Goal: Task Accomplishment & Management: Use online tool/utility

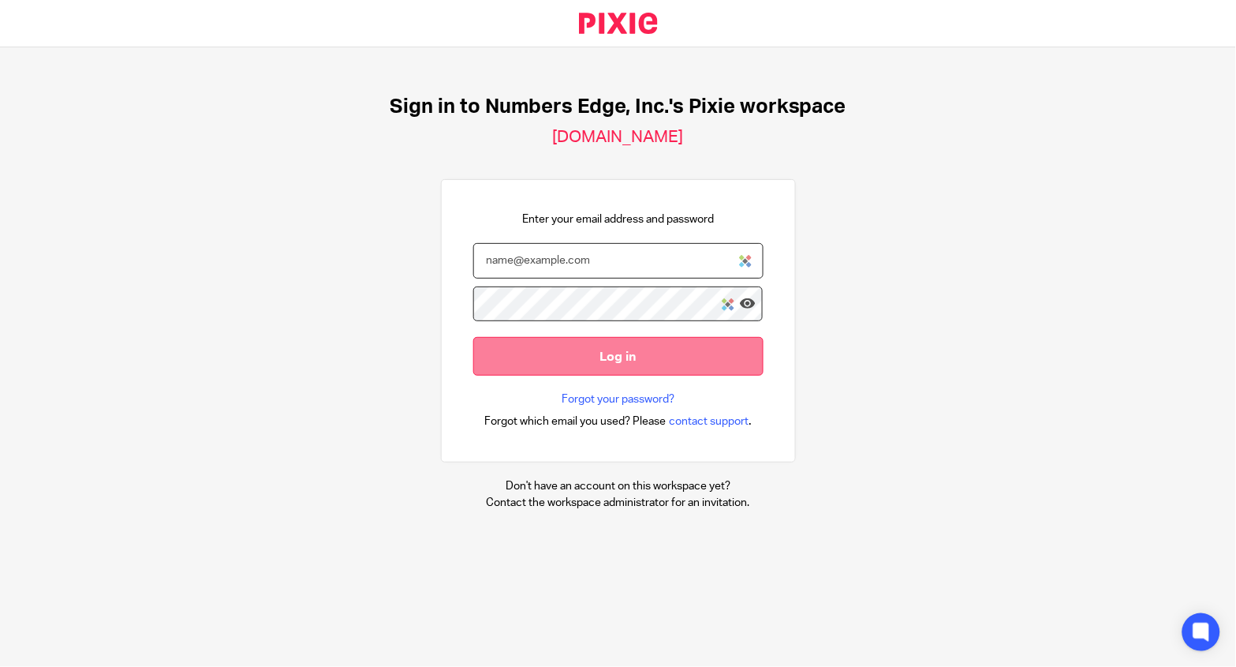
type input "erin@numbersedge.com"
click at [628, 363] on input "Log in" at bounding box center [618, 356] width 290 height 39
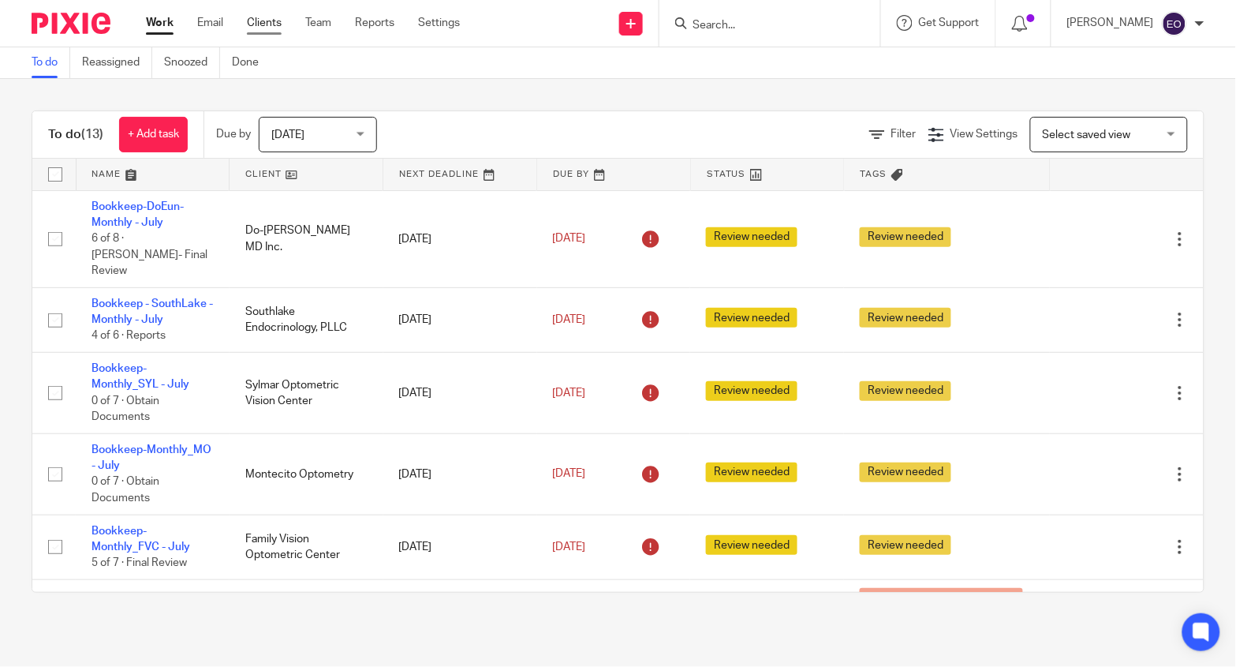
click at [257, 21] on link "Clients" at bounding box center [264, 23] width 35 height 16
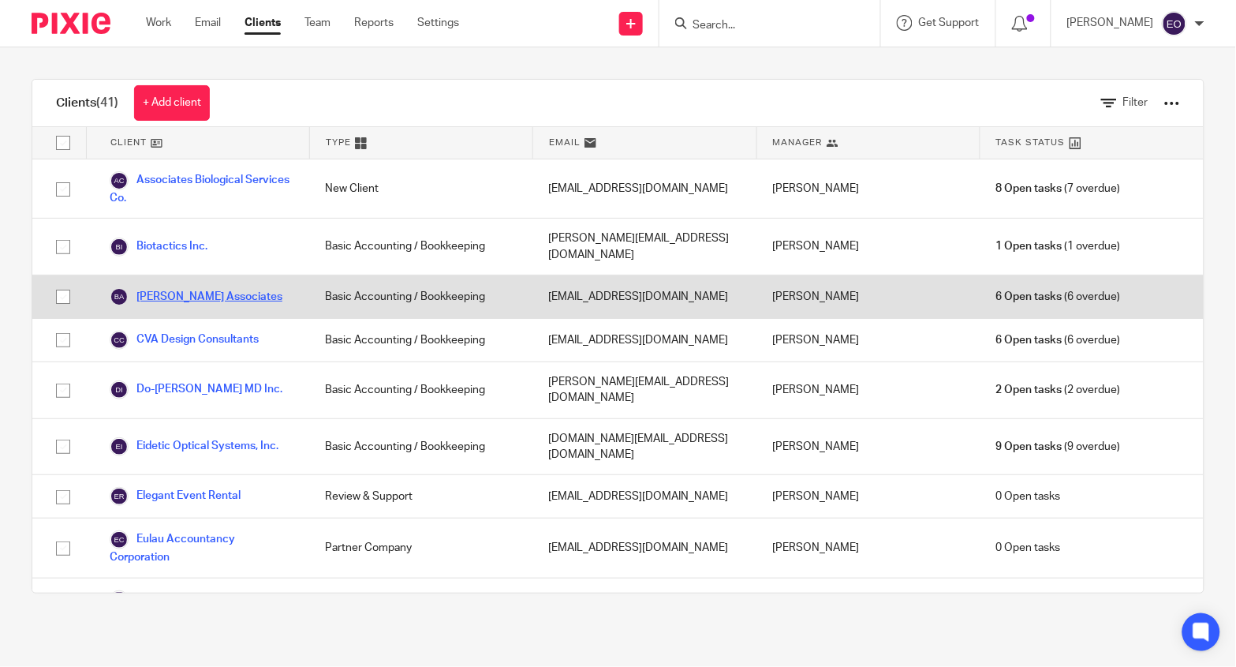
click at [215, 287] on link "[PERSON_NAME] Associates" at bounding box center [196, 296] width 173 height 19
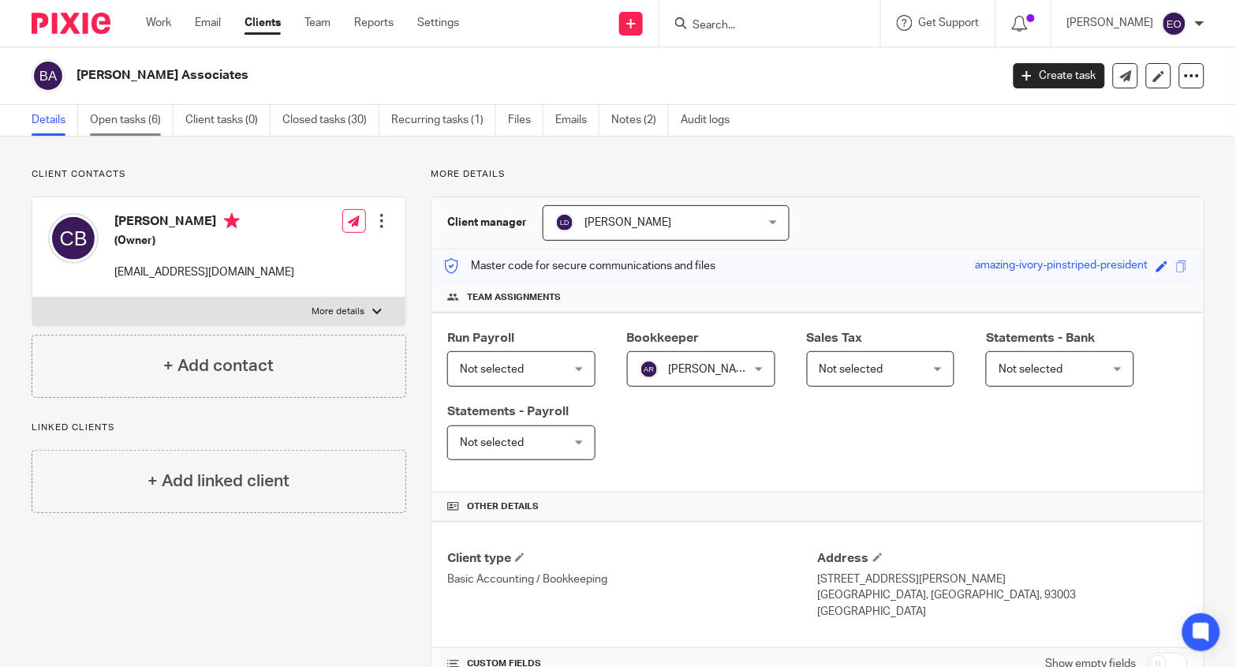
click at [123, 114] on link "Open tasks (6)" at bounding box center [132, 120] width 84 height 31
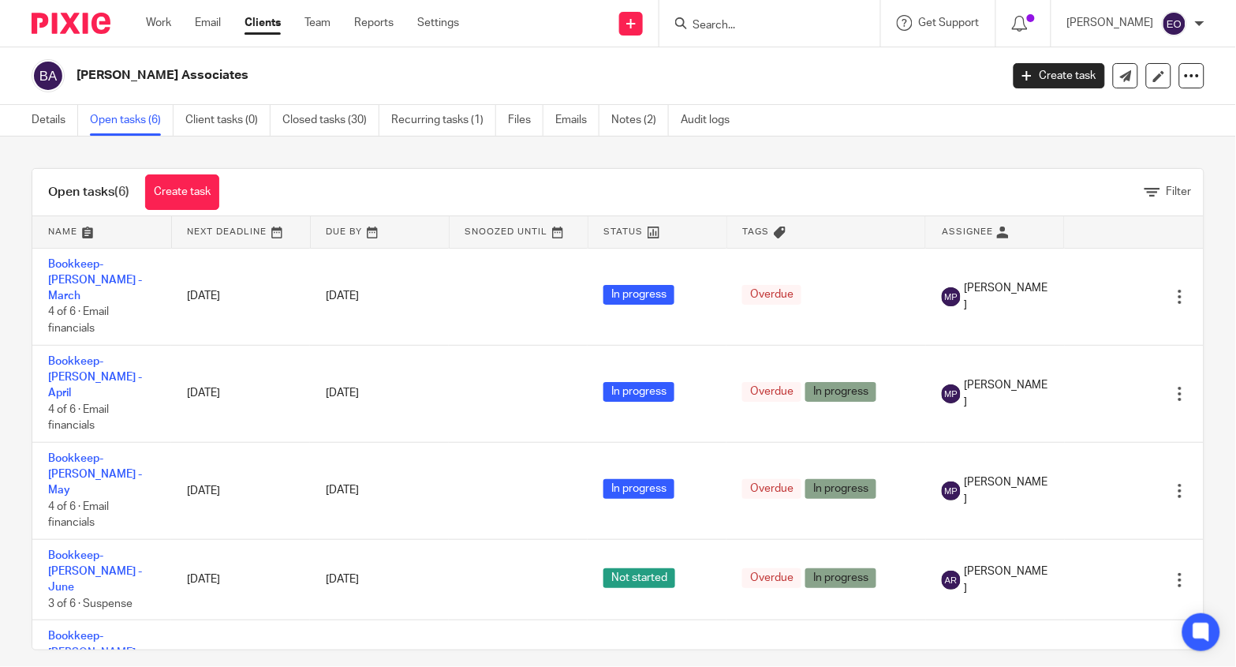
click at [264, 31] on link "Clients" at bounding box center [263, 23] width 36 height 16
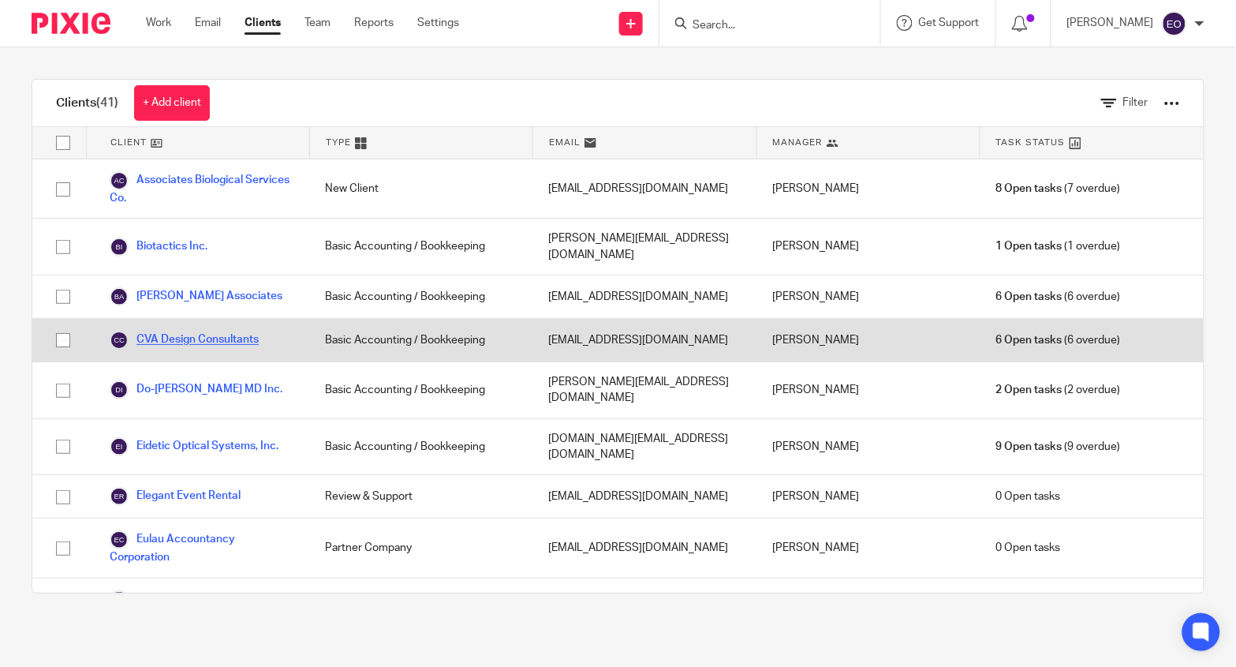
click at [188, 331] on link "CVA Design Consultants" at bounding box center [184, 340] width 149 height 19
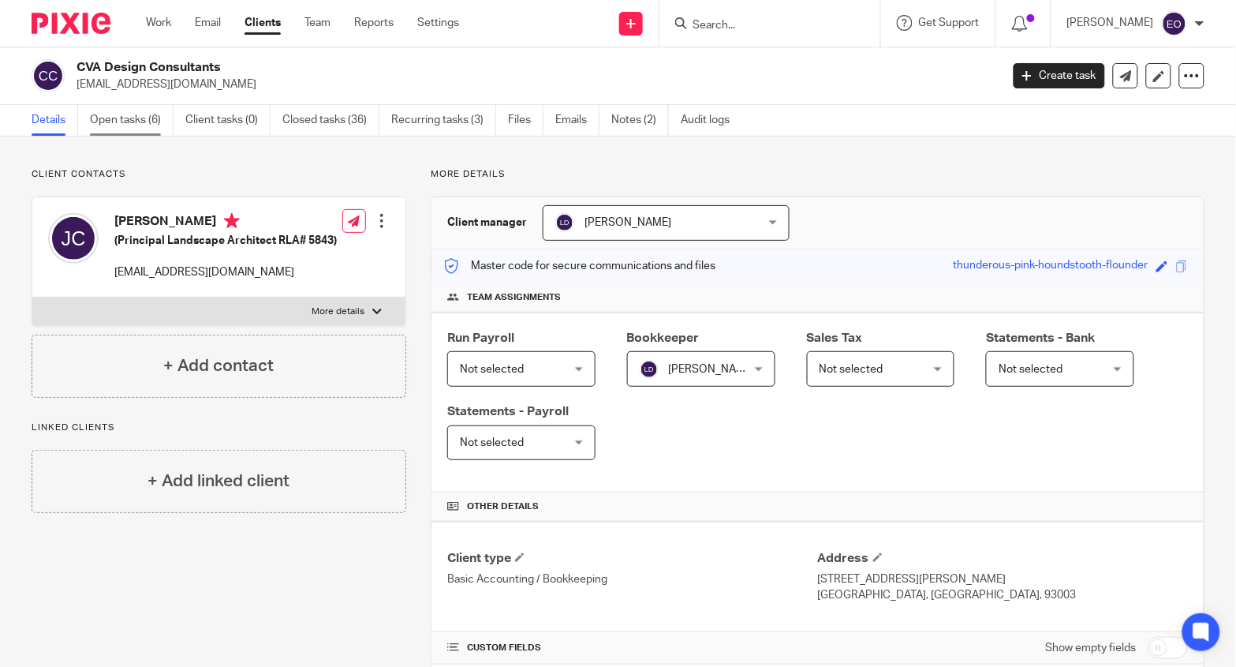
click at [128, 124] on link "Open tasks (6)" at bounding box center [132, 120] width 84 height 31
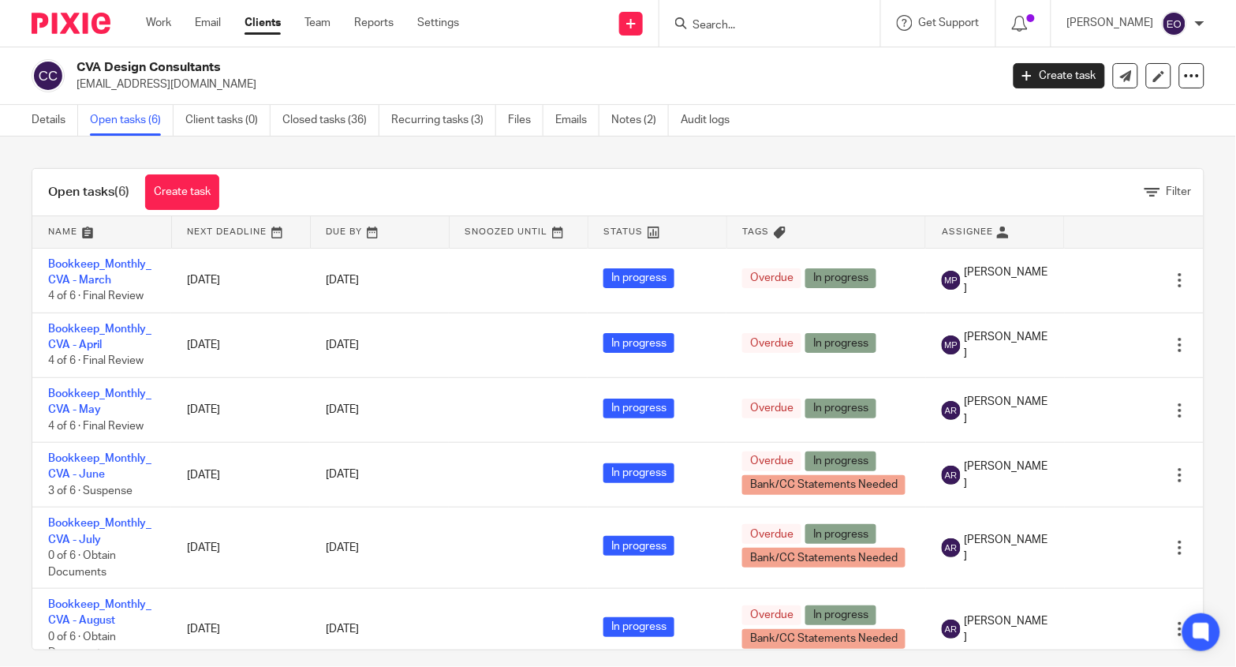
click at [264, 24] on link "Clients" at bounding box center [263, 23] width 36 height 16
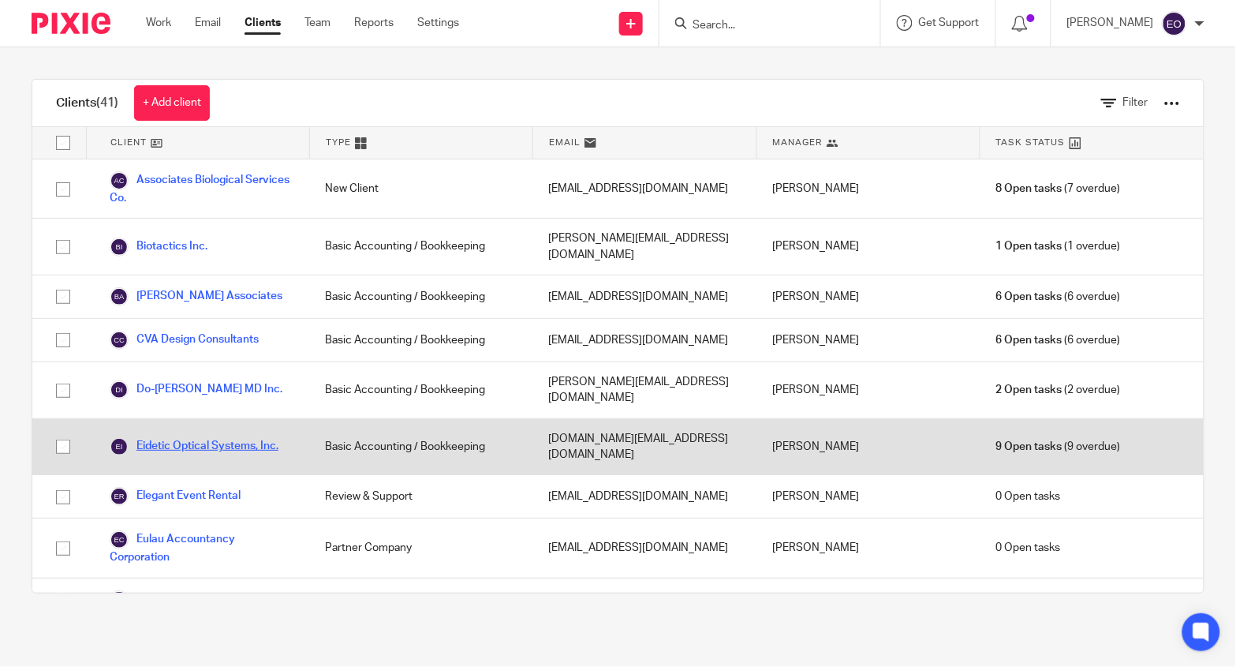
click at [215, 437] on link "Eidetic Optical Systems, Inc." at bounding box center [194, 446] width 169 height 19
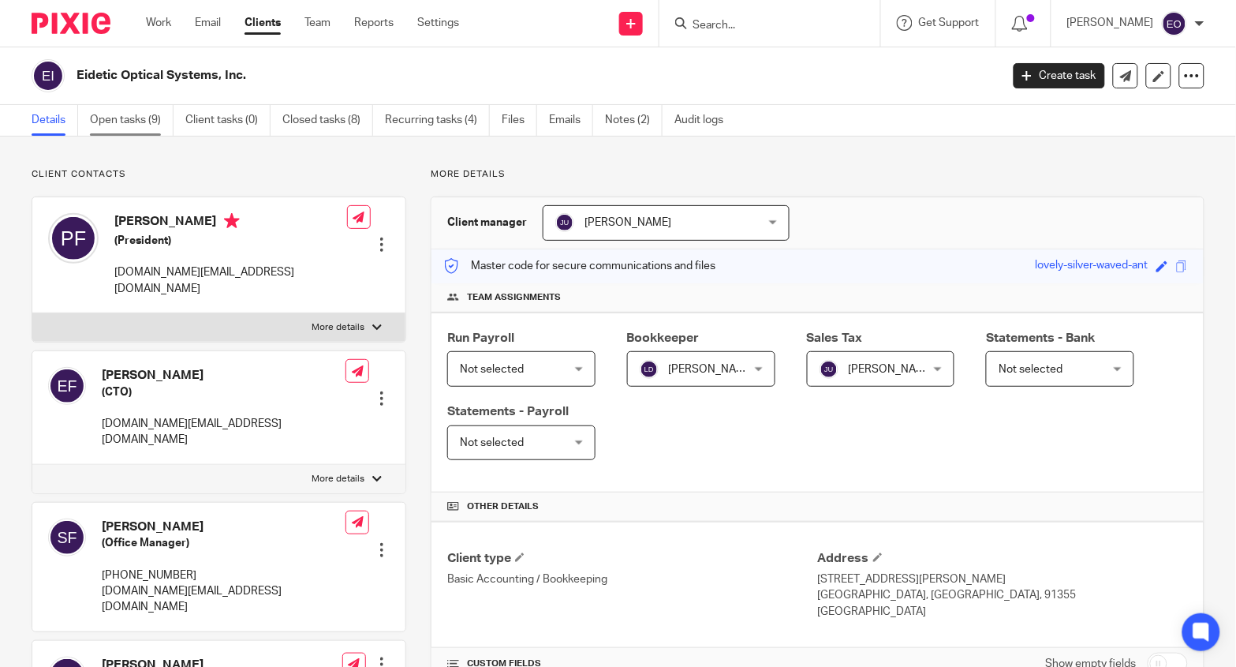
click at [138, 117] on link "Open tasks (9)" at bounding box center [132, 120] width 84 height 31
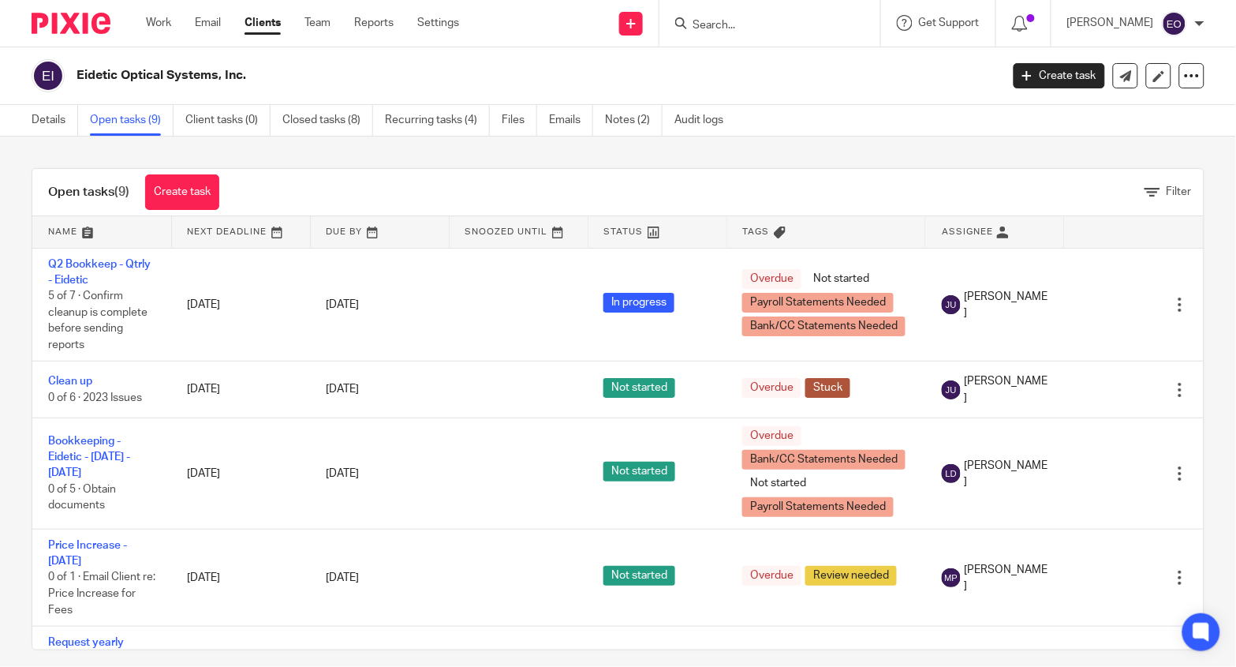
click at [273, 20] on link "Clients" at bounding box center [263, 23] width 36 height 16
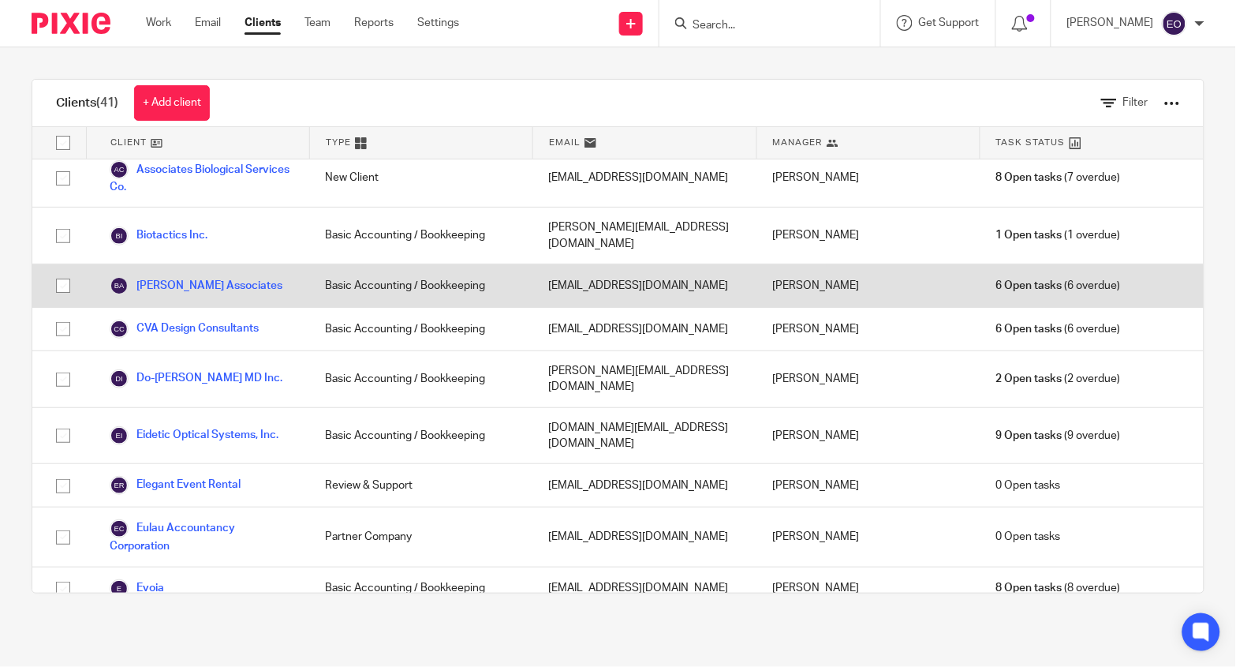
scroll to position [35, 0]
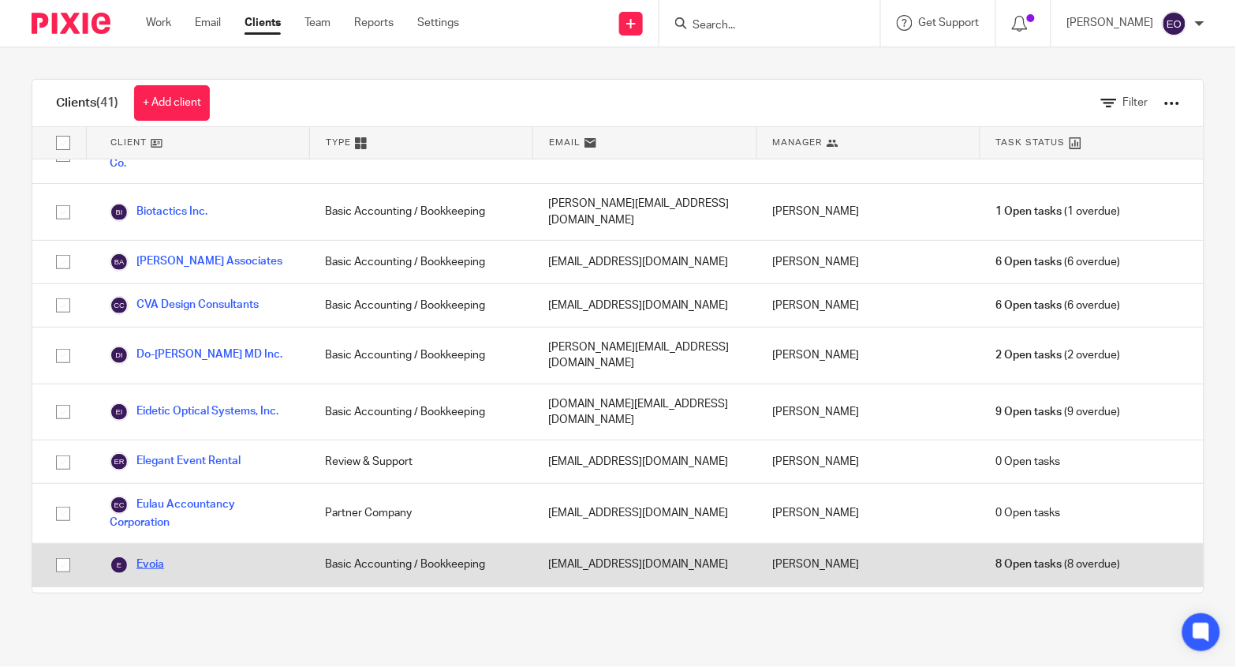
click at [157, 555] on link "Evoia" at bounding box center [137, 564] width 54 height 19
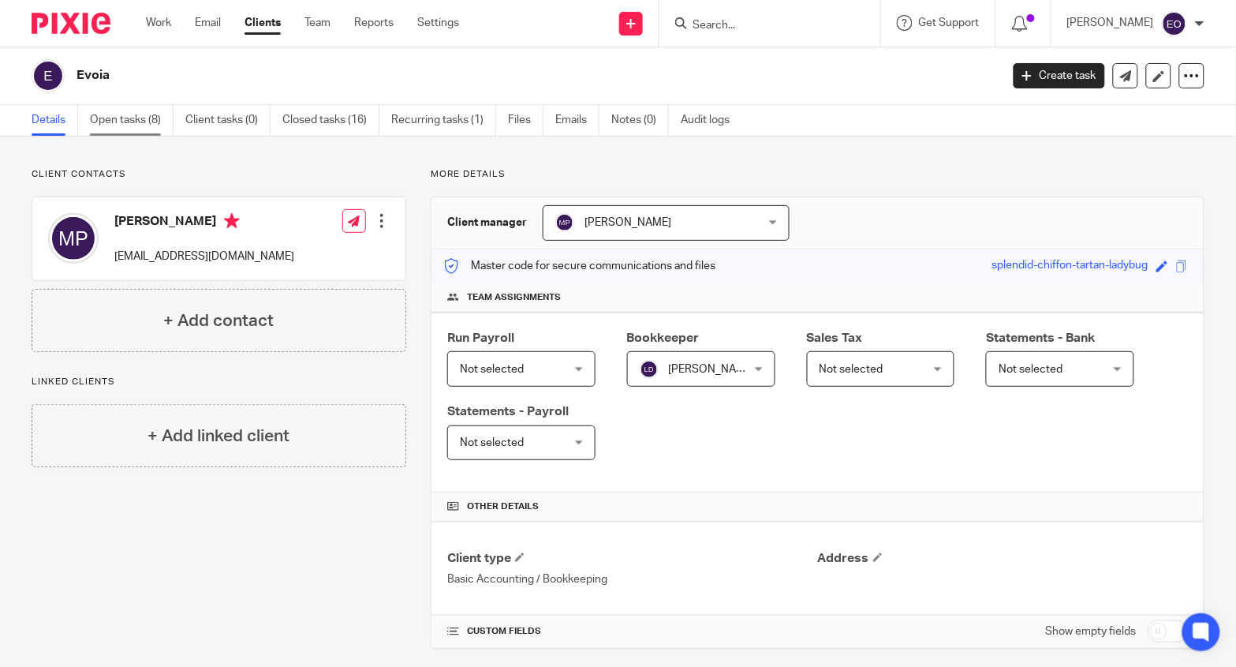
click at [140, 120] on link "Open tasks (8)" at bounding box center [132, 120] width 84 height 31
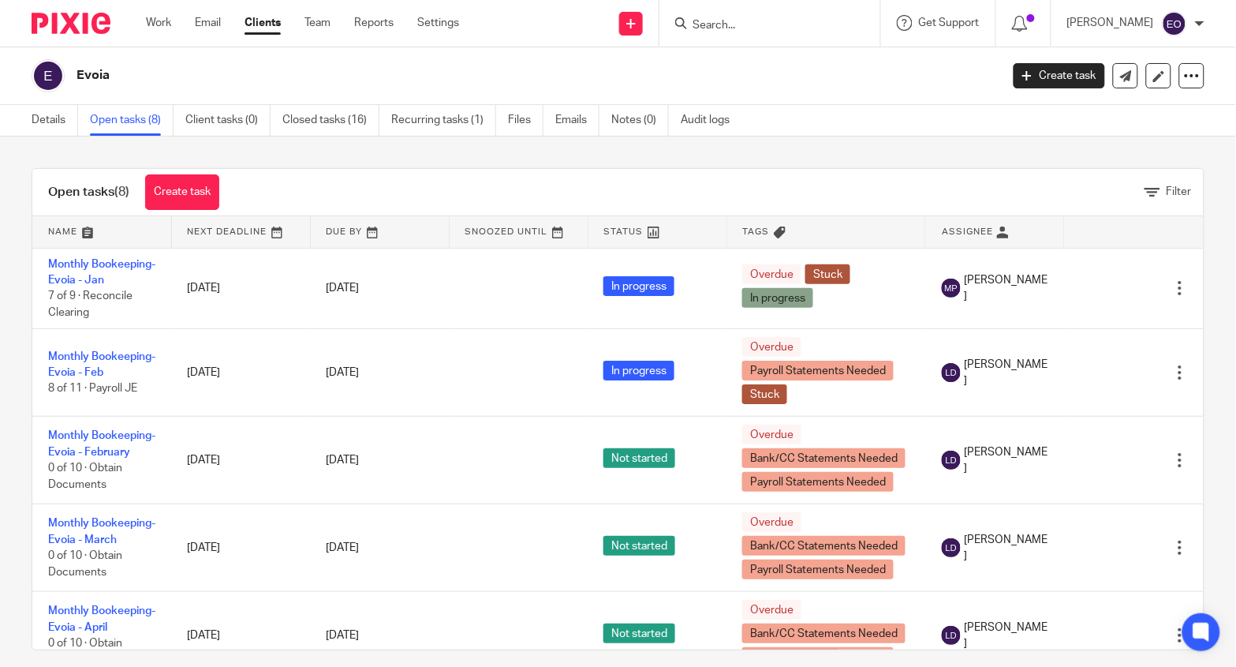
click at [256, 28] on link "Clients" at bounding box center [263, 23] width 36 height 16
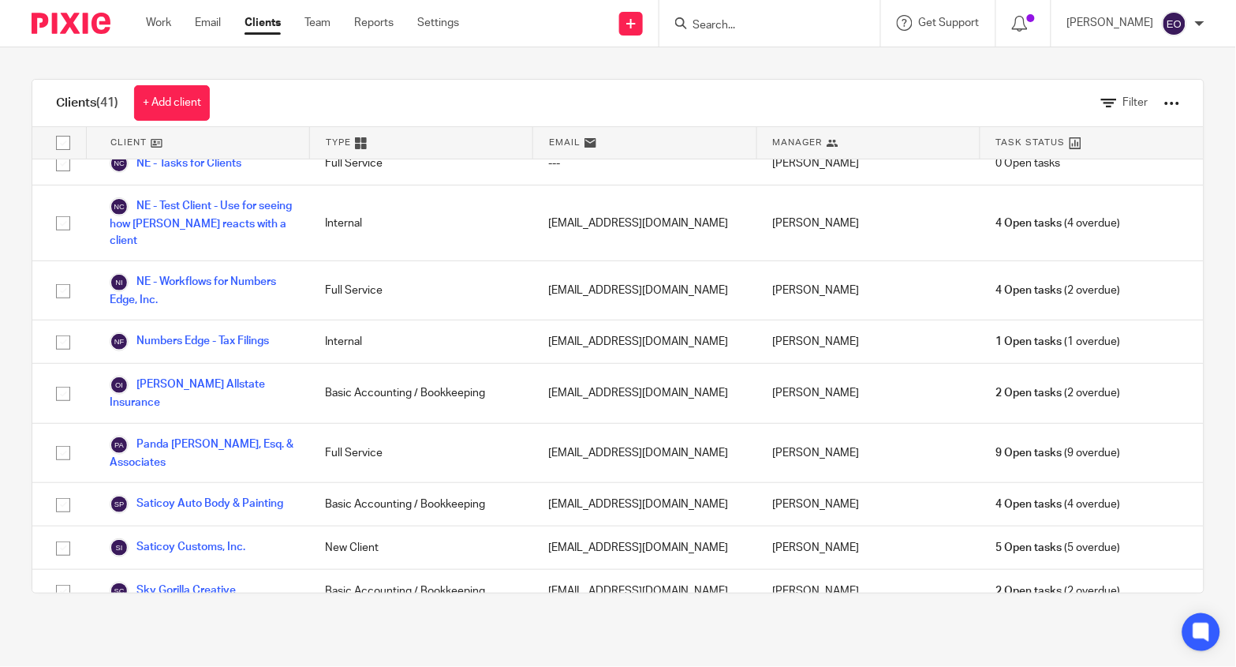
scroll to position [1224, 0]
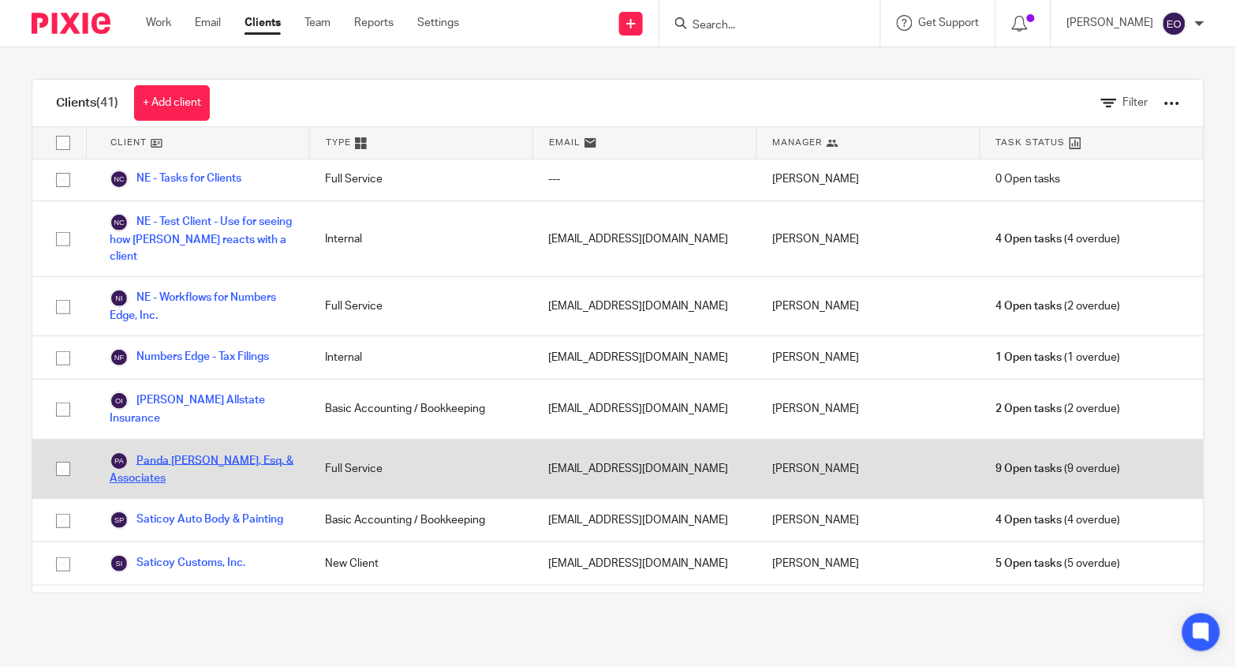
click at [212, 451] on link "Panda [PERSON_NAME], Esq. & Associates" at bounding box center [202, 468] width 184 height 35
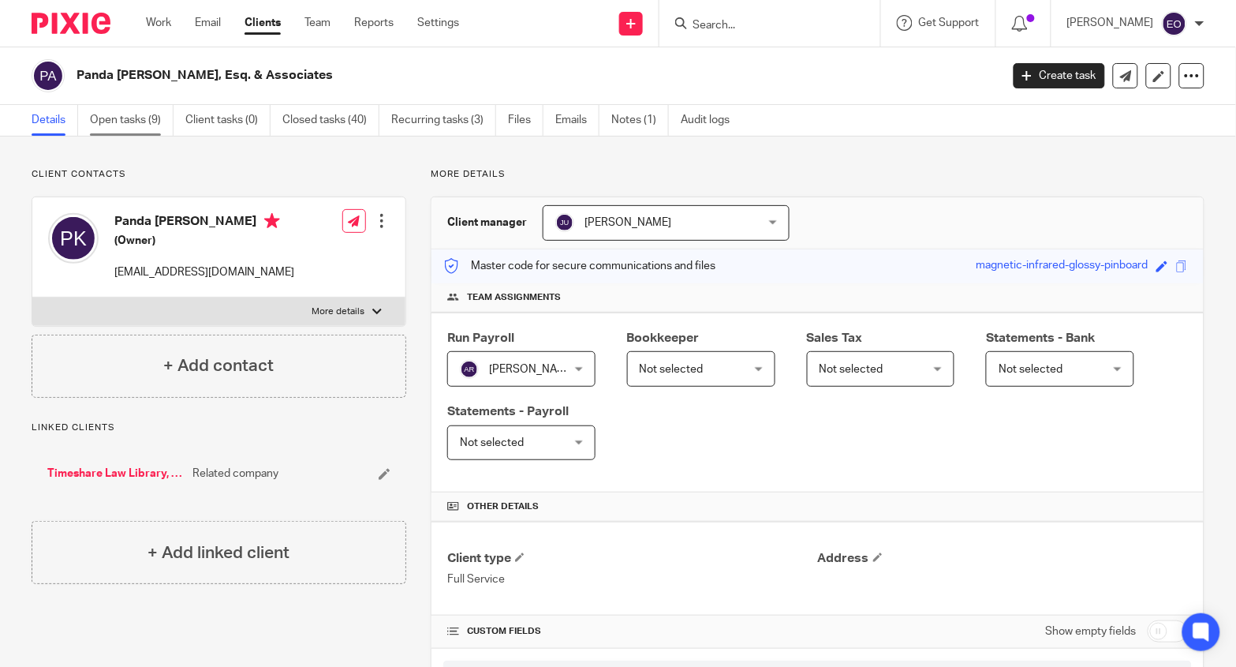
click at [146, 122] on link "Open tasks (9)" at bounding box center [132, 120] width 84 height 31
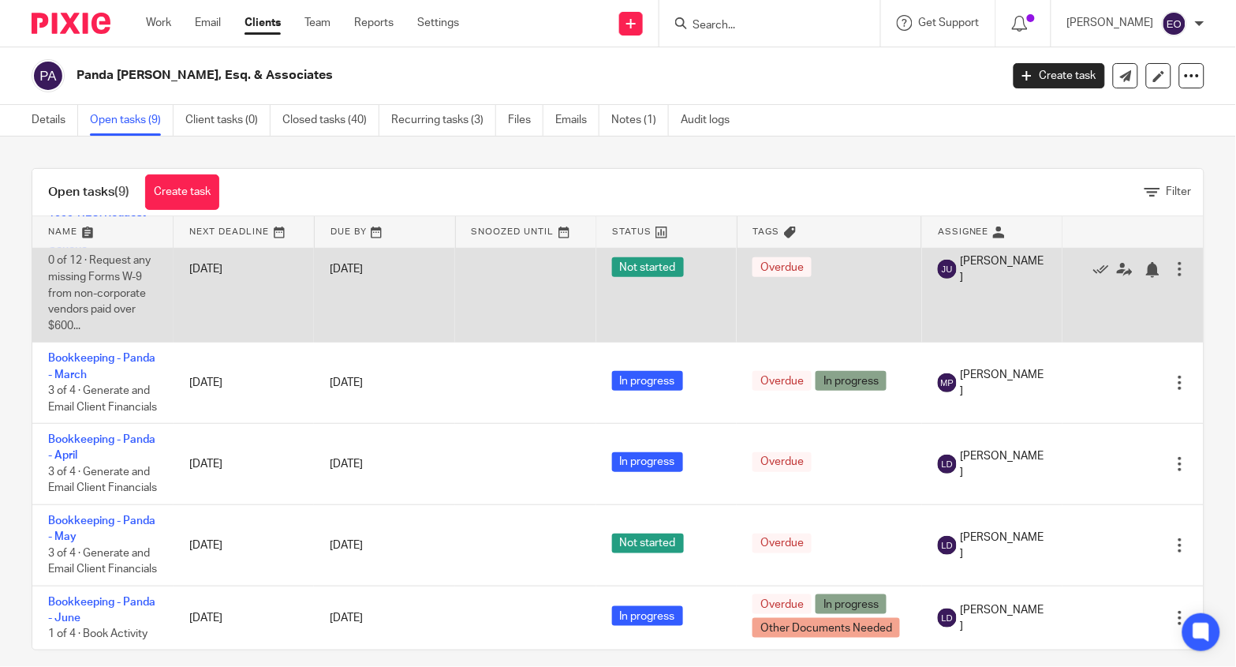
scroll to position [324, 0]
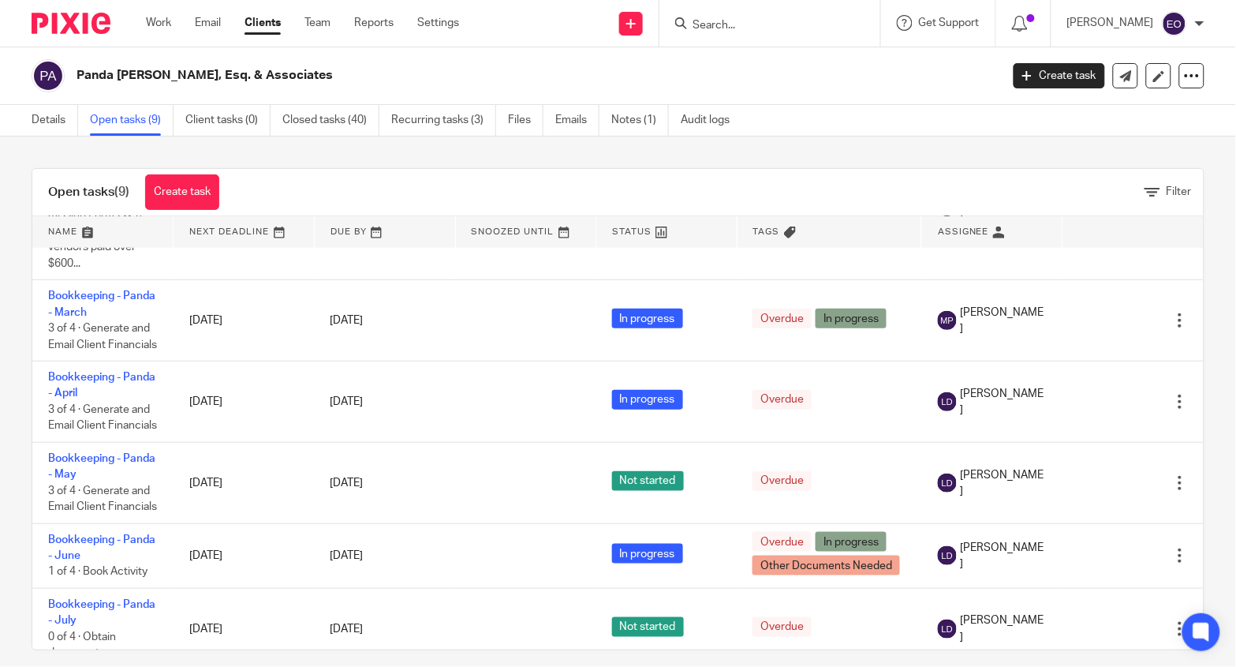
click at [271, 22] on link "Clients" at bounding box center [263, 23] width 36 height 16
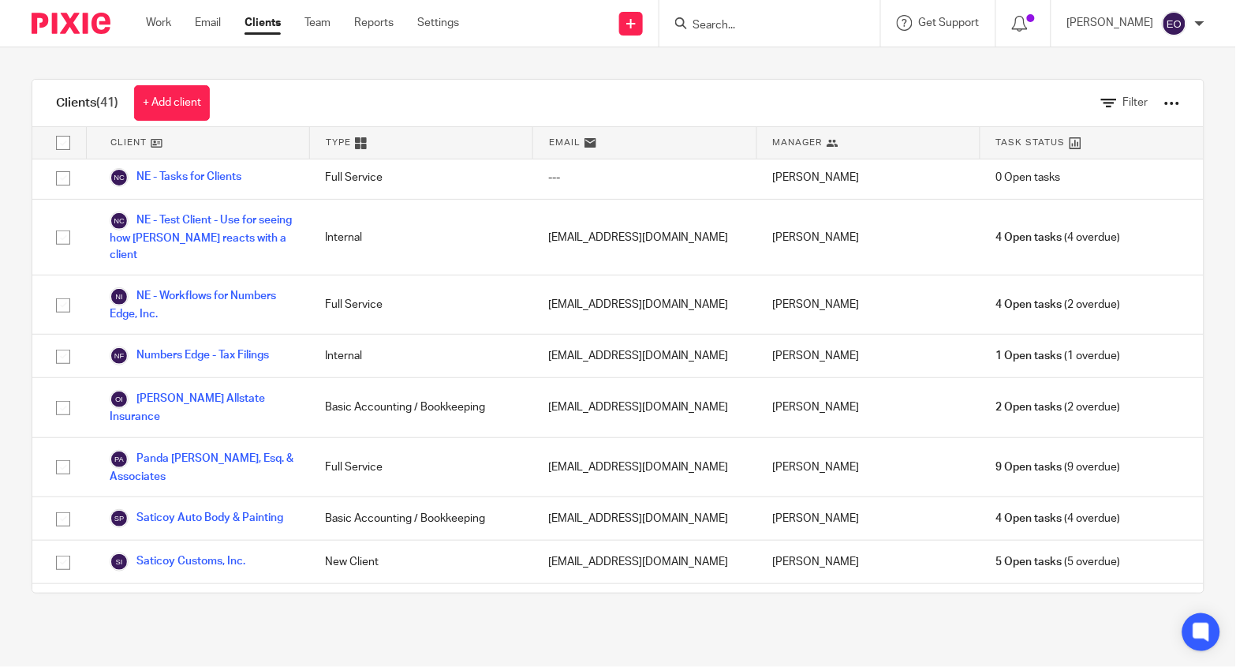
scroll to position [1247, 0]
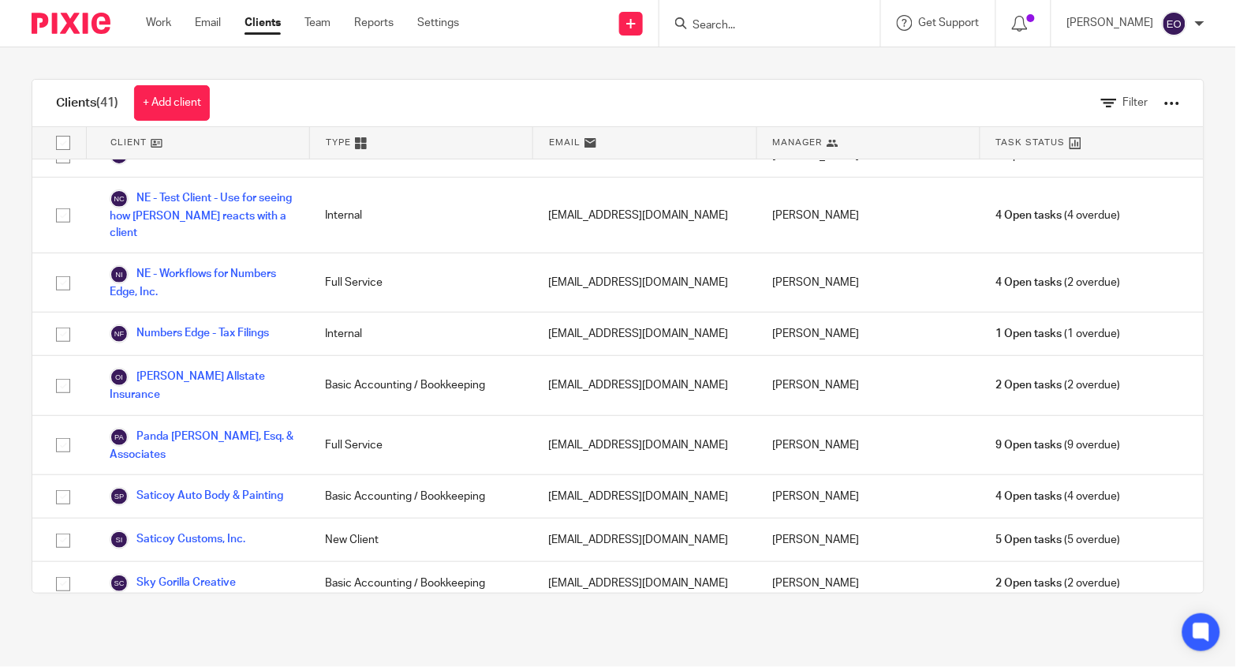
click at [216, 617] on link "Sloatman Vintage Automotive" at bounding box center [199, 626] width 178 height 19
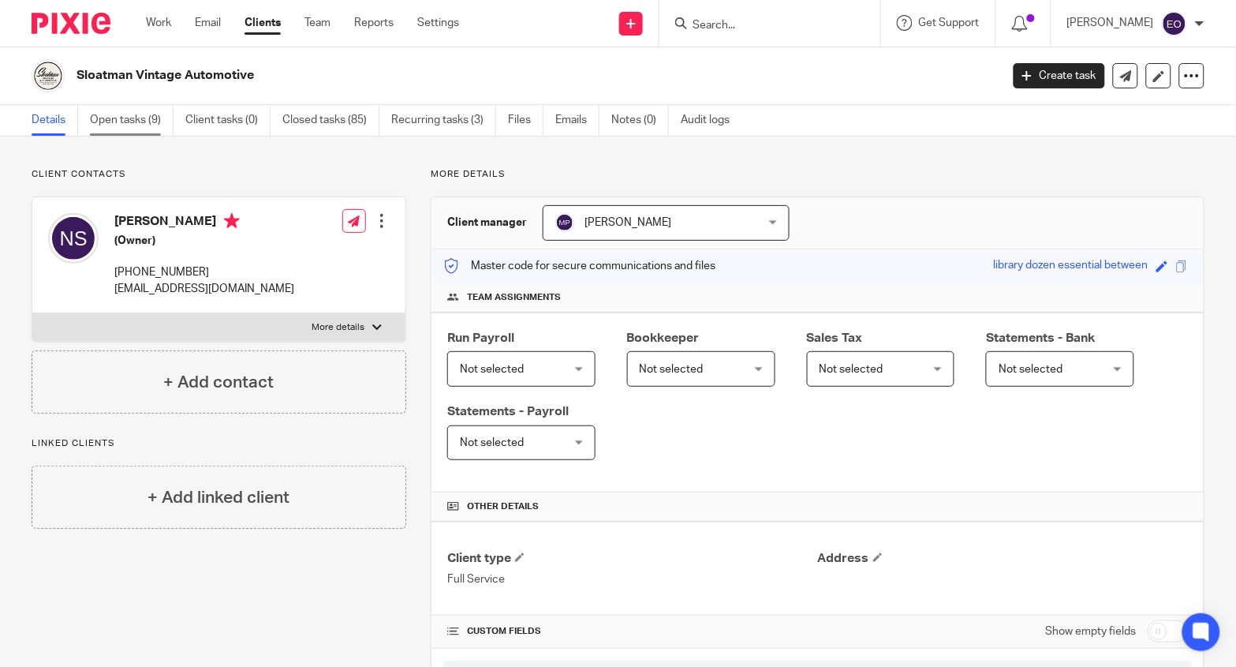
click at [141, 116] on link "Open tasks (9)" at bounding box center [132, 120] width 84 height 31
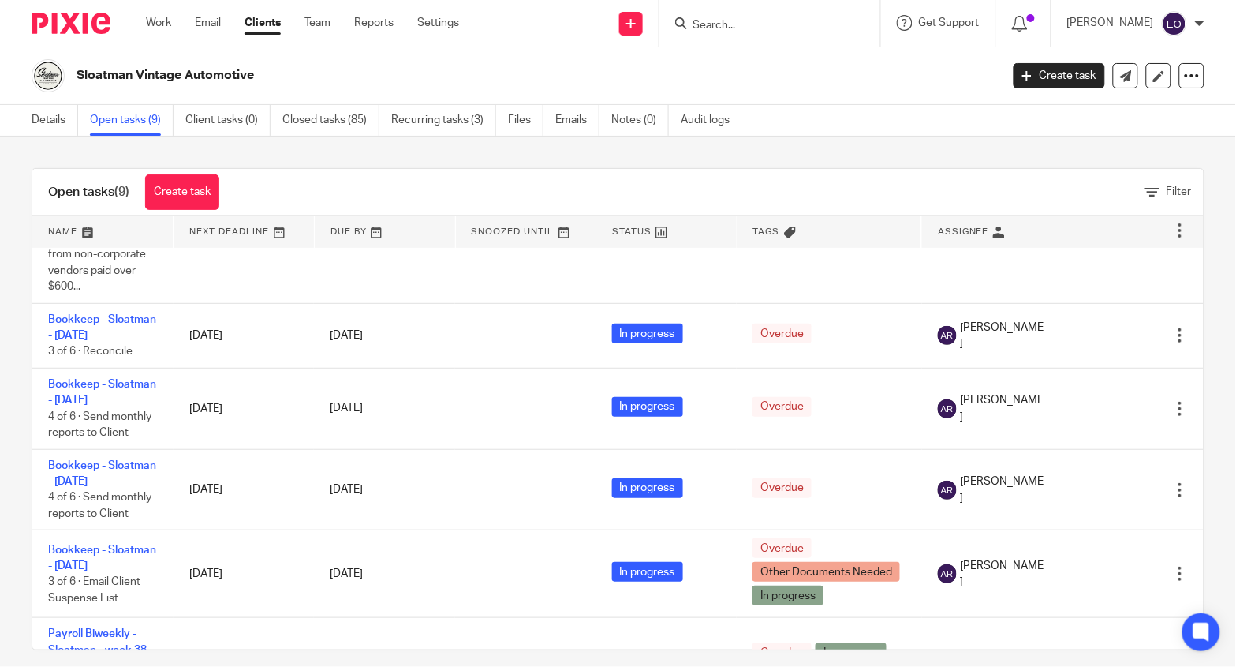
scroll to position [193, 0]
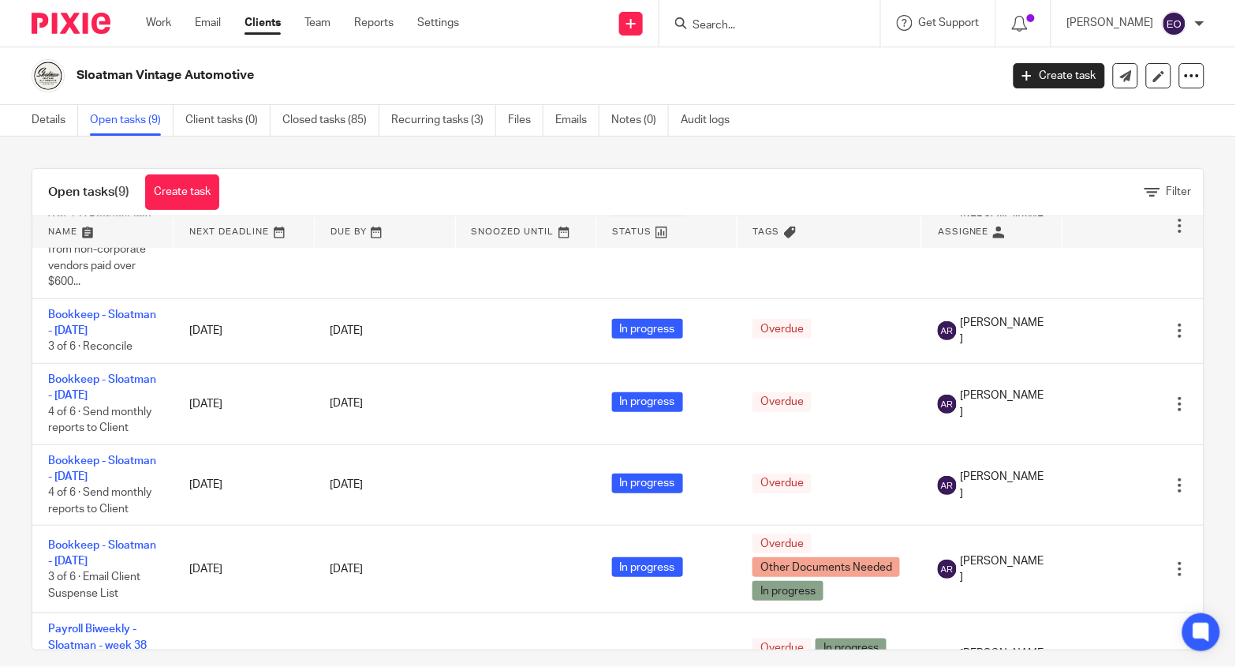
click at [260, 25] on link "Clients" at bounding box center [263, 23] width 36 height 16
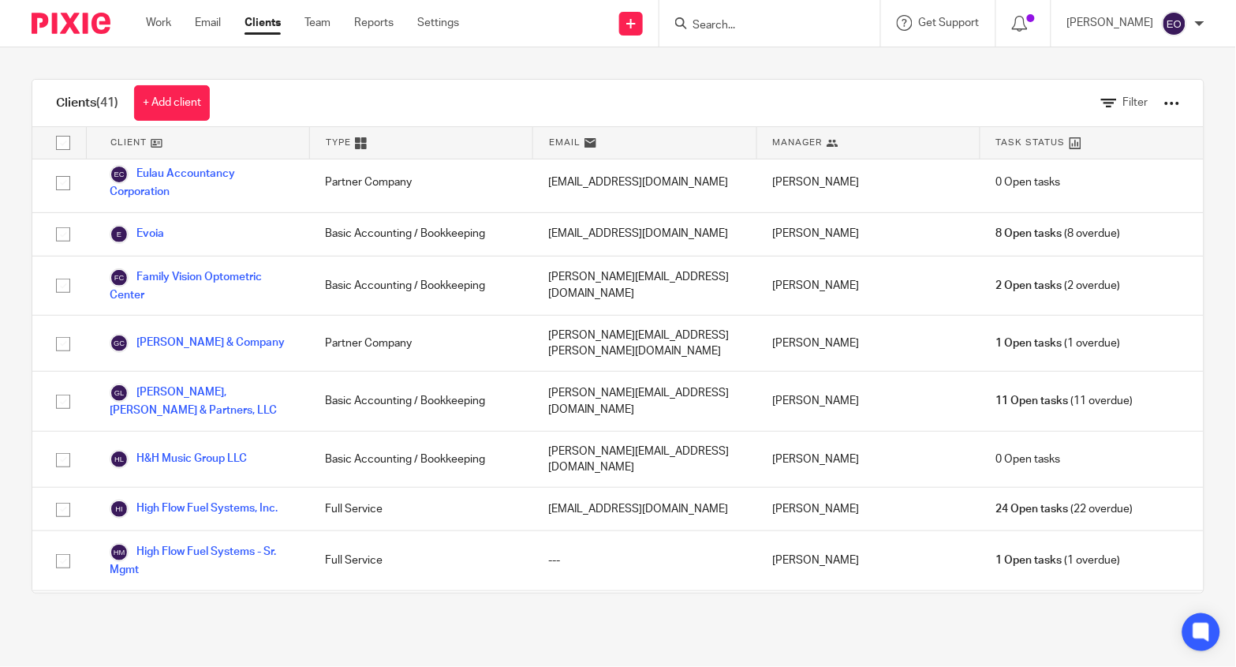
scroll to position [1556, 0]
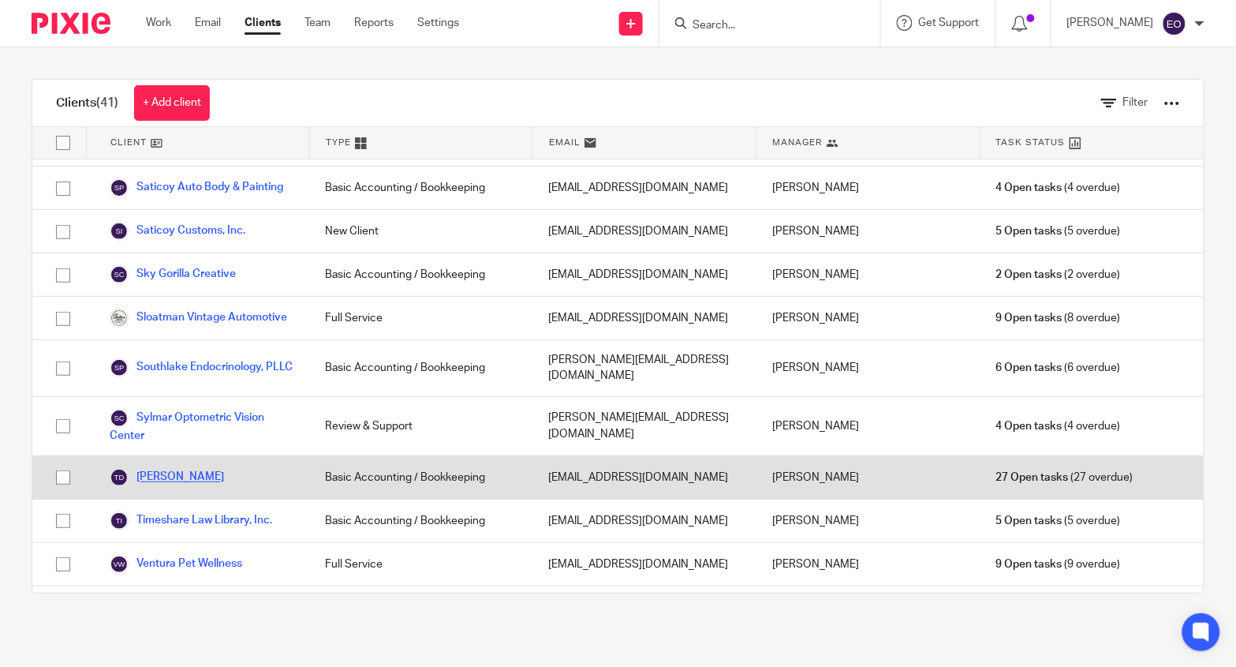
click at [177, 468] on link "[PERSON_NAME]" at bounding box center [167, 477] width 114 height 19
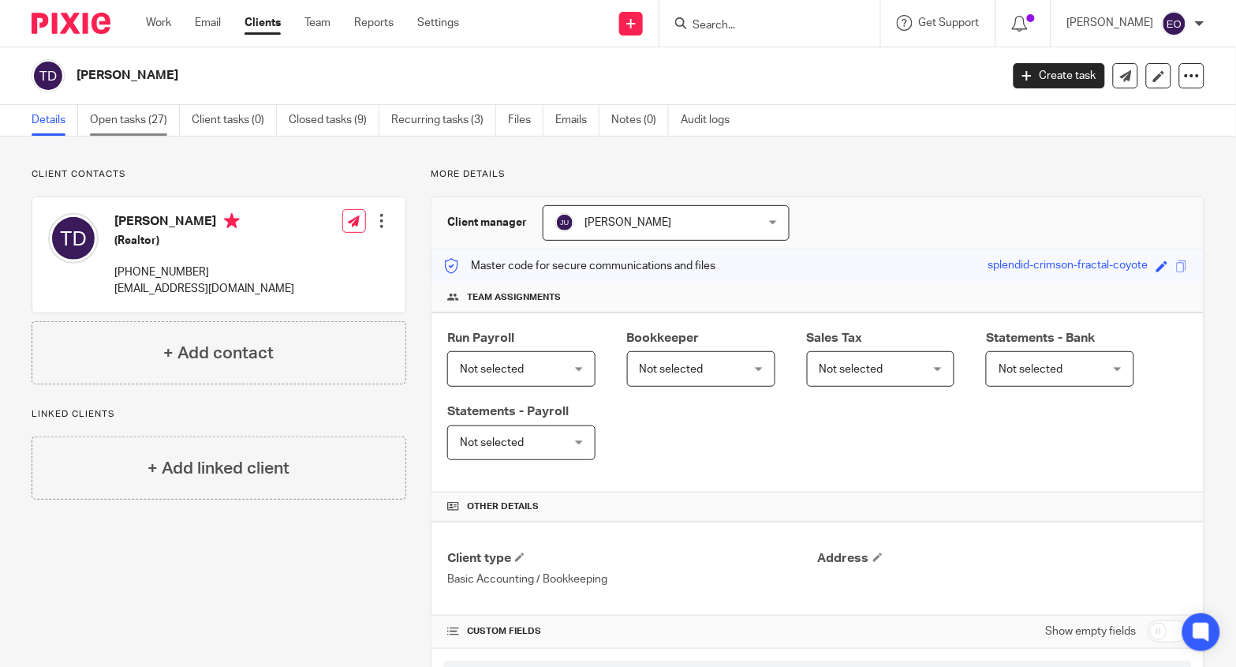
click at [116, 114] on link "Open tasks (27)" at bounding box center [135, 120] width 90 height 31
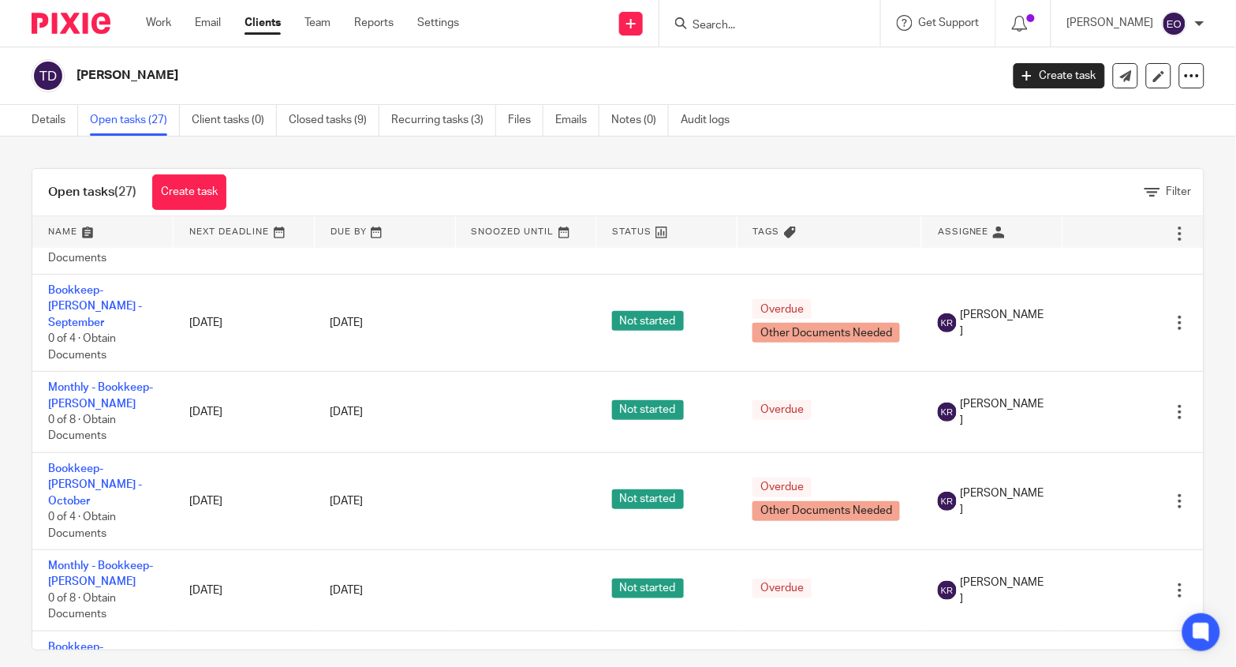
scroll to position [240, 0]
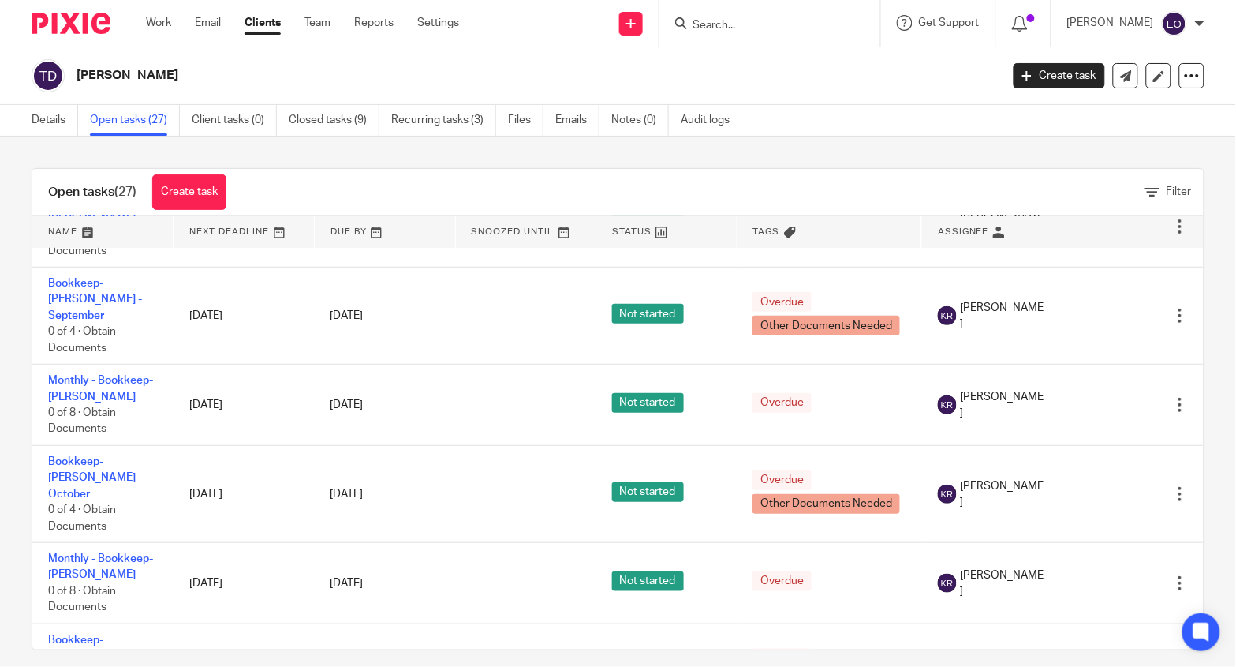
click at [267, 24] on link "Clients" at bounding box center [263, 23] width 36 height 16
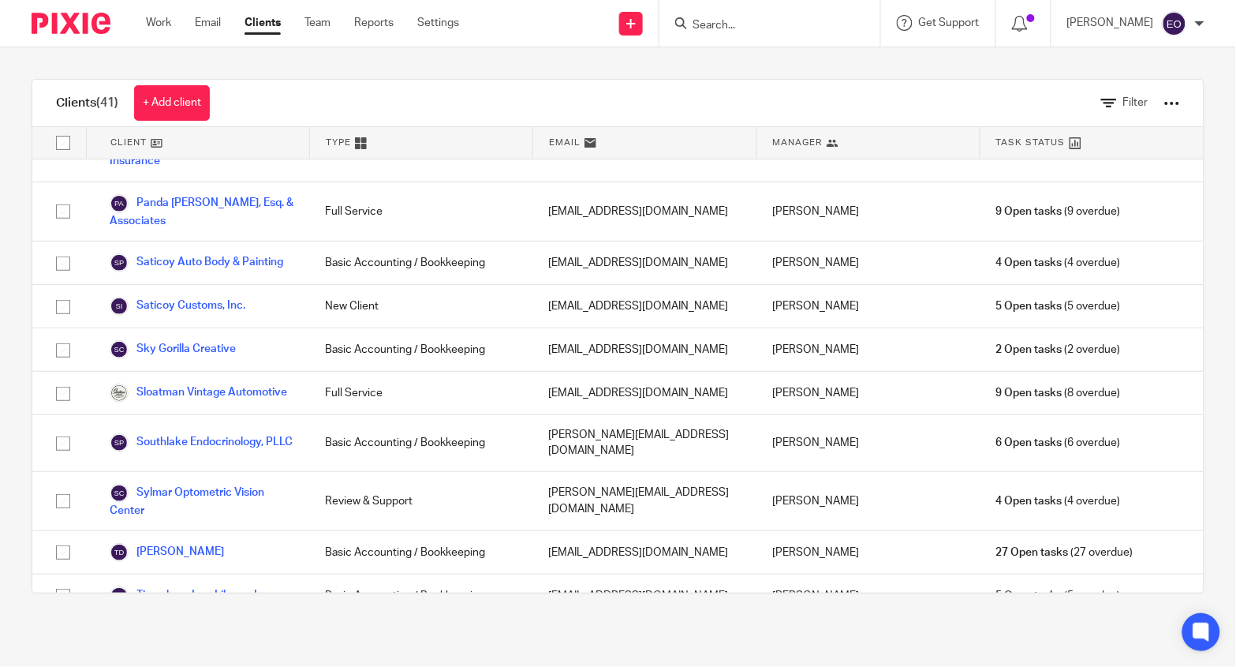
scroll to position [1556, 0]
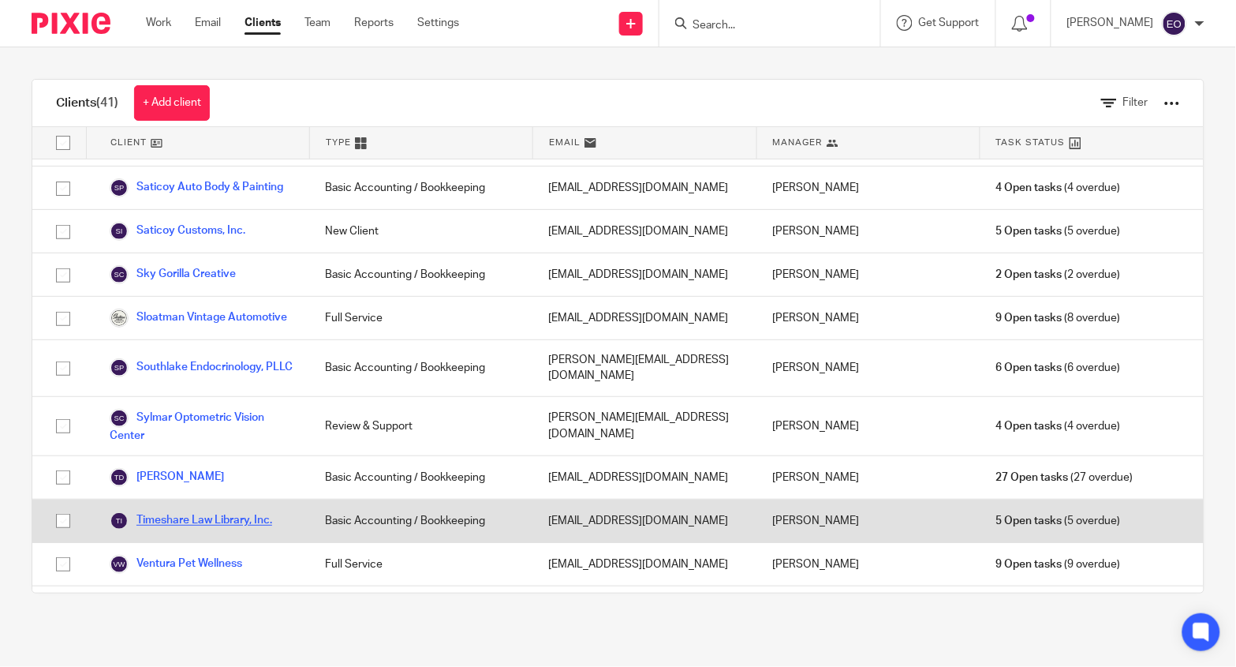
click at [252, 511] on link "Timeshare Law Library, Inc." at bounding box center [191, 520] width 163 height 19
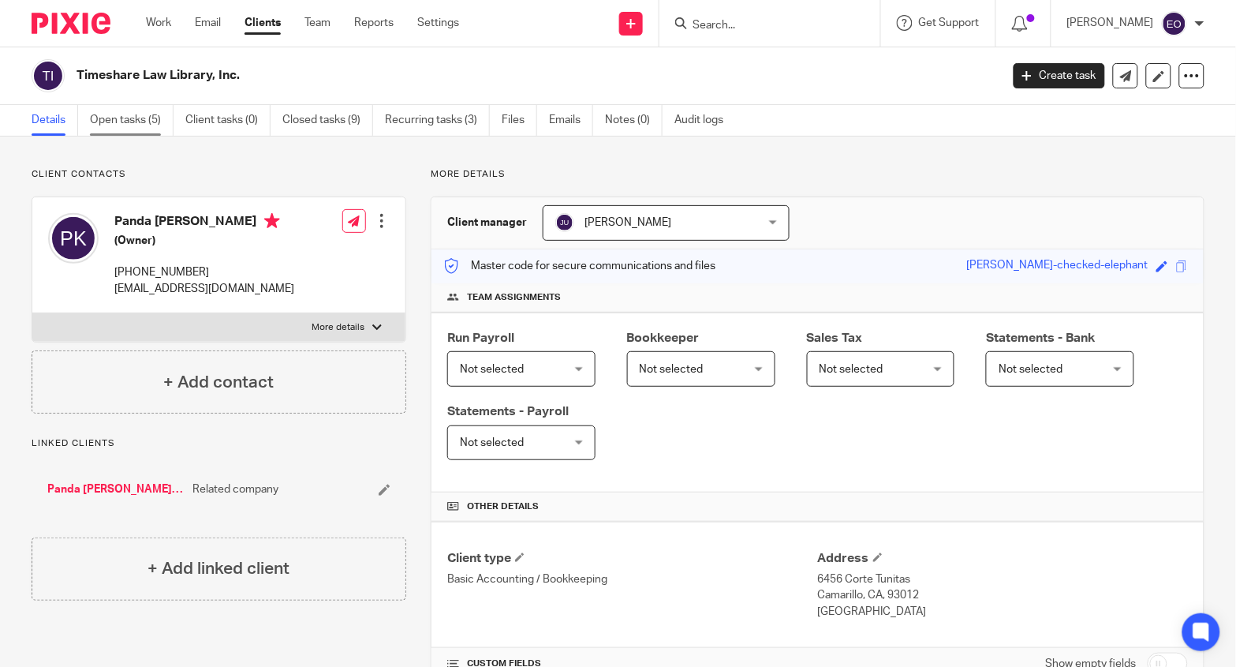
click at [119, 118] on link "Open tasks (5)" at bounding box center [132, 120] width 84 height 31
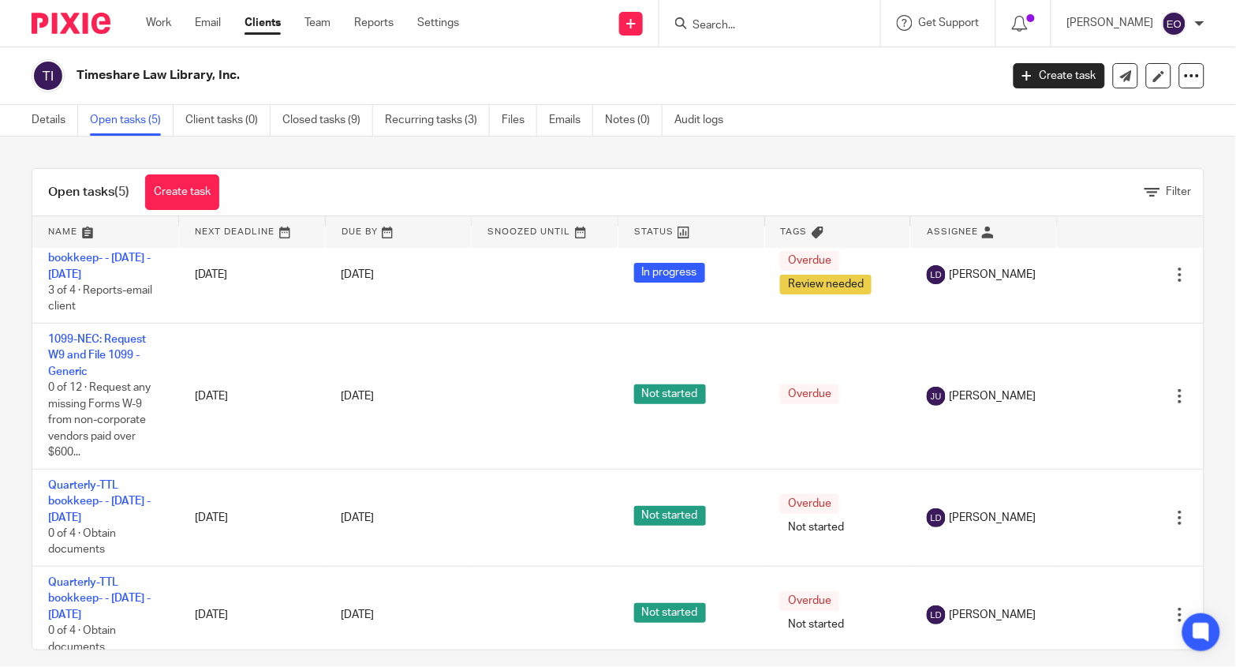
scroll to position [116, 0]
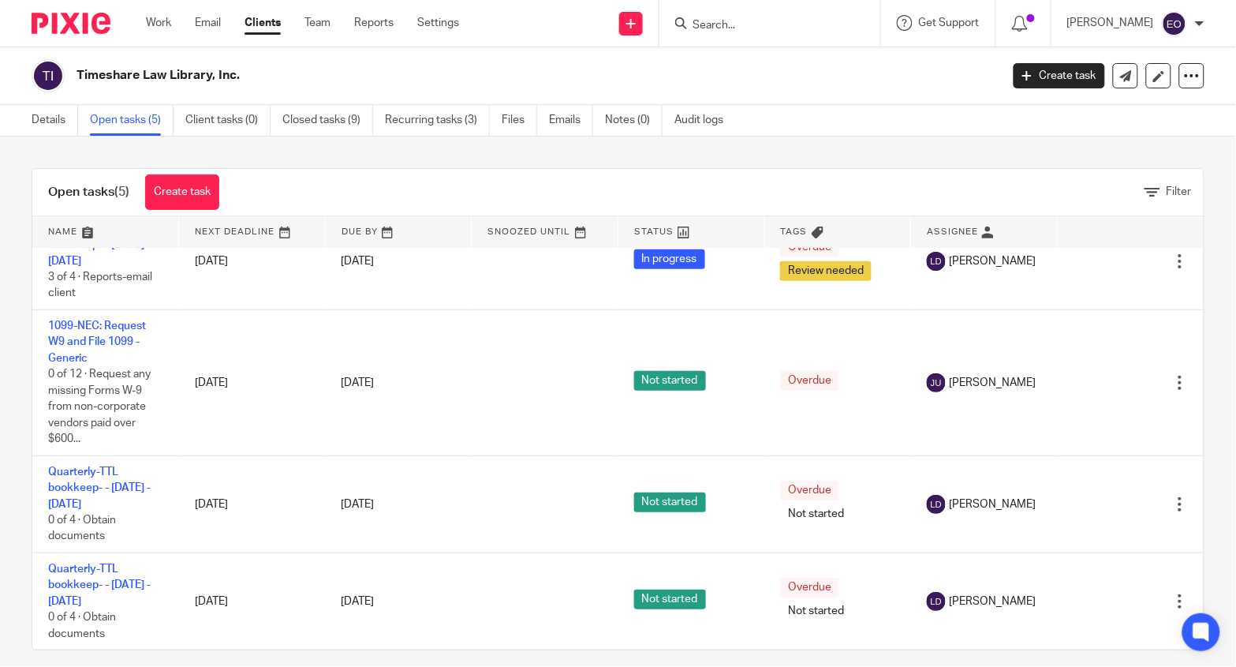
click at [276, 24] on link "Clients" at bounding box center [263, 23] width 36 height 16
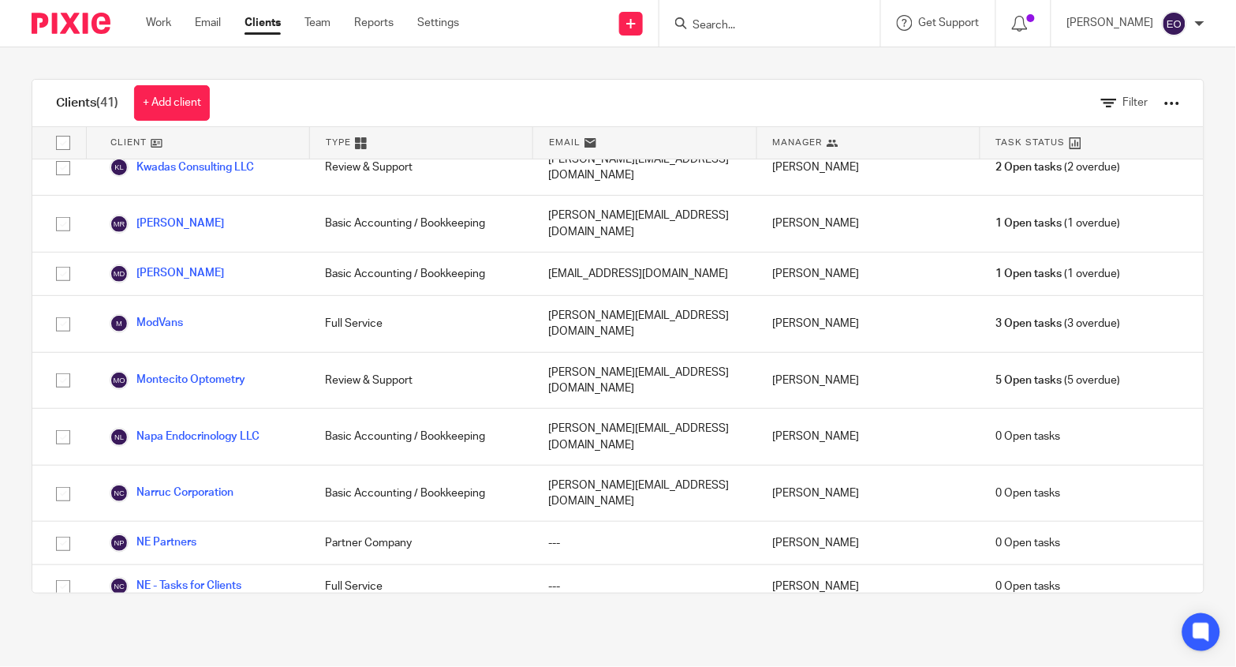
scroll to position [1556, 0]
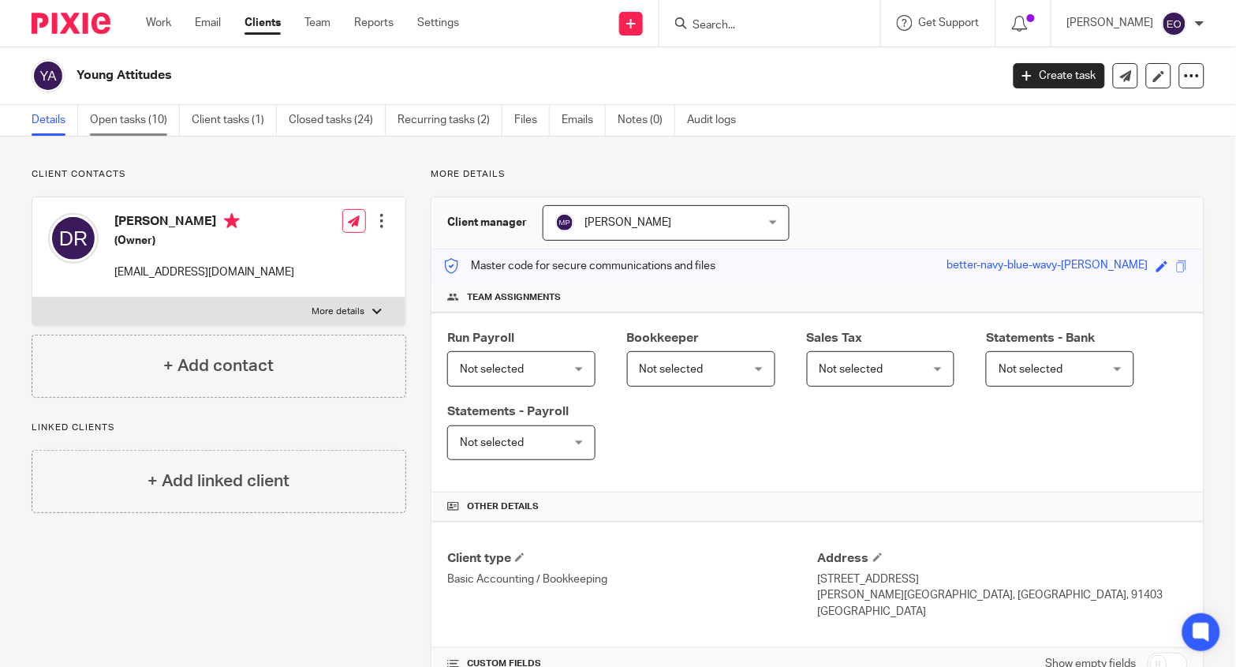
click at [137, 119] on link "Open tasks (10)" at bounding box center [135, 120] width 90 height 31
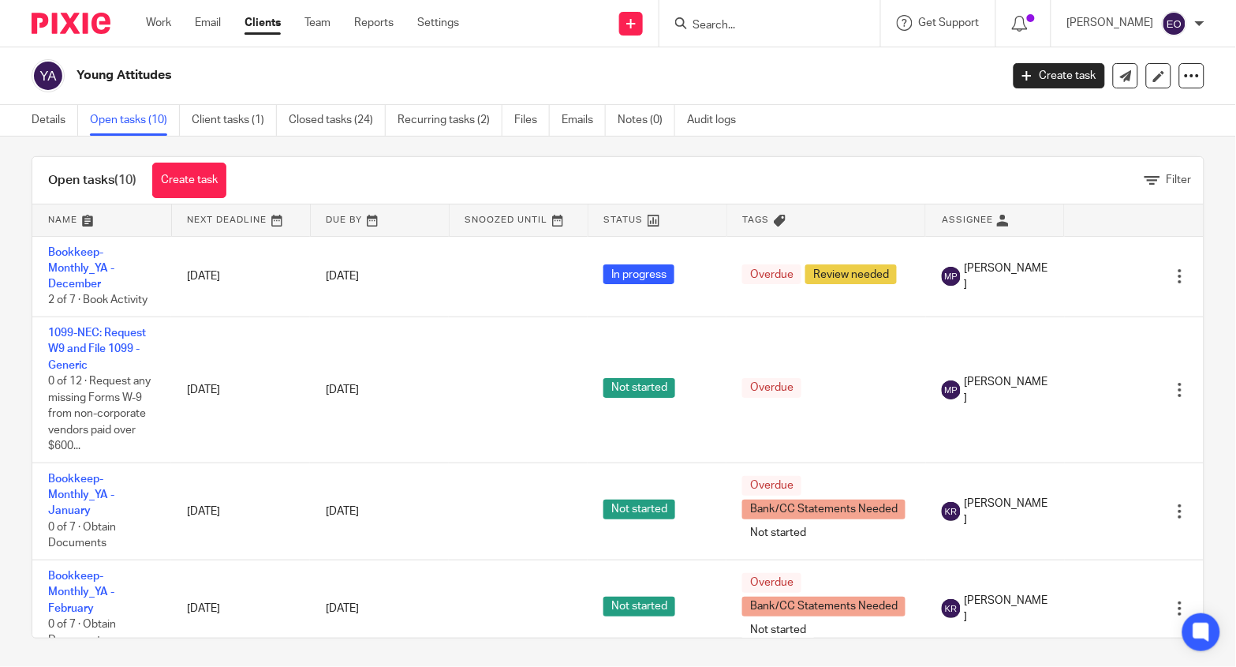
scroll to position [14, 0]
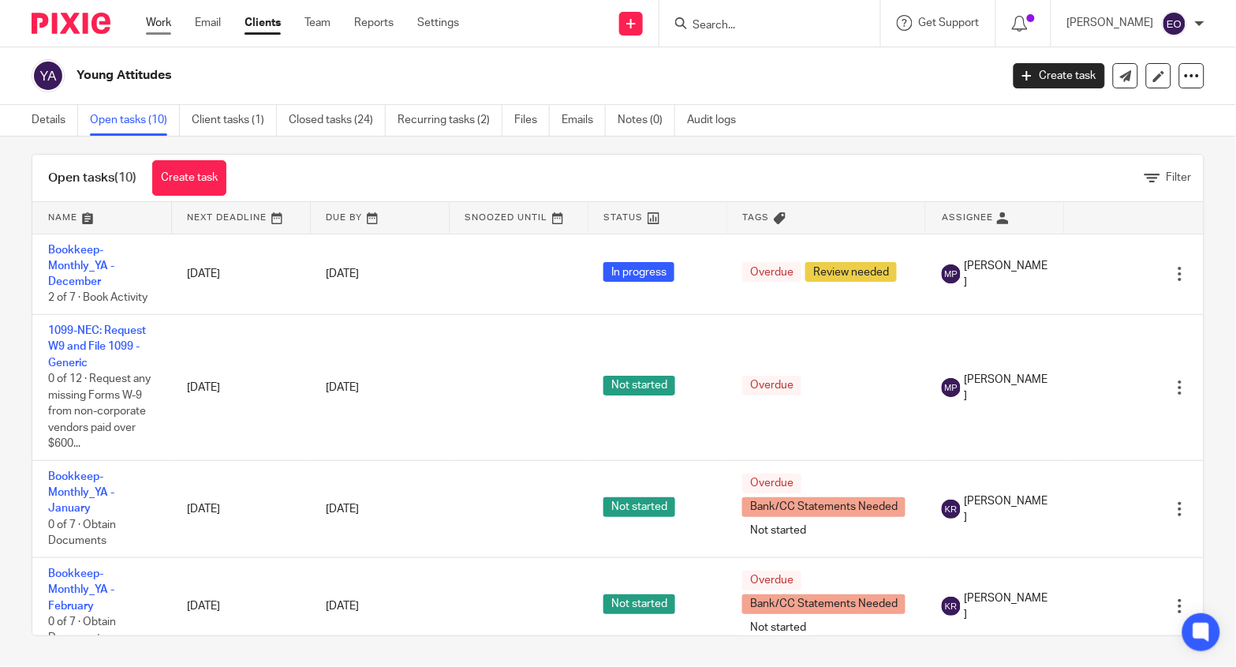
click at [155, 22] on link "Work" at bounding box center [158, 23] width 25 height 16
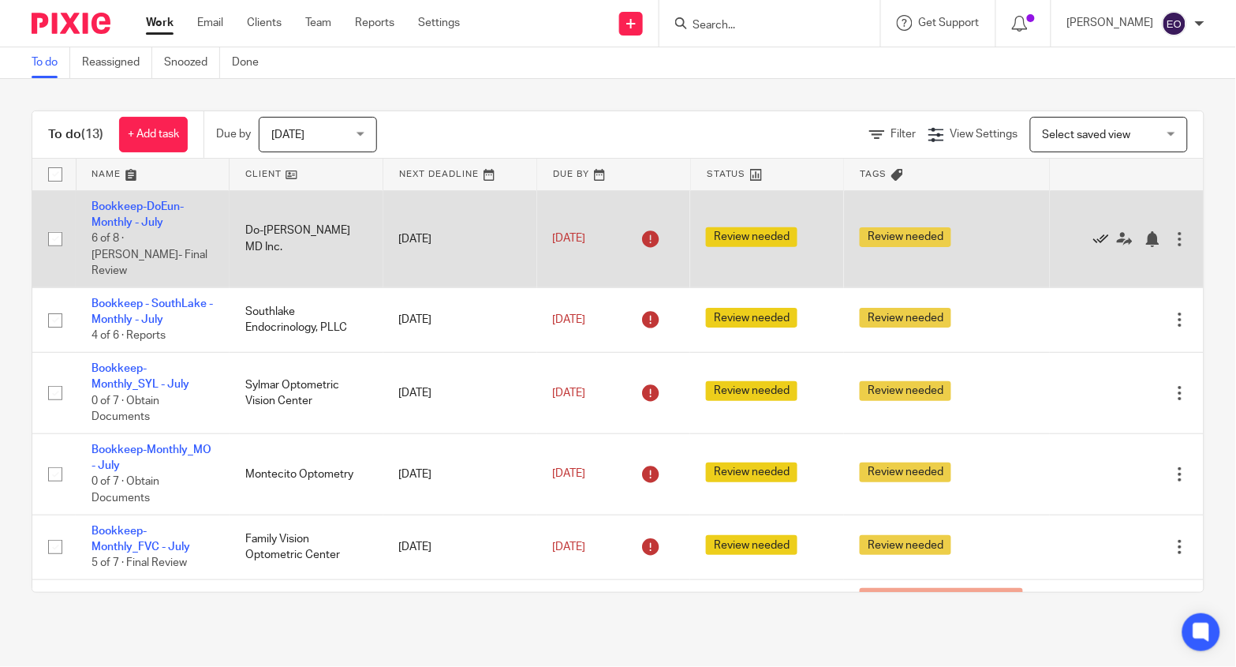
click at [1093, 231] on icon at bounding box center [1101, 239] width 16 height 16
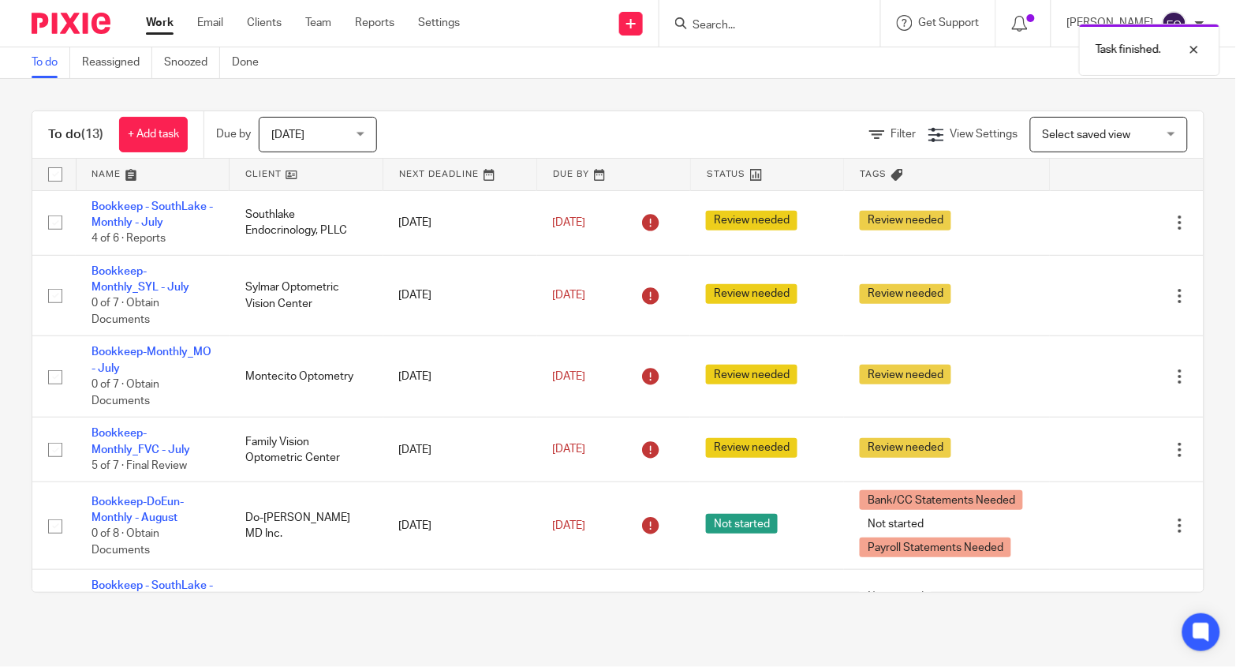
click at [1093, 229] on icon at bounding box center [1101, 223] width 16 height 16
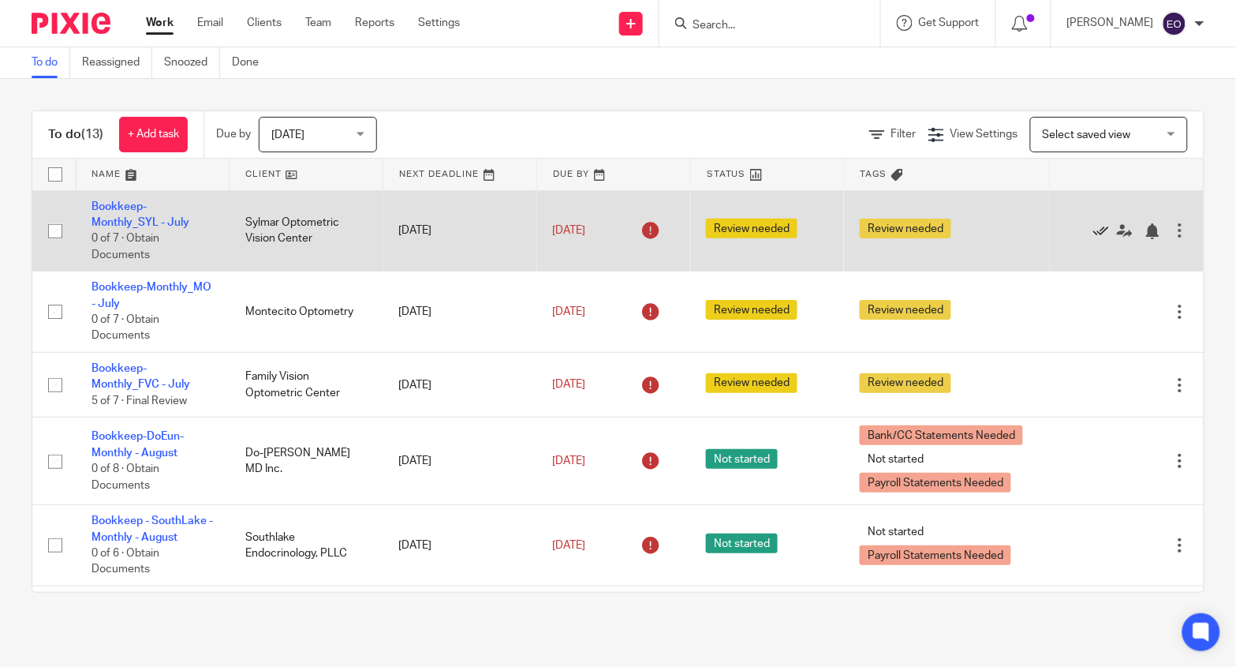
click at [1093, 232] on icon at bounding box center [1101, 231] width 16 height 16
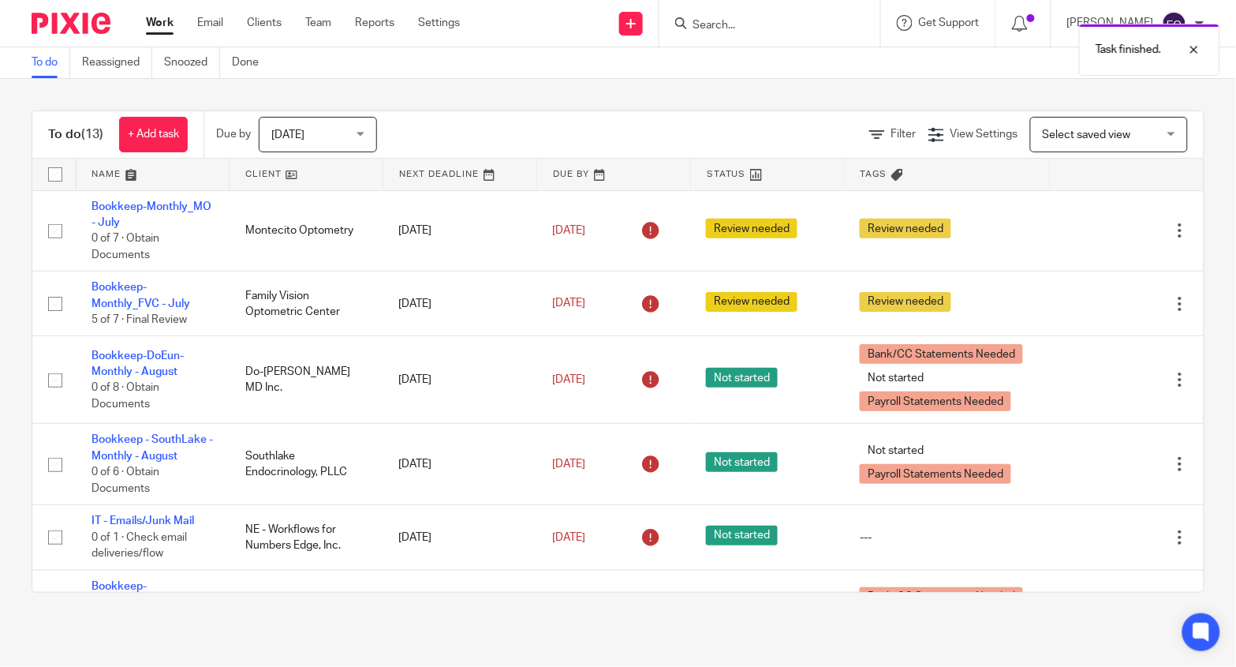
click at [1093, 232] on icon at bounding box center [1101, 231] width 16 height 16
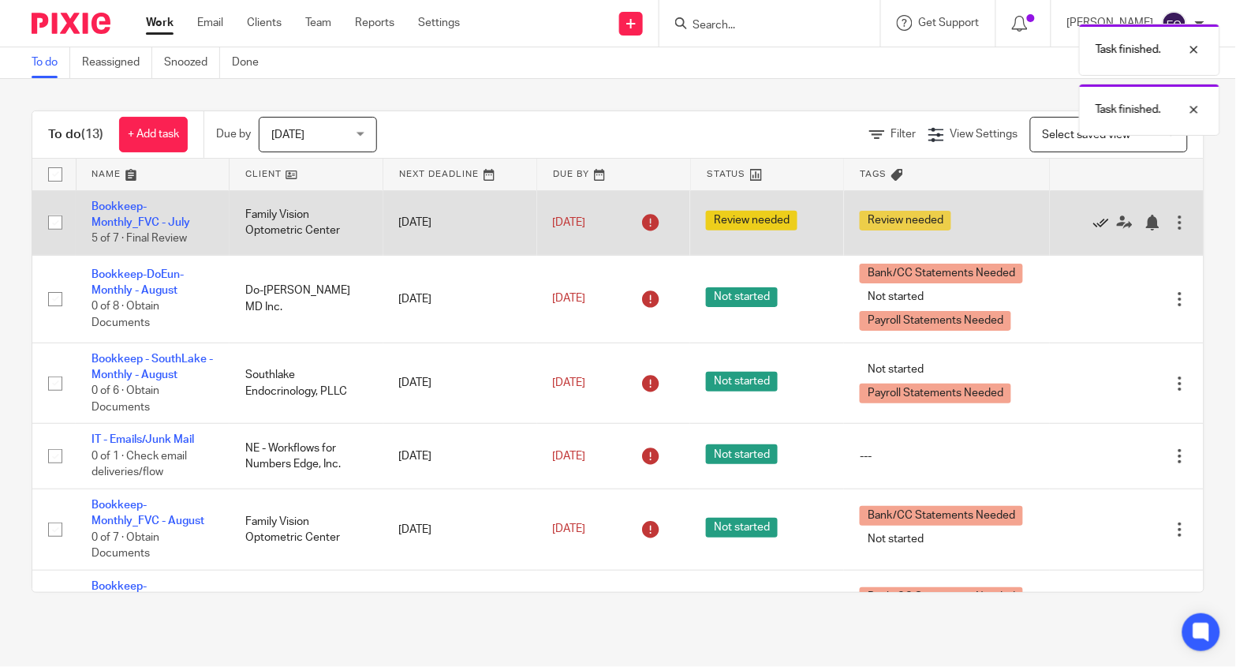
click at [1093, 221] on icon at bounding box center [1101, 223] width 16 height 16
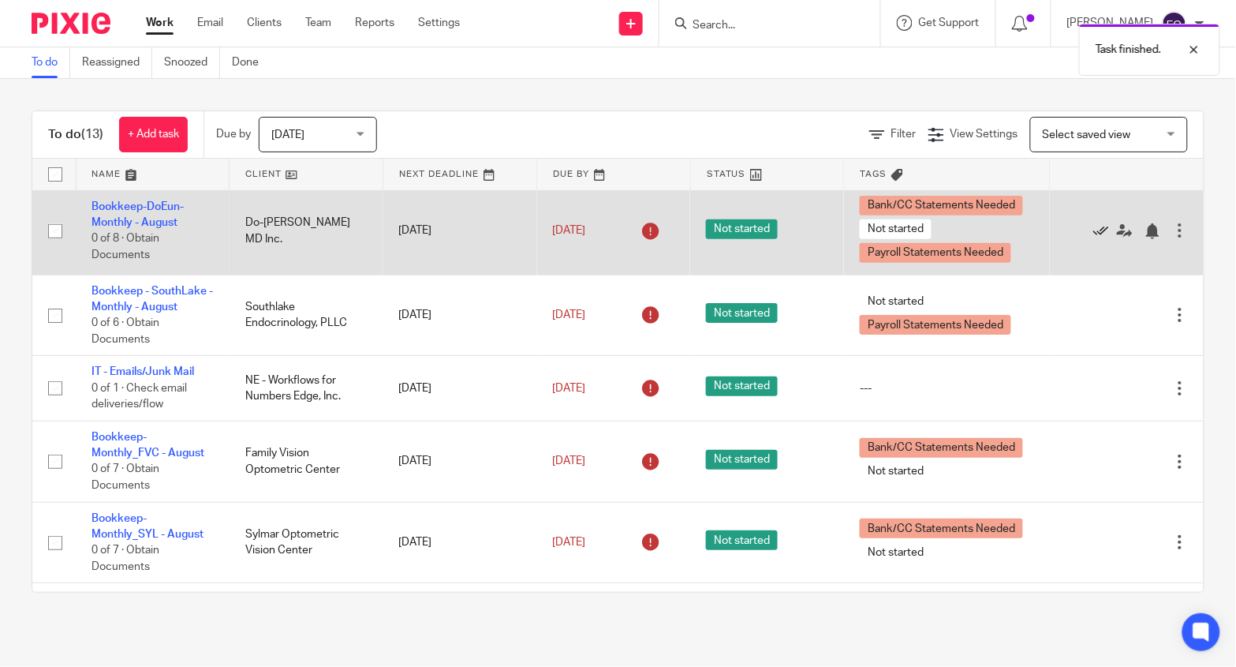
scroll to position [6, 0]
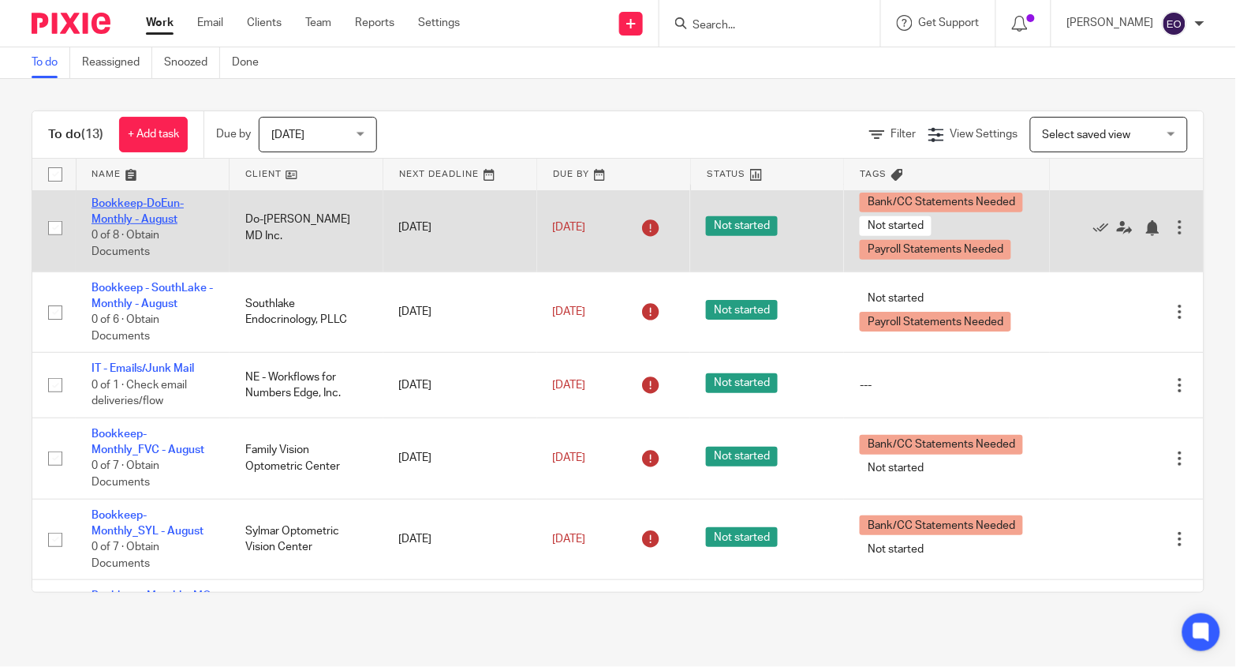
click at [136, 207] on link "Bookkeep-DoEun-Monthly - August" at bounding box center [138, 211] width 92 height 27
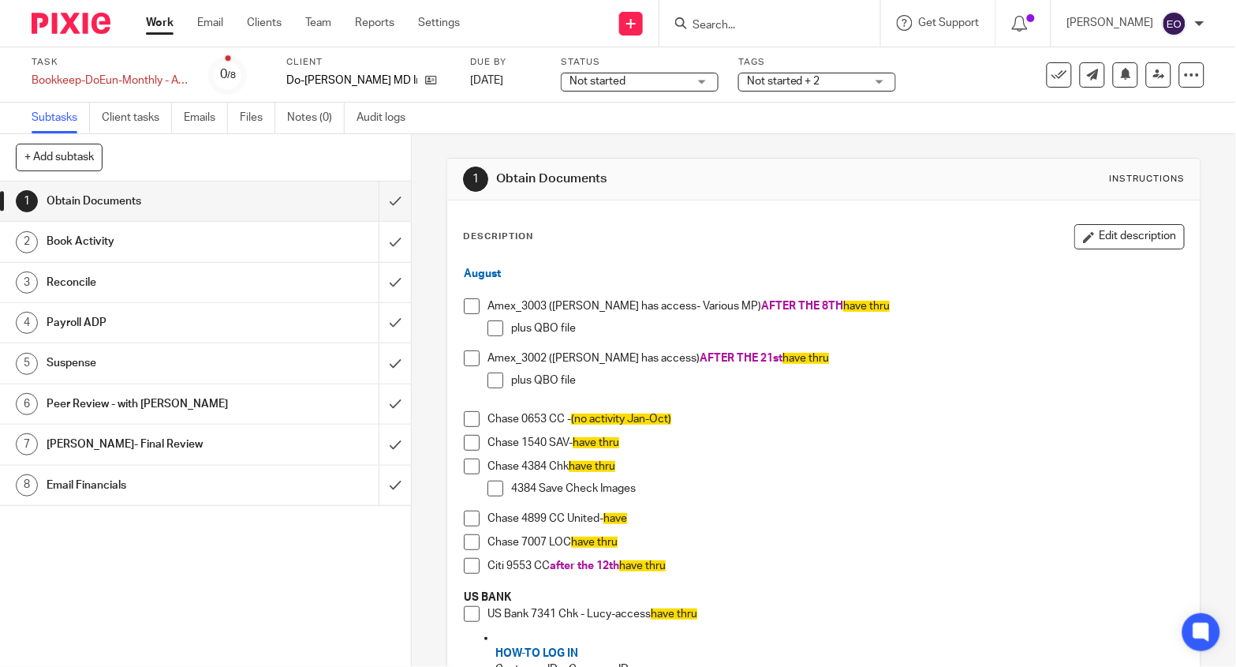
click at [653, 83] on span "Not started" at bounding box center [629, 81] width 118 height 17
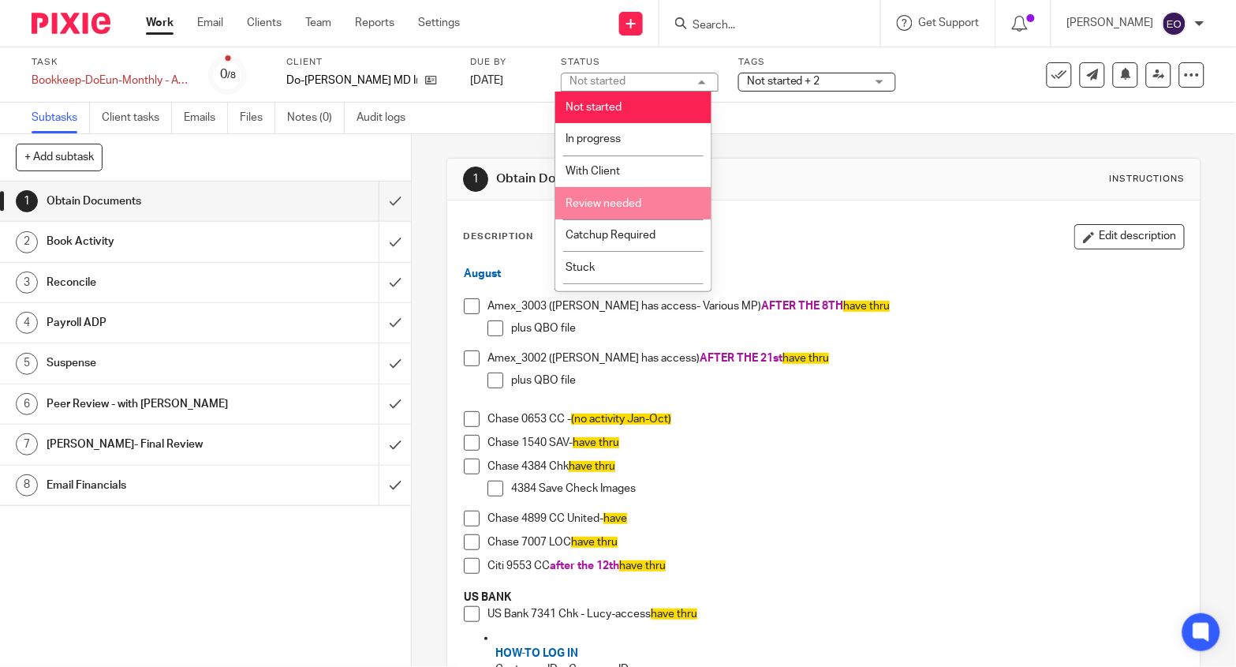
click at [636, 205] on span "Review needed" at bounding box center [604, 203] width 76 height 11
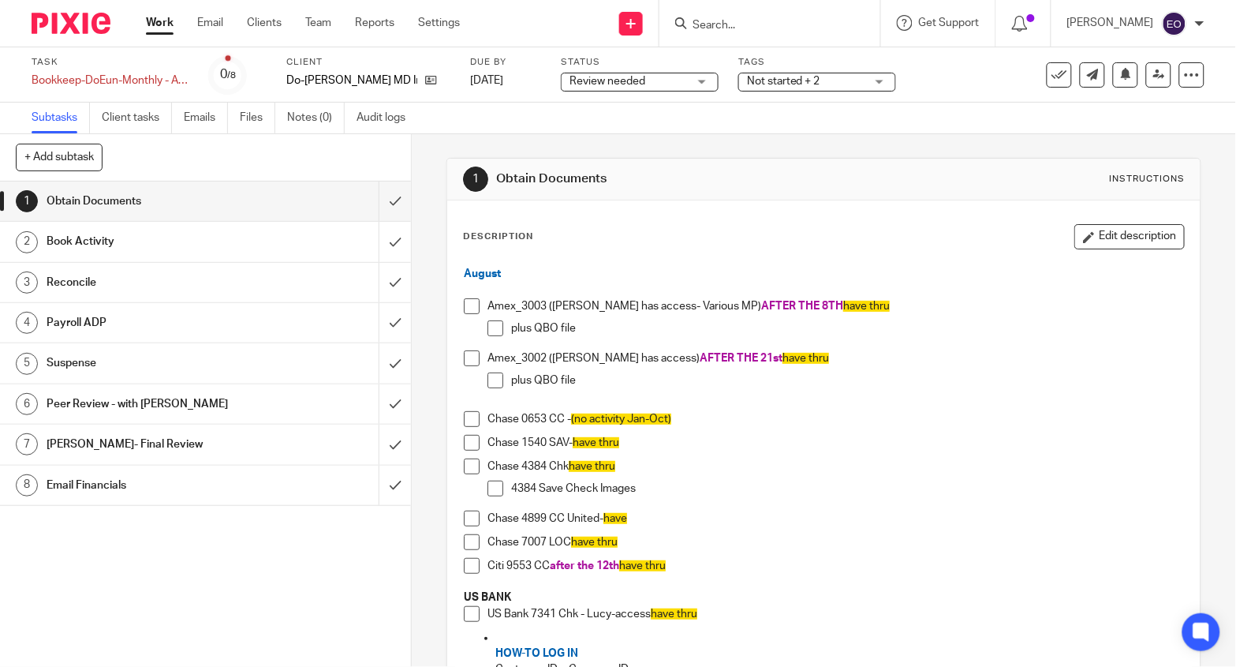
click at [767, 86] on span "Not started + 2" at bounding box center [783, 81] width 73 height 11
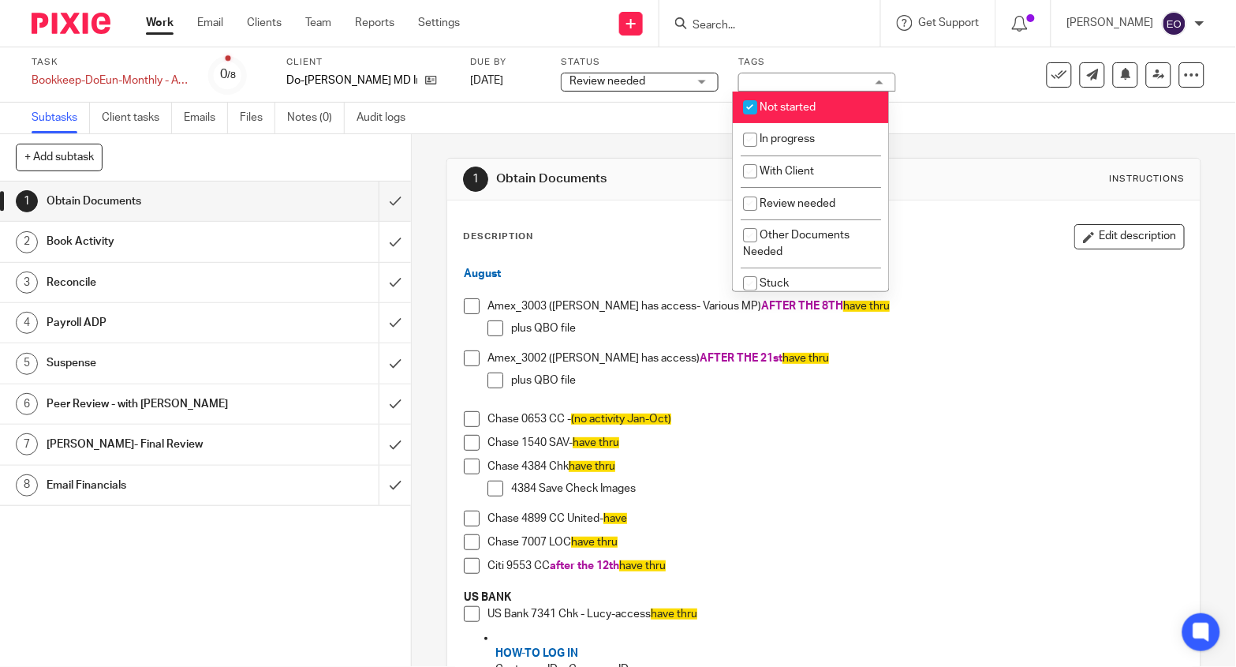
click at [753, 103] on input "checkbox" at bounding box center [750, 107] width 30 height 30
checkbox input "false"
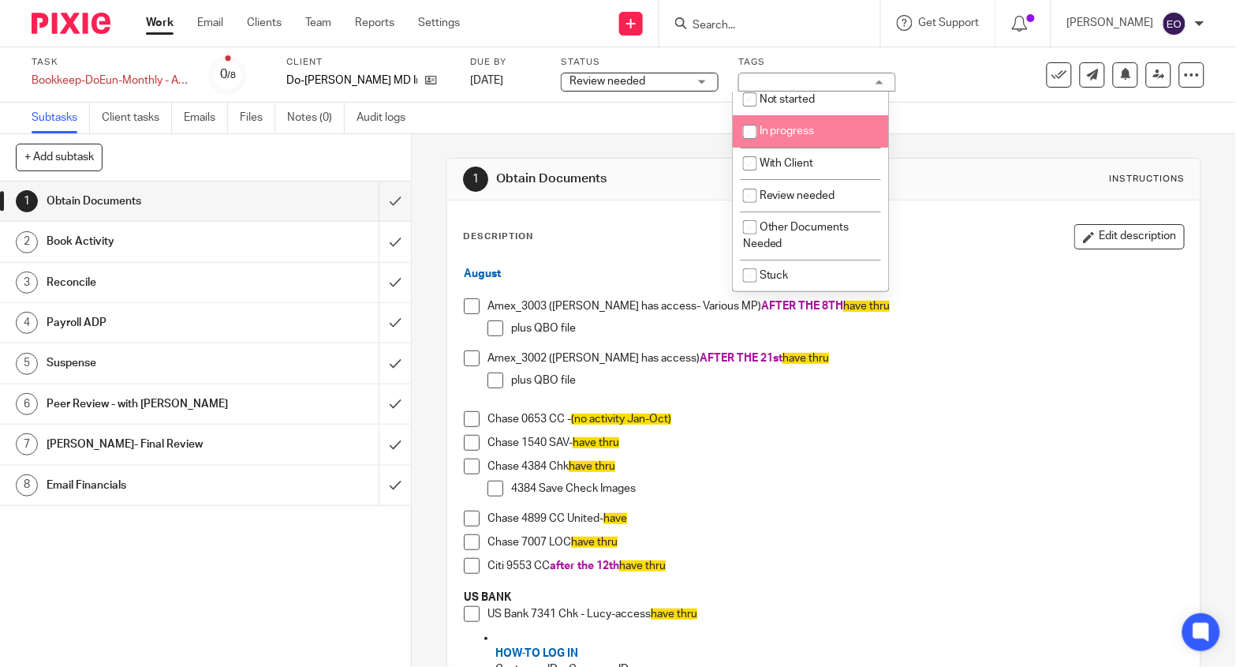
scroll to position [9, 0]
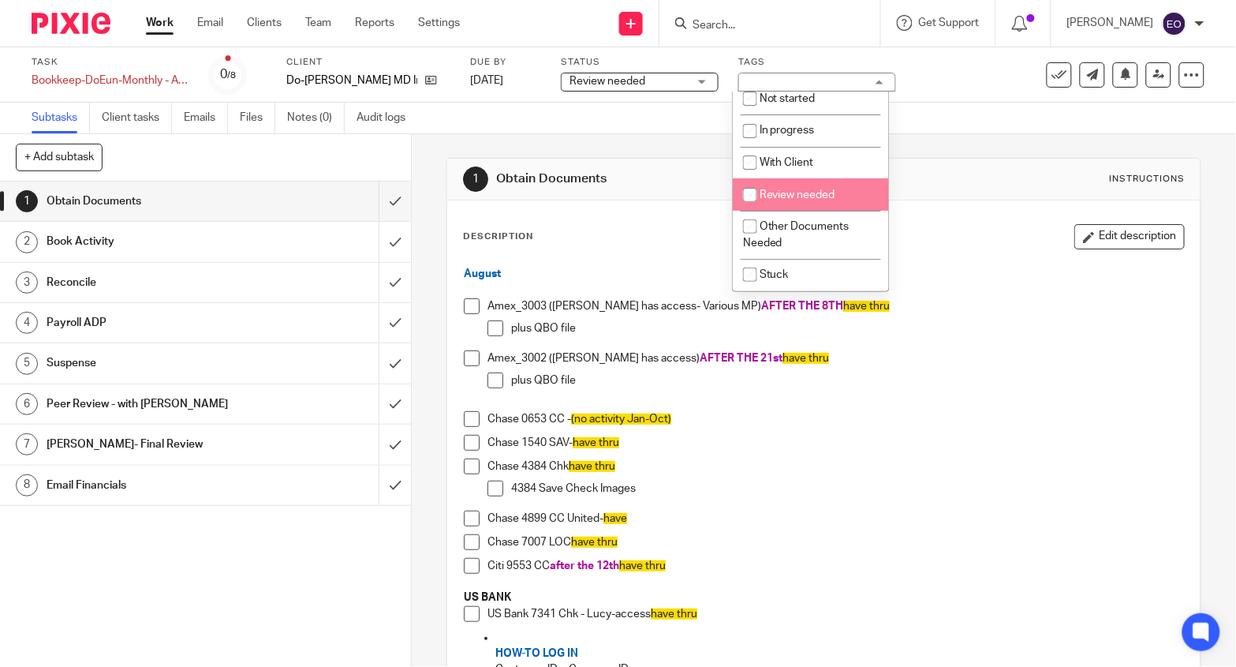
click at [751, 196] on input "checkbox" at bounding box center [750, 195] width 30 height 30
checkbox input "true"
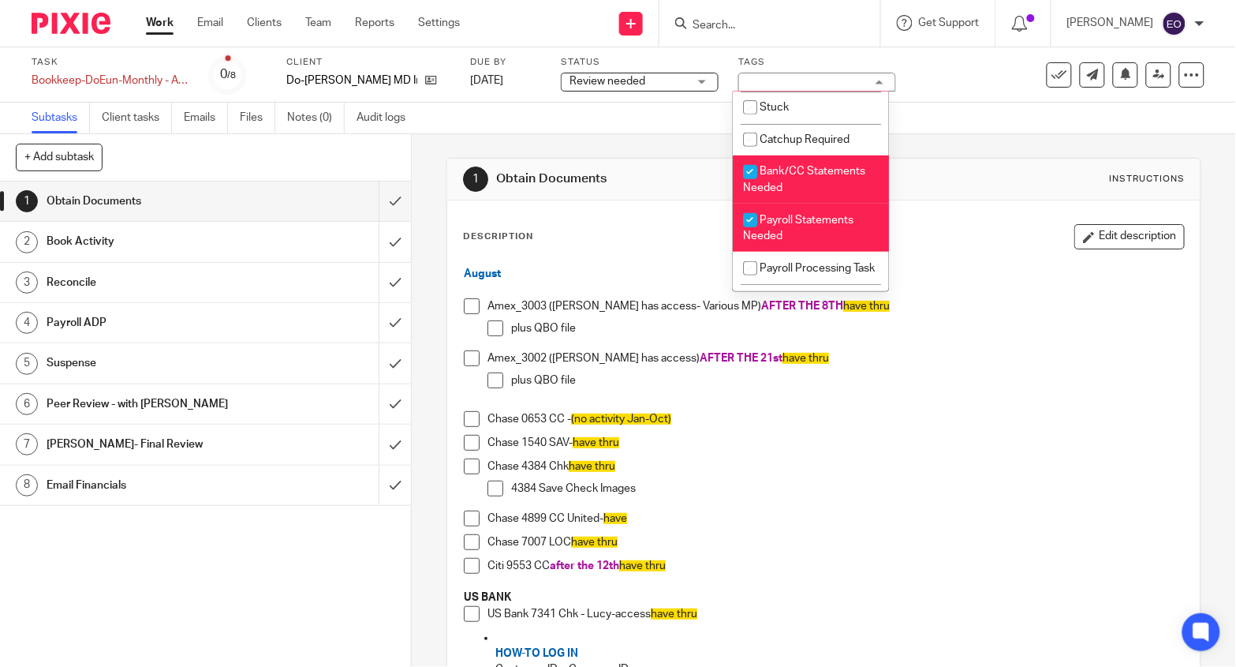
scroll to position [203, 0]
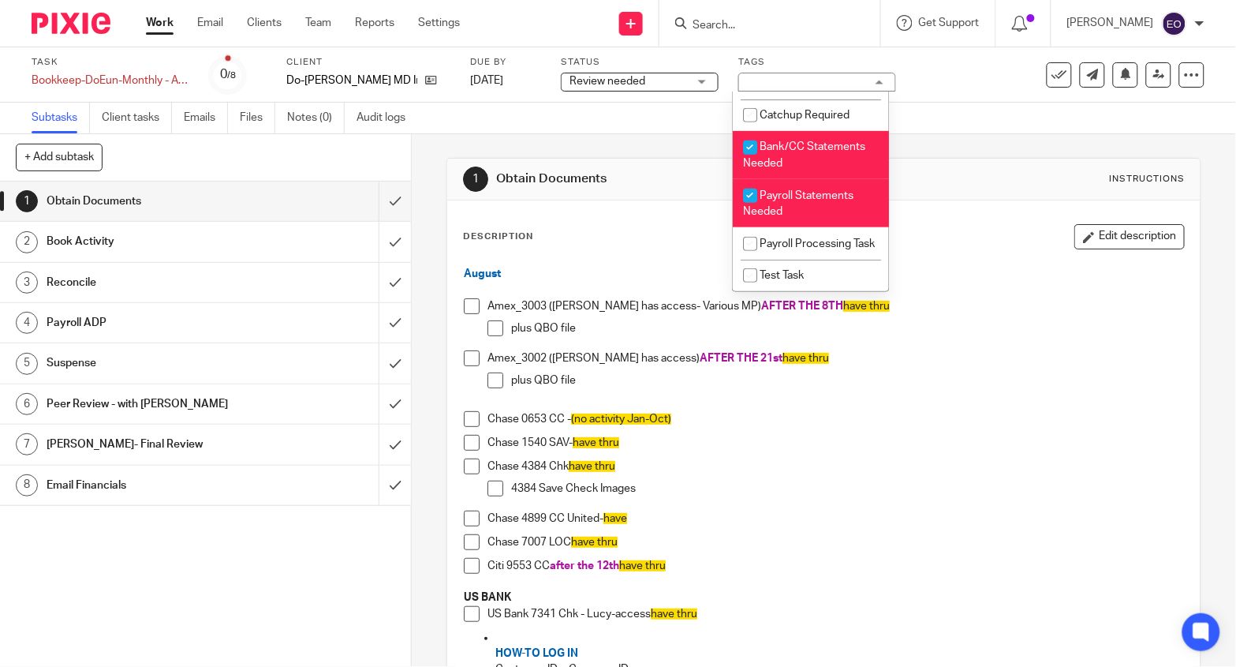
click at [754, 207] on input "checkbox" at bounding box center [750, 196] width 30 height 30
checkbox input "false"
click at [750, 152] on input "checkbox" at bounding box center [750, 148] width 30 height 30
checkbox input "false"
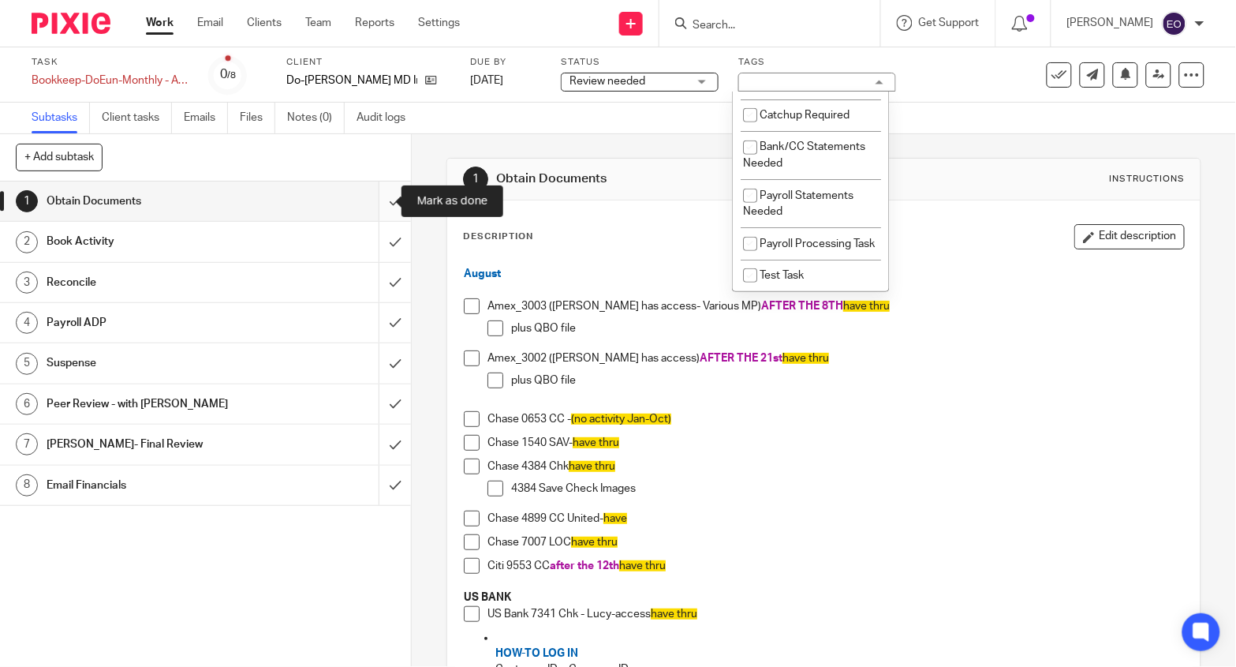
click at [380, 199] on input "submit" at bounding box center [205, 200] width 411 height 39
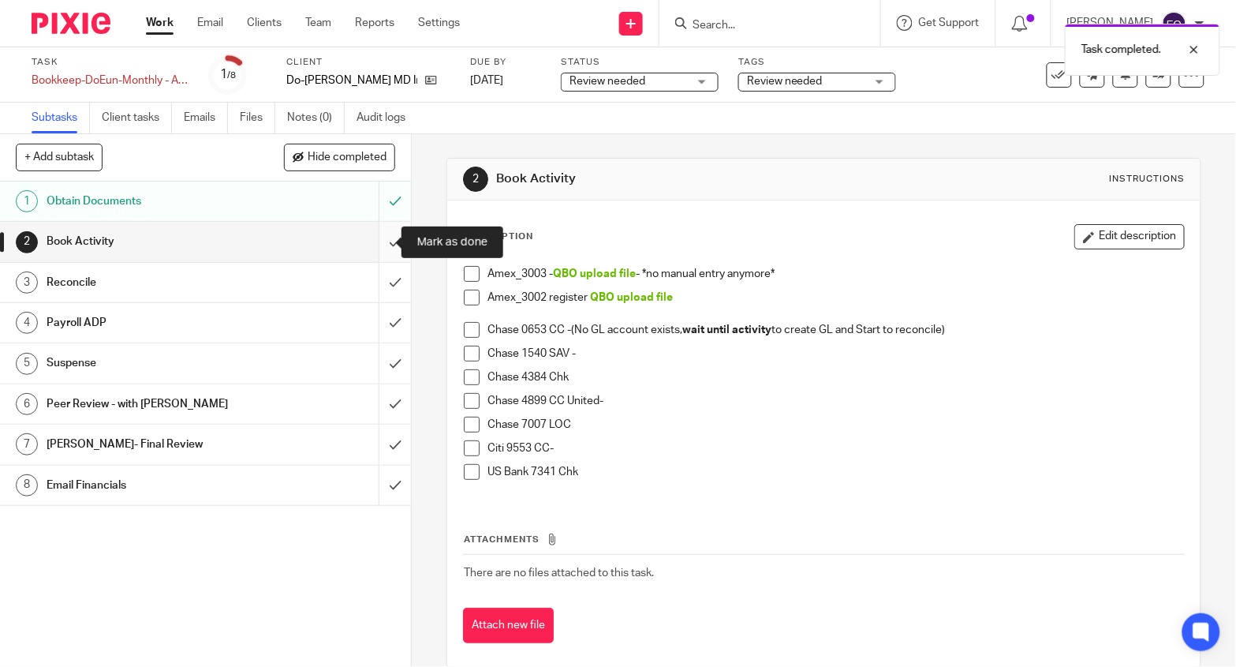
click at [377, 241] on input "submit" at bounding box center [205, 241] width 411 height 39
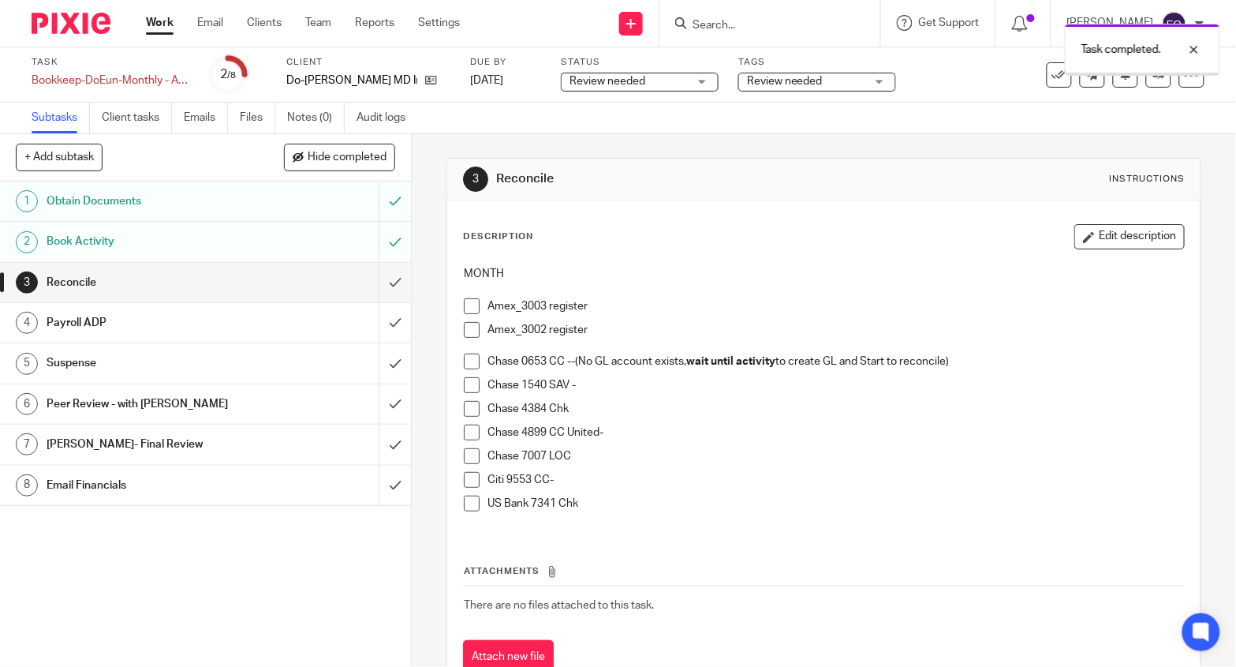
click at [379, 280] on input "submit" at bounding box center [205, 282] width 411 height 39
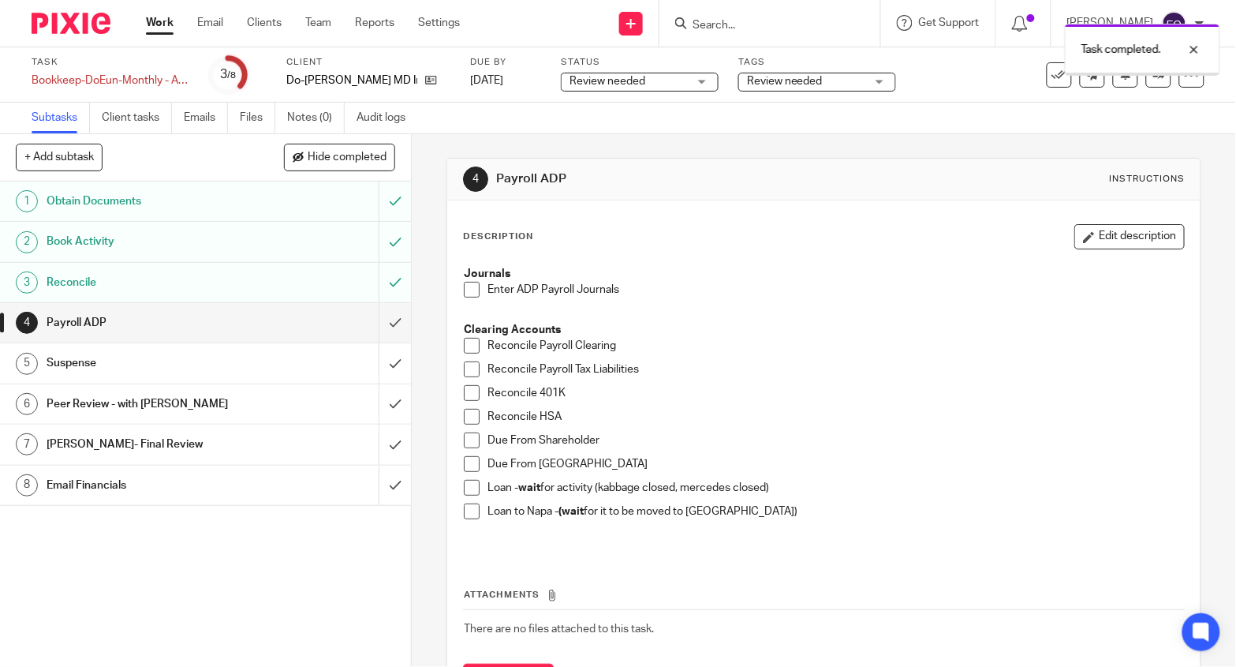
click at [376, 322] on input "submit" at bounding box center [205, 322] width 411 height 39
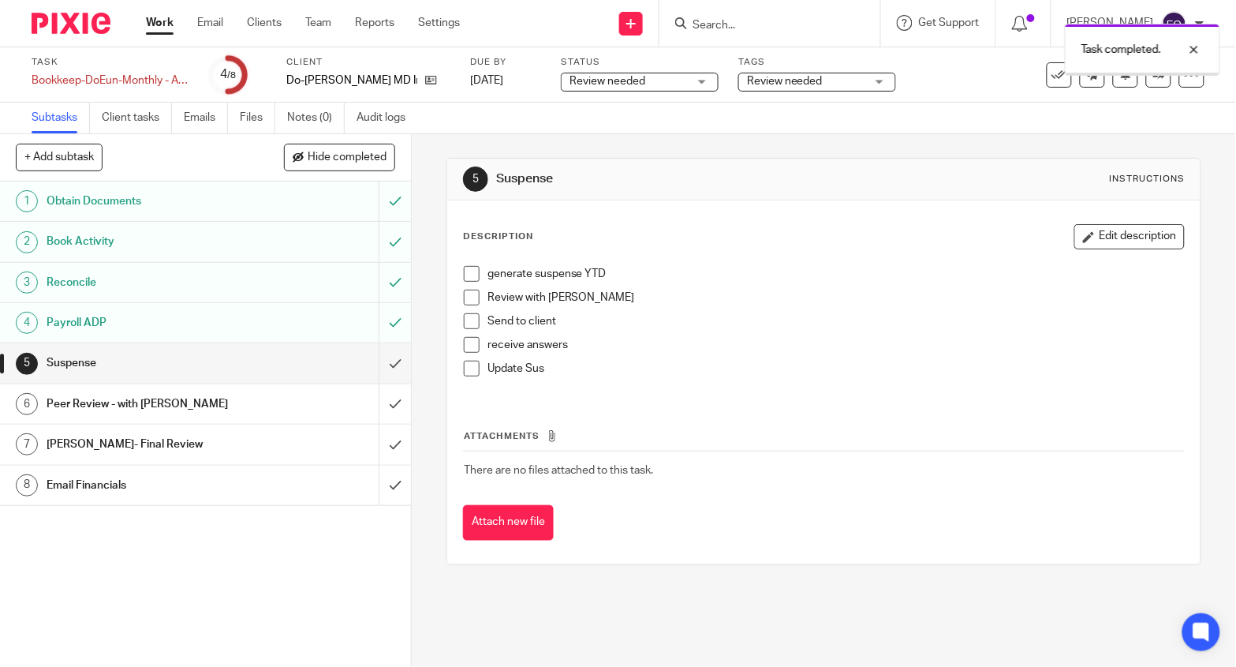
click at [377, 363] on input "submit" at bounding box center [205, 362] width 411 height 39
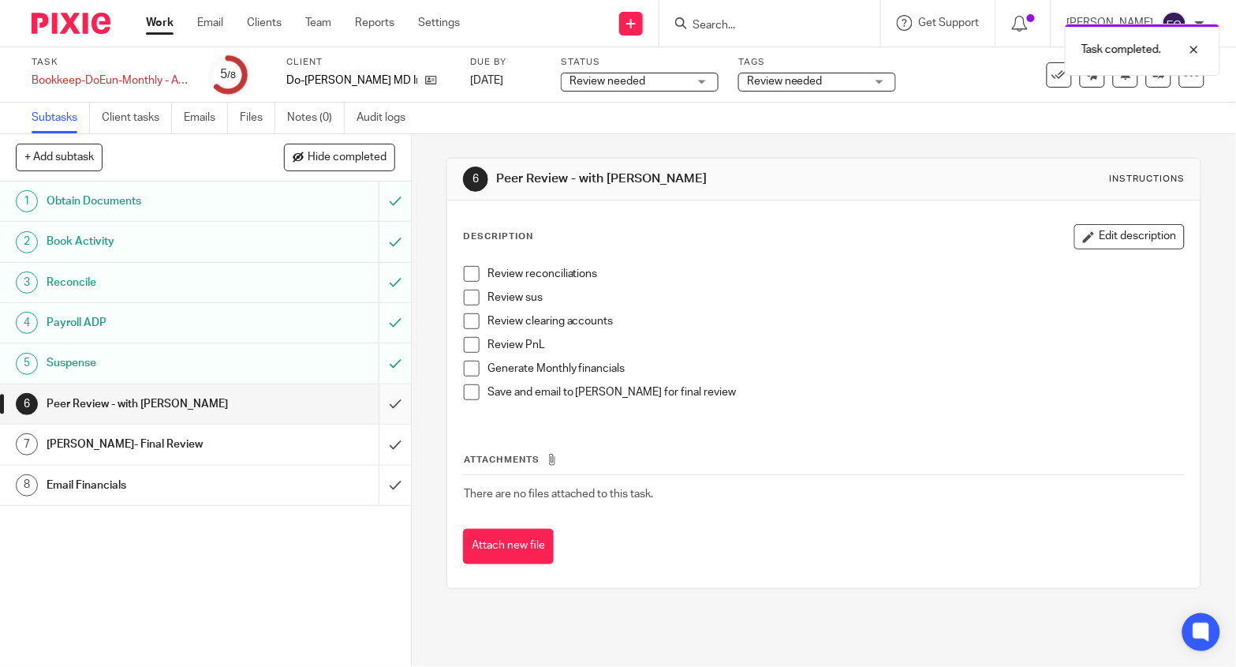
click at [379, 405] on input "submit" at bounding box center [205, 403] width 411 height 39
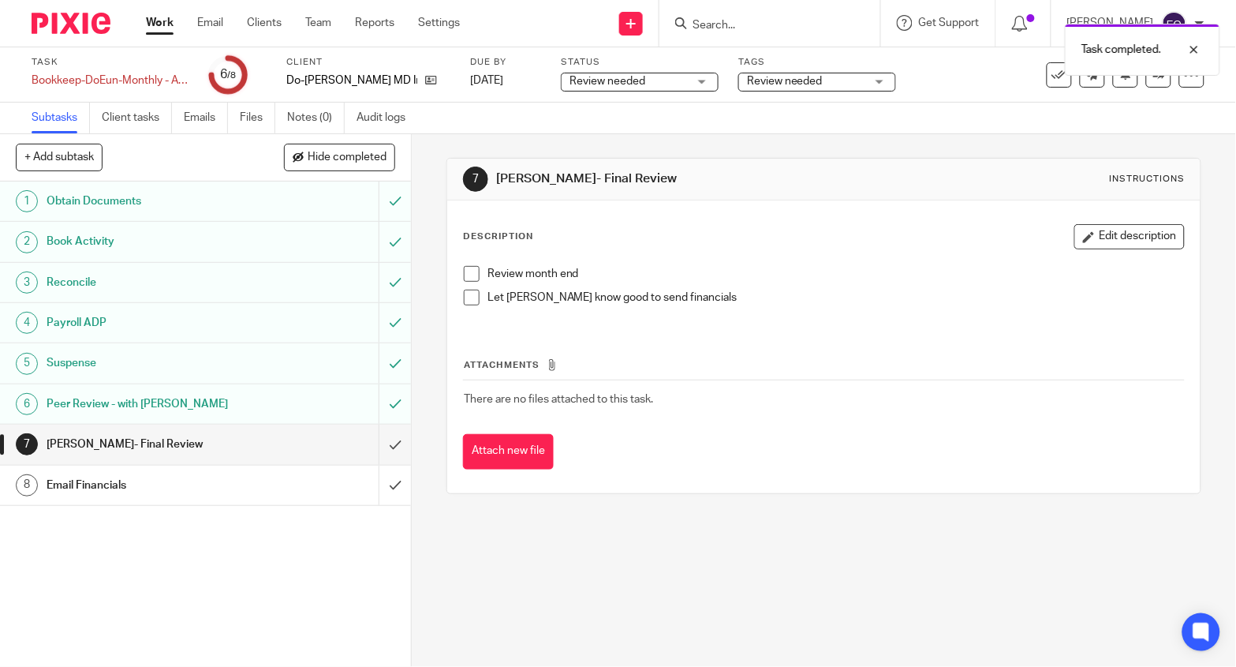
click at [159, 21] on link "Work" at bounding box center [160, 23] width 28 height 16
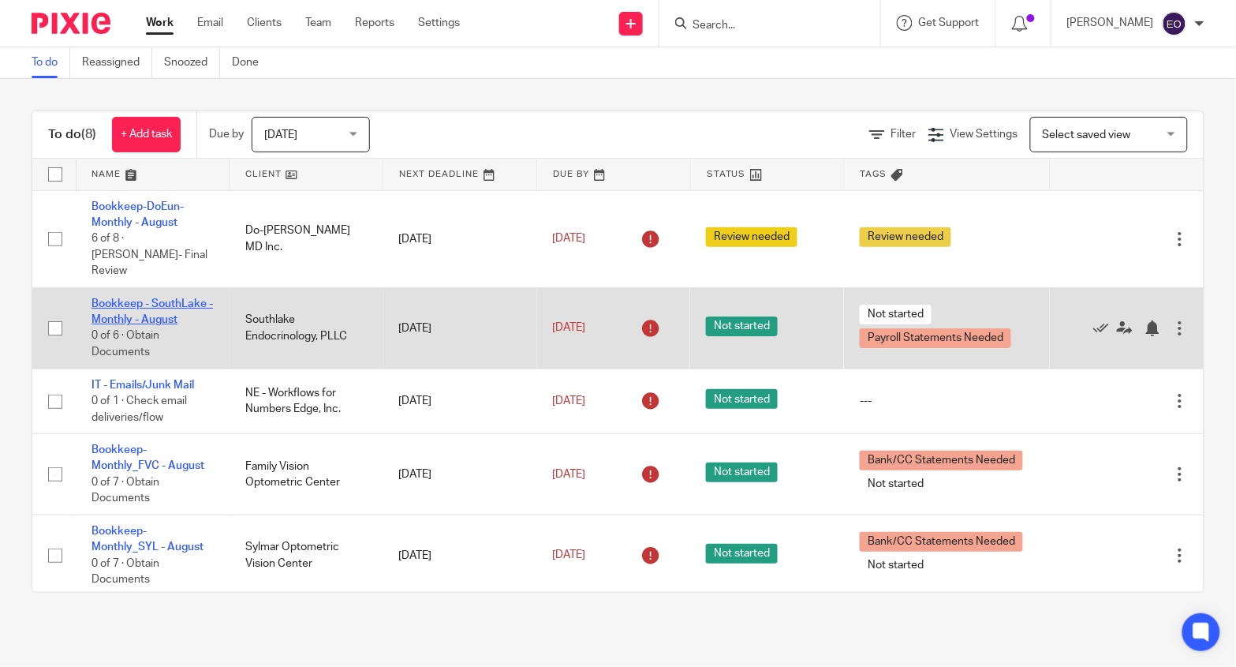
click at [193, 298] on link "Bookkeep - SouthLake - Monthly - August" at bounding box center [152, 311] width 121 height 27
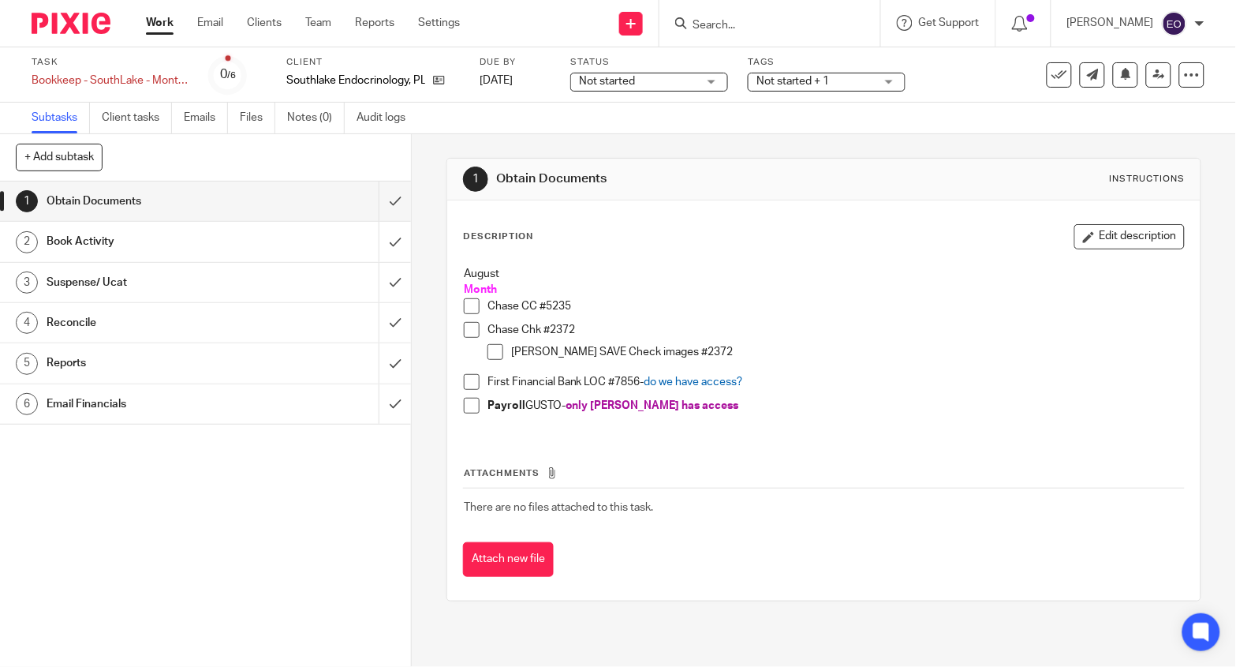
click at [647, 78] on span "Not started" at bounding box center [638, 81] width 118 height 17
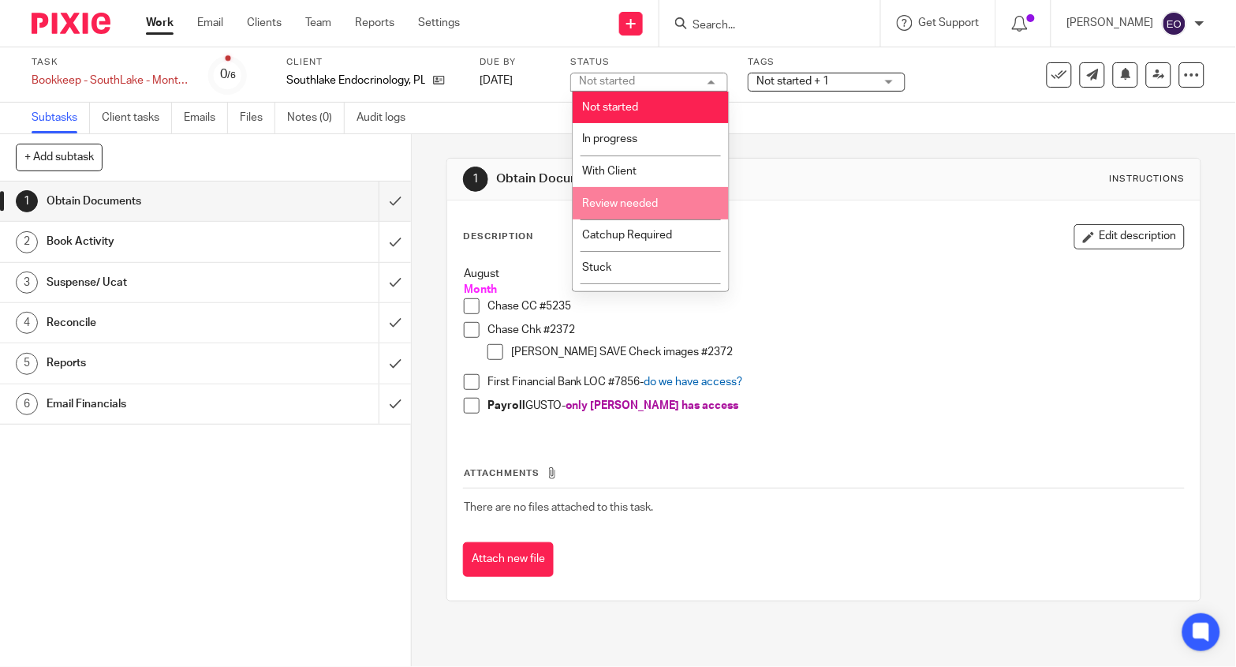
click at [641, 198] on li "Review needed" at bounding box center [651, 203] width 156 height 32
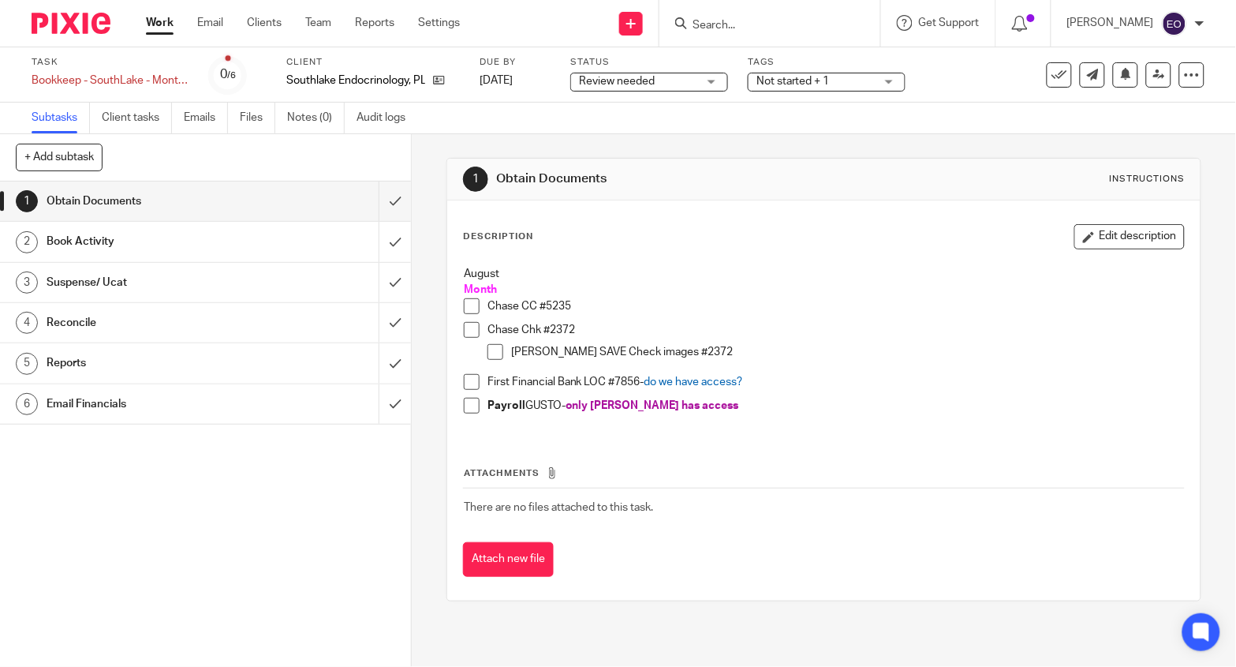
click at [784, 84] on span "Not started + 1" at bounding box center [793, 81] width 73 height 11
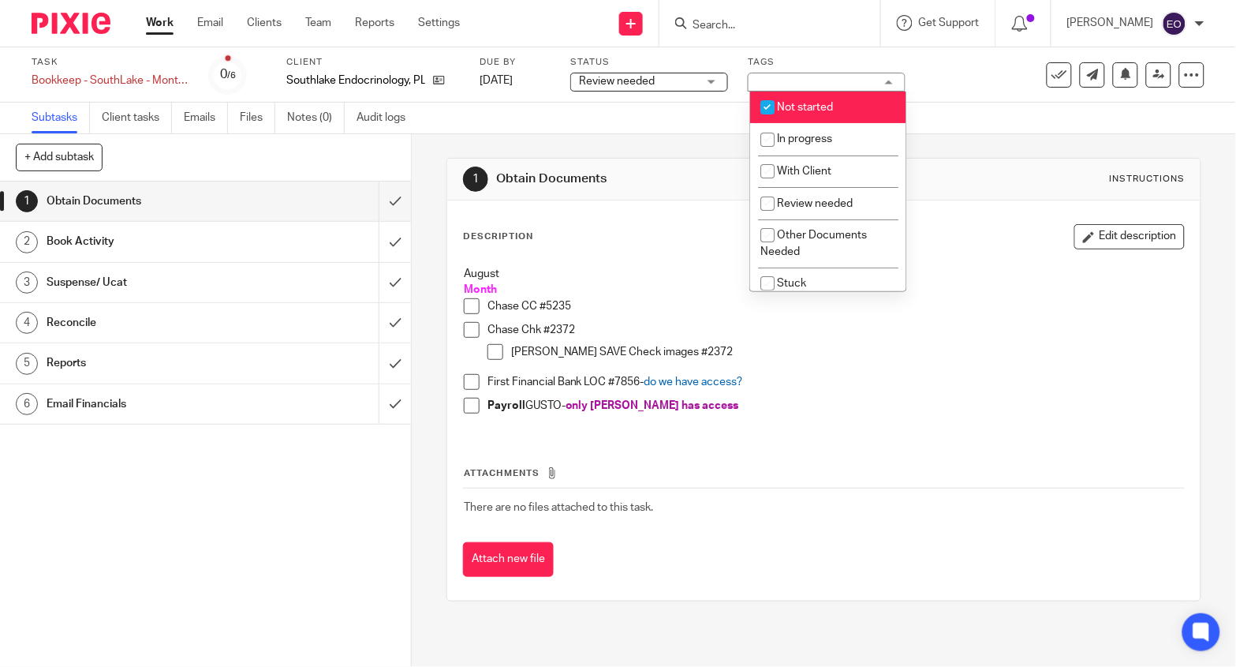
click at [768, 103] on input "checkbox" at bounding box center [768, 107] width 30 height 30
checkbox input "false"
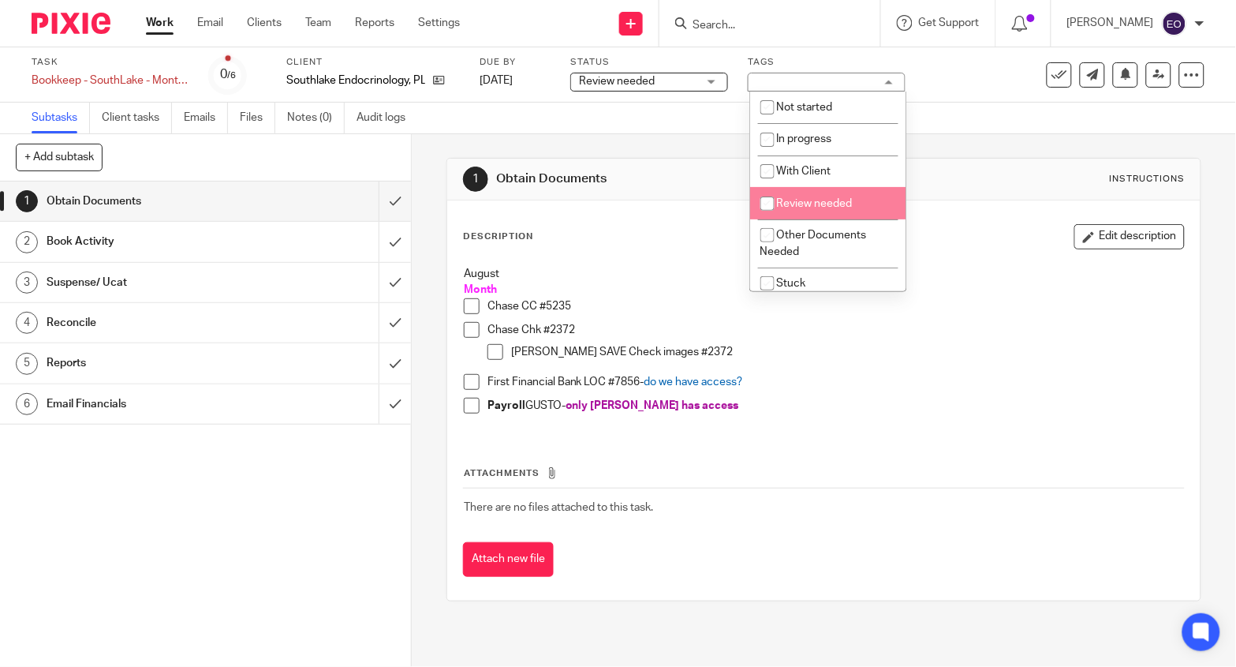
click at [795, 204] on span "Review needed" at bounding box center [815, 203] width 76 height 11
checkbox input "true"
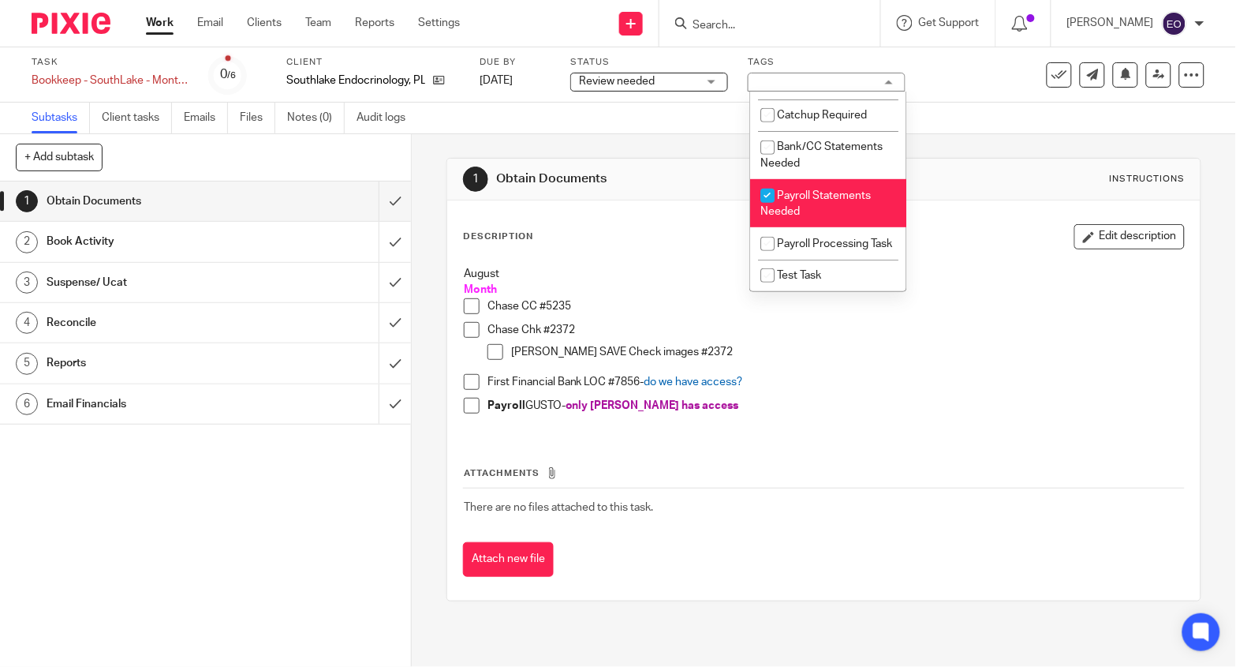
scroll to position [235, 0]
click at [768, 181] on input "checkbox" at bounding box center [768, 196] width 30 height 30
checkbox input "false"
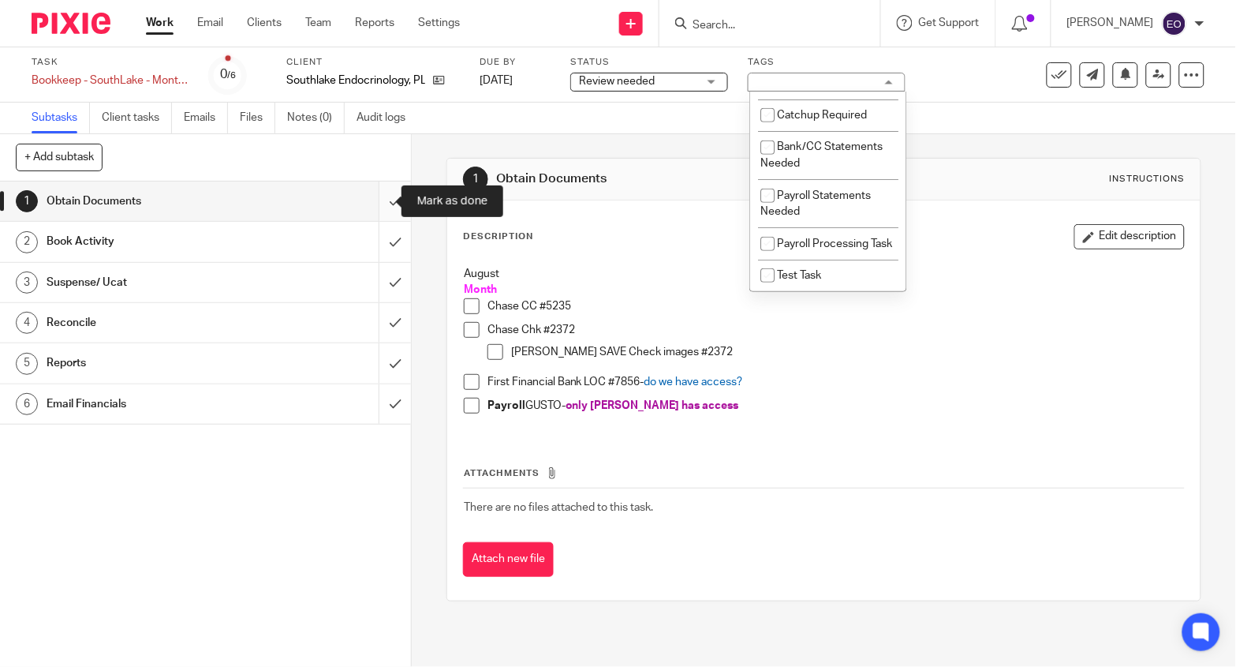
click at [373, 199] on input "submit" at bounding box center [205, 200] width 411 height 39
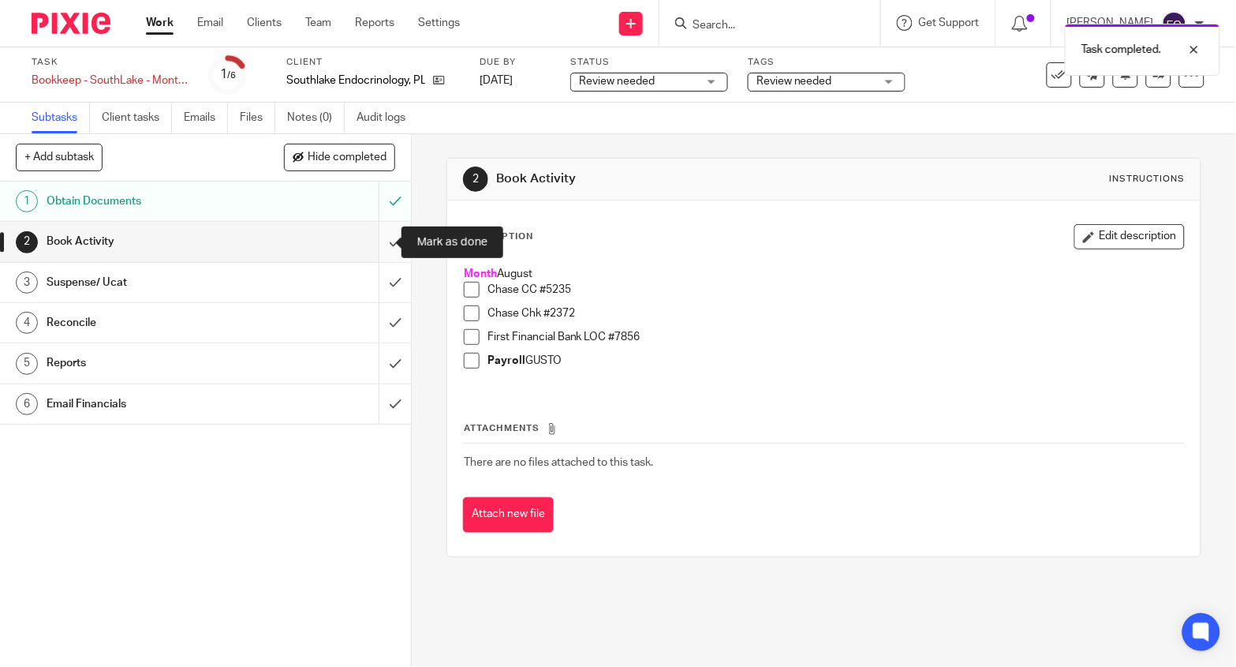
click at [376, 243] on input "submit" at bounding box center [205, 241] width 411 height 39
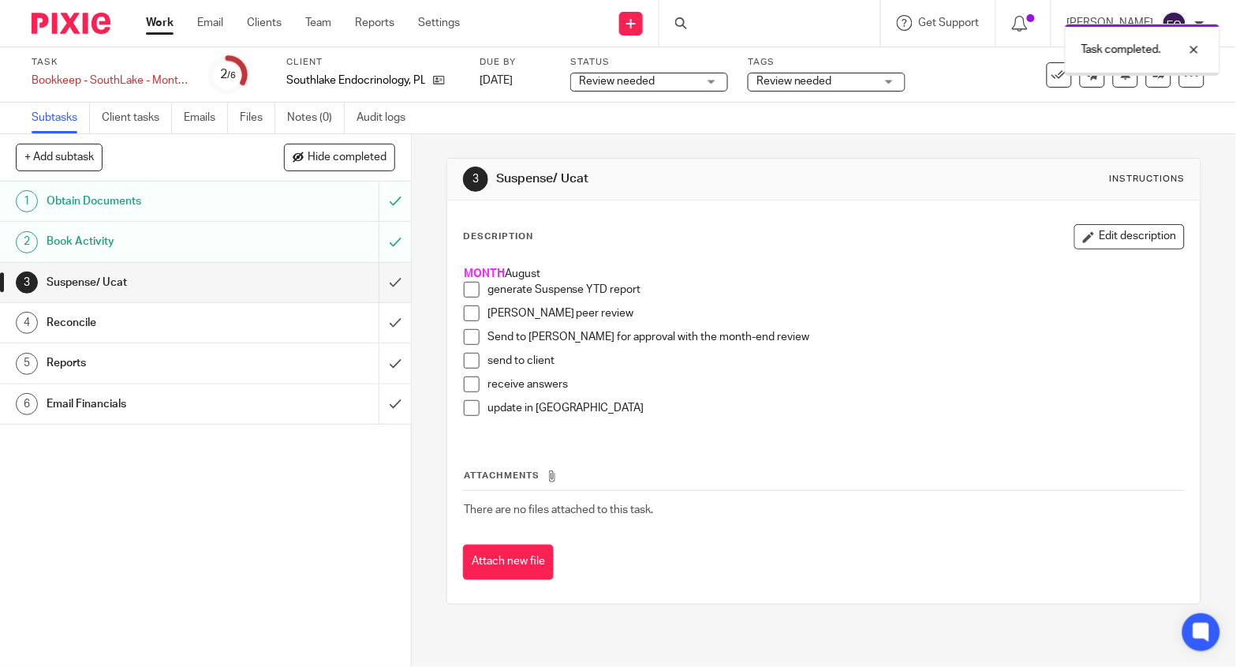
click at [383, 282] on input "submit" at bounding box center [205, 282] width 411 height 39
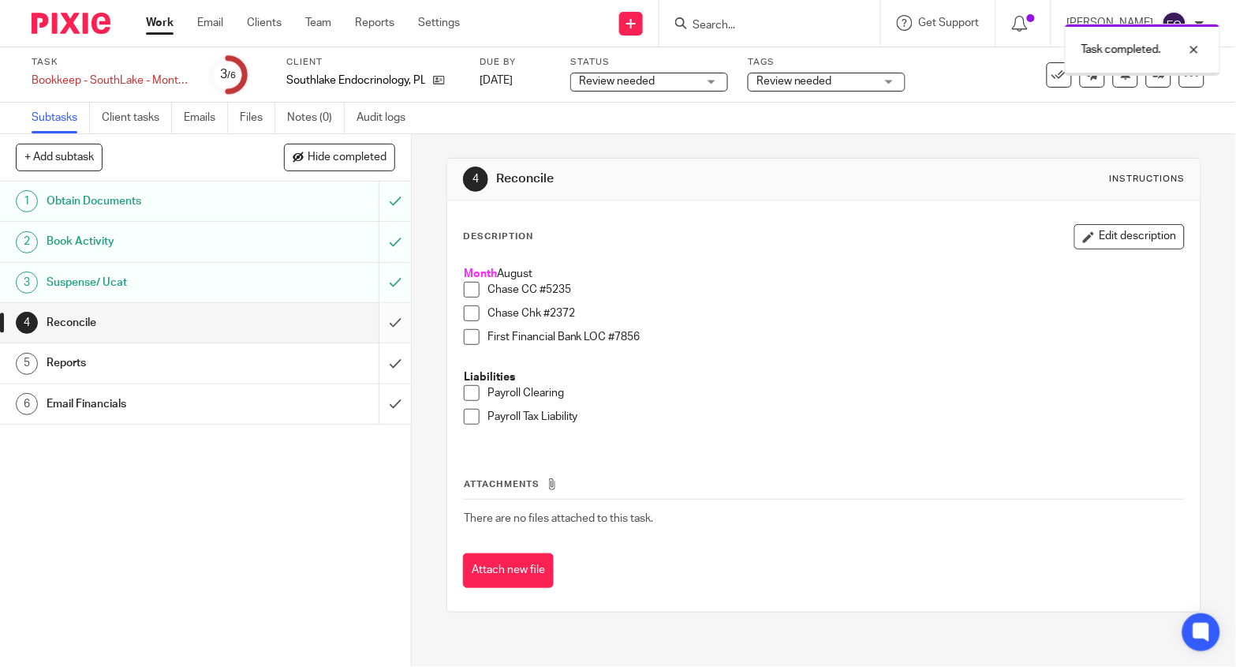
click at [380, 322] on input "submit" at bounding box center [205, 322] width 411 height 39
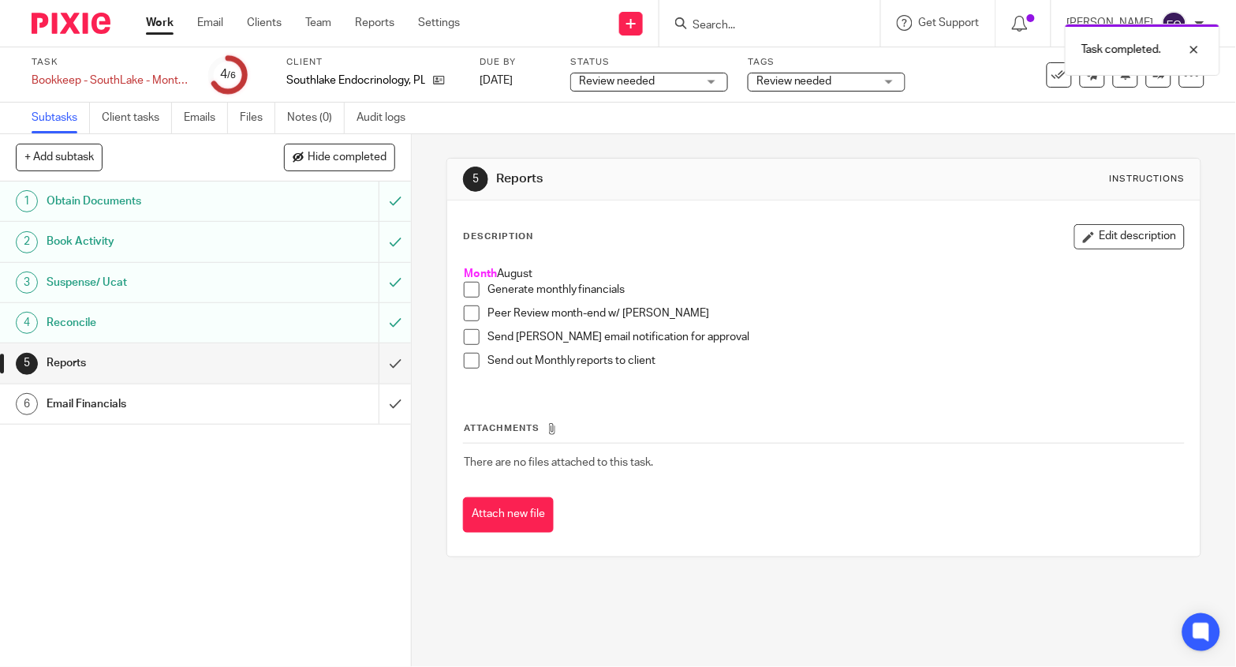
click at [81, 26] on img at bounding box center [71, 23] width 79 height 21
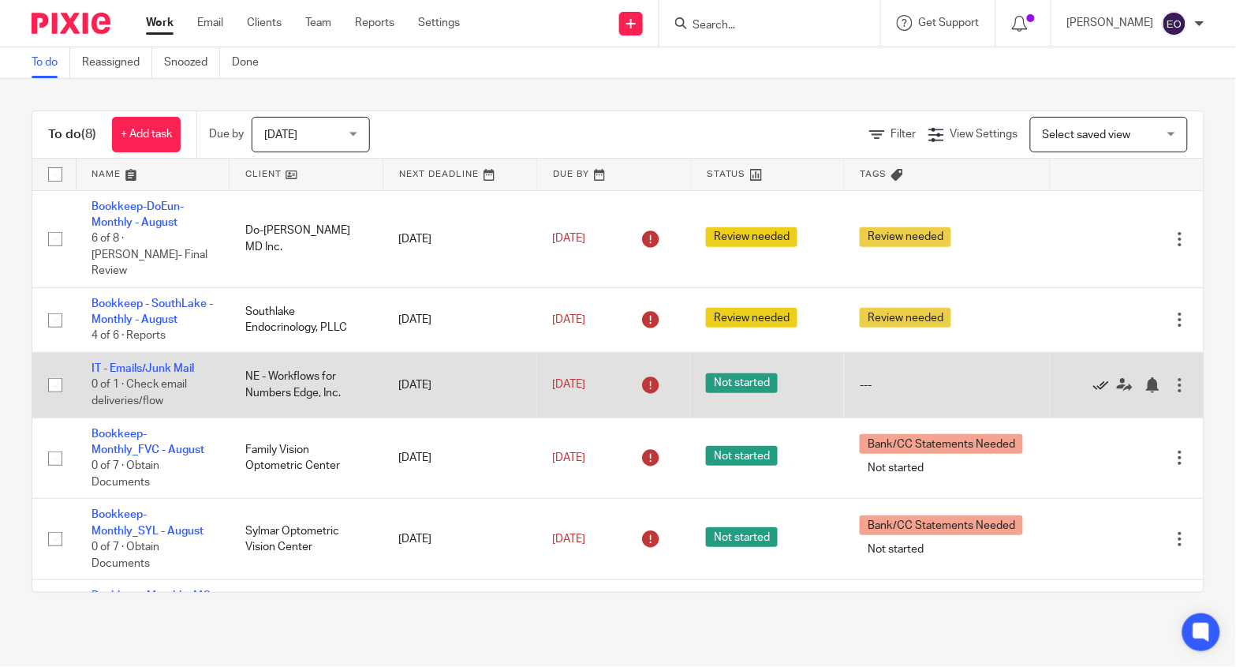
click at [1093, 377] on icon at bounding box center [1101, 385] width 16 height 16
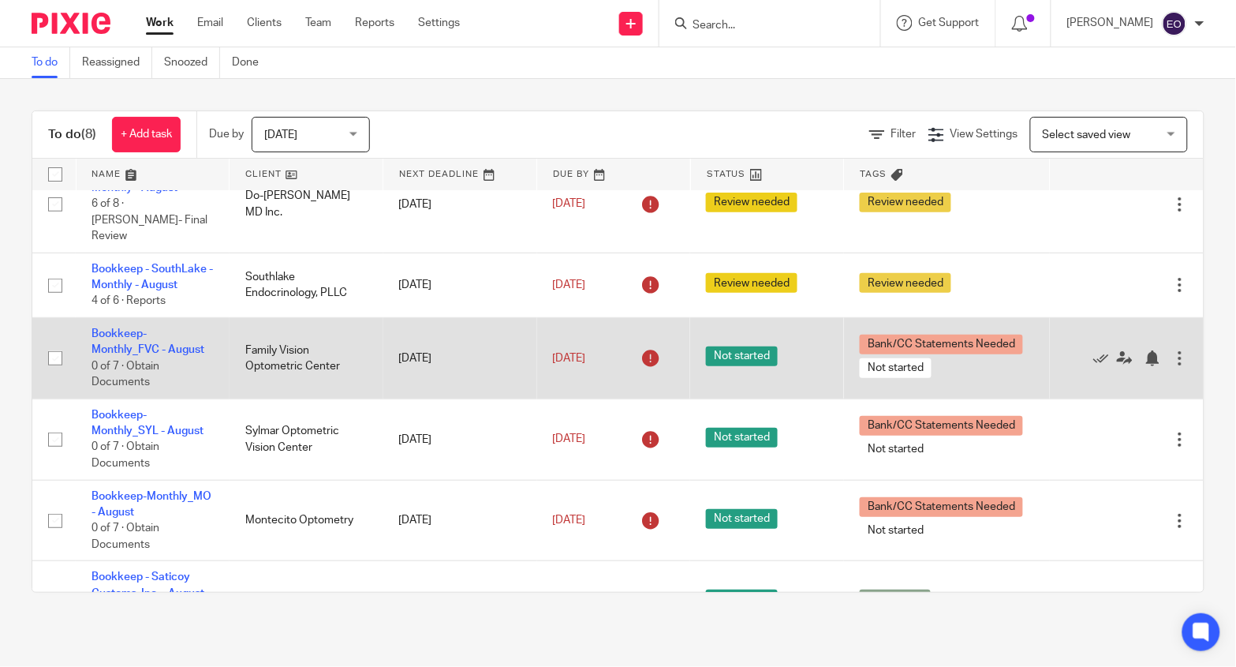
scroll to position [32, 0]
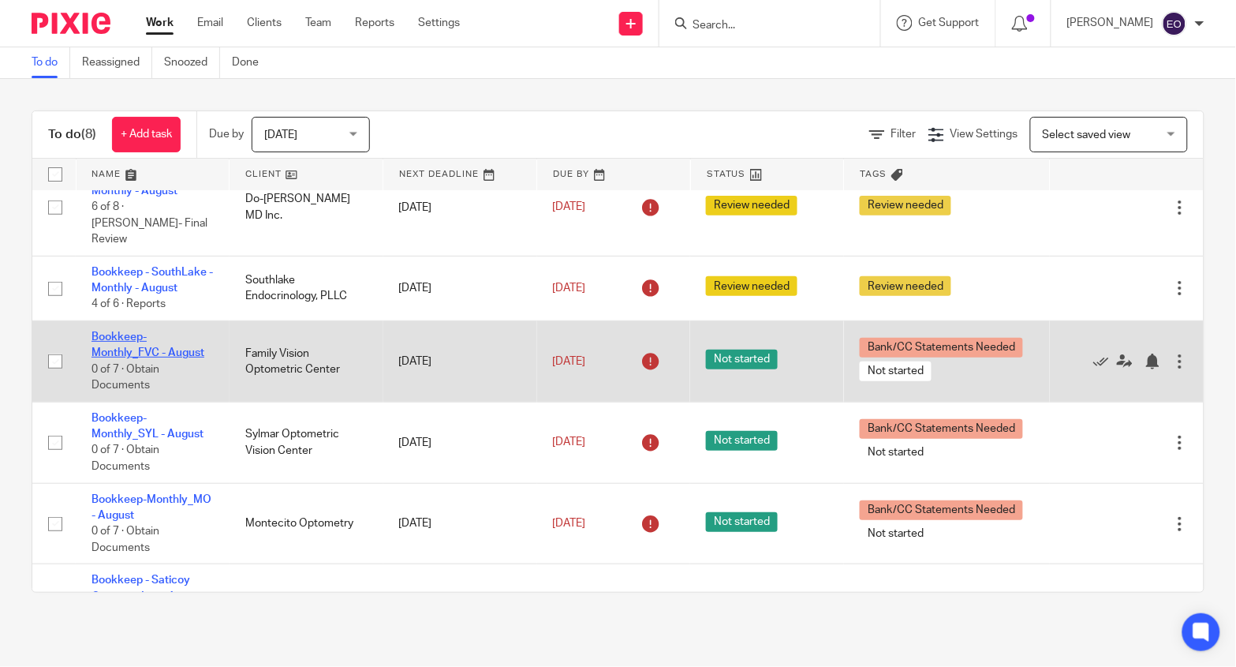
click at [190, 346] on link "Bookkeep-Monthly_FVC - August" at bounding box center [148, 344] width 113 height 27
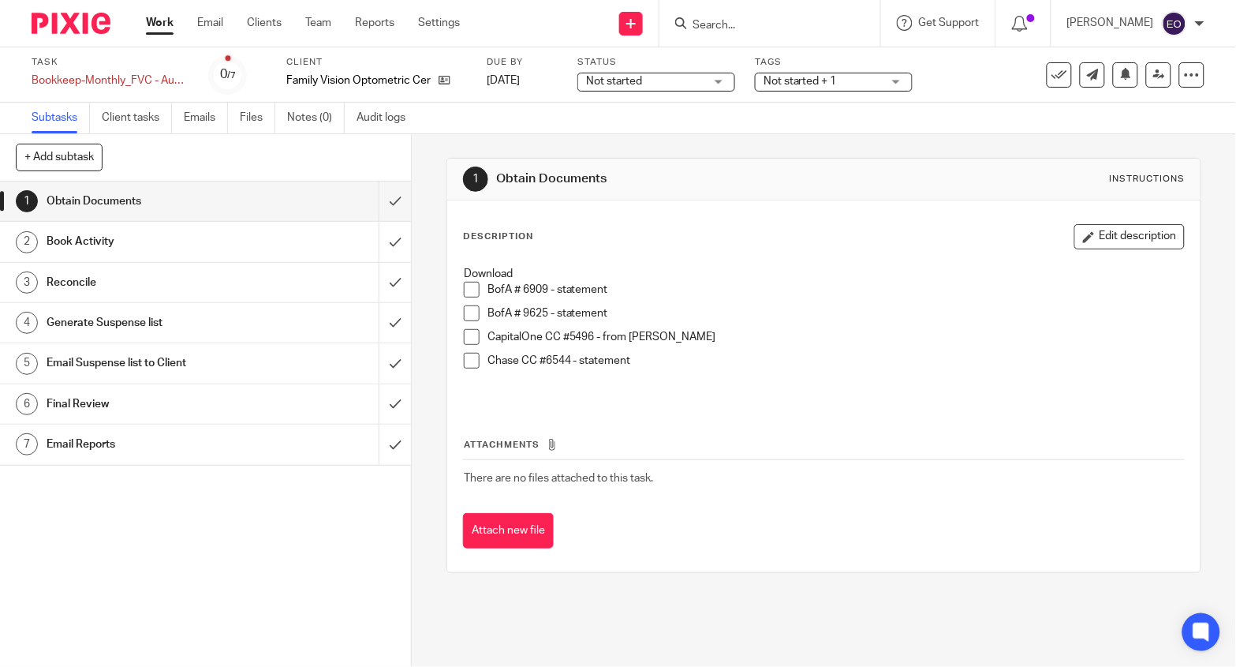
click at [693, 84] on span "Not started" at bounding box center [645, 81] width 118 height 17
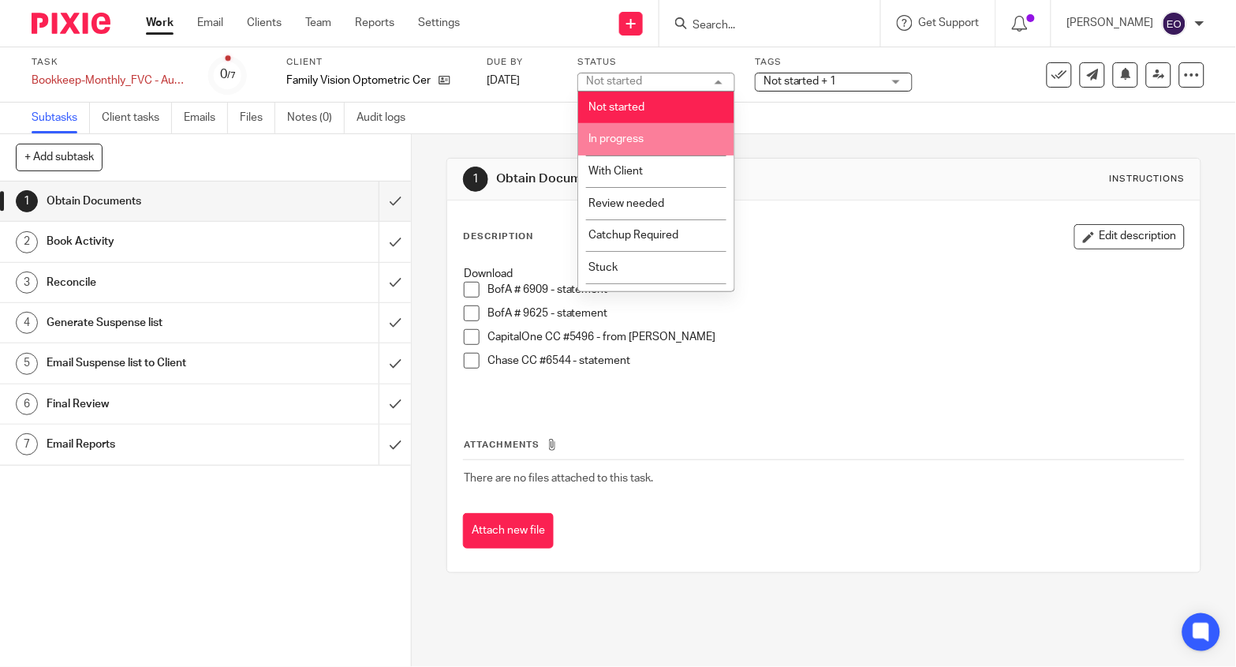
click at [611, 136] on span "In progress" at bounding box center [616, 138] width 55 height 11
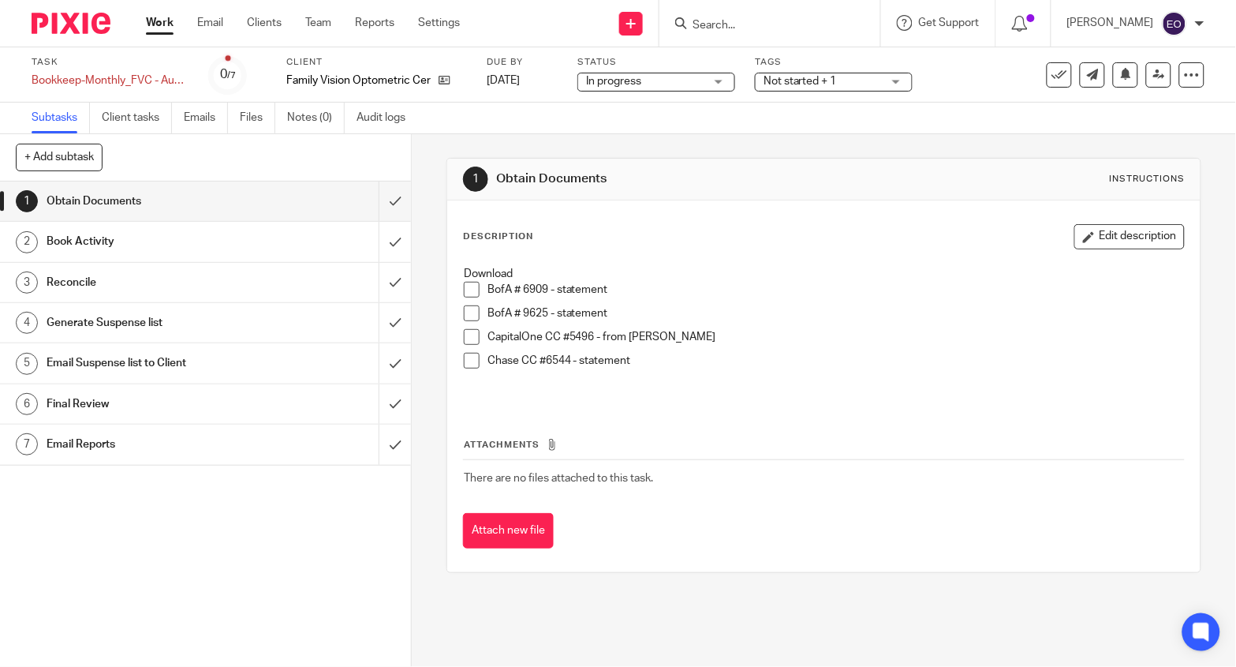
click at [788, 84] on span "Not started + 1" at bounding box center [800, 81] width 73 height 11
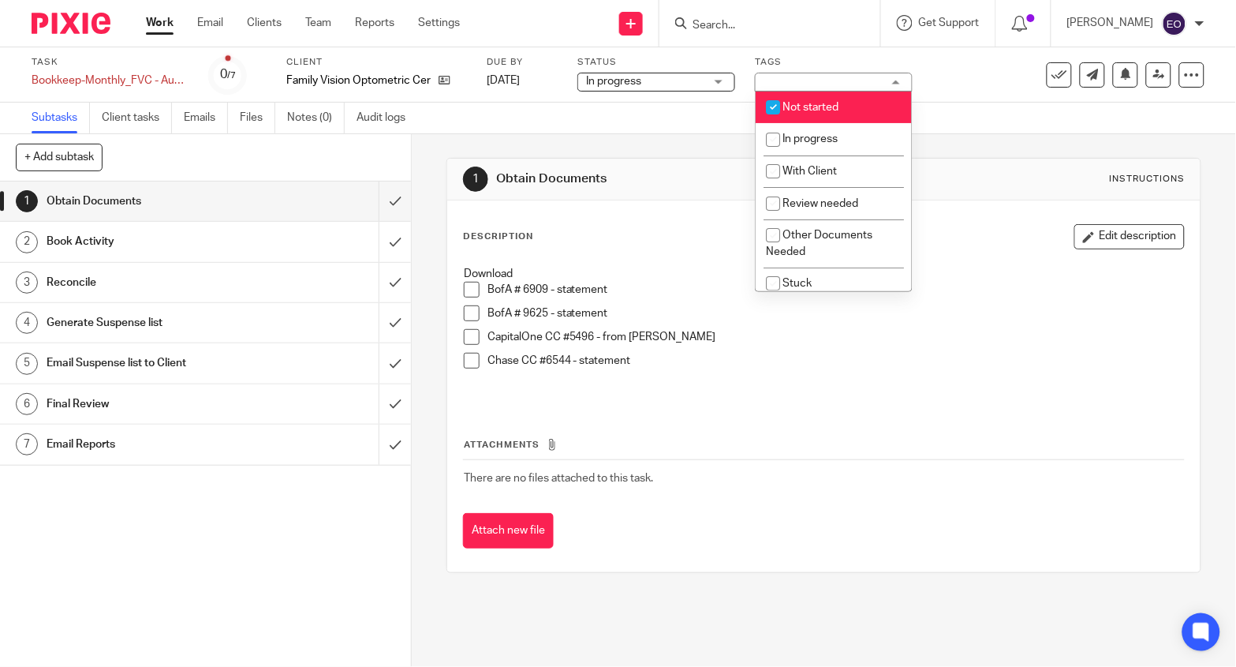
click at [776, 107] on input "checkbox" at bounding box center [773, 107] width 30 height 30
checkbox input "false"
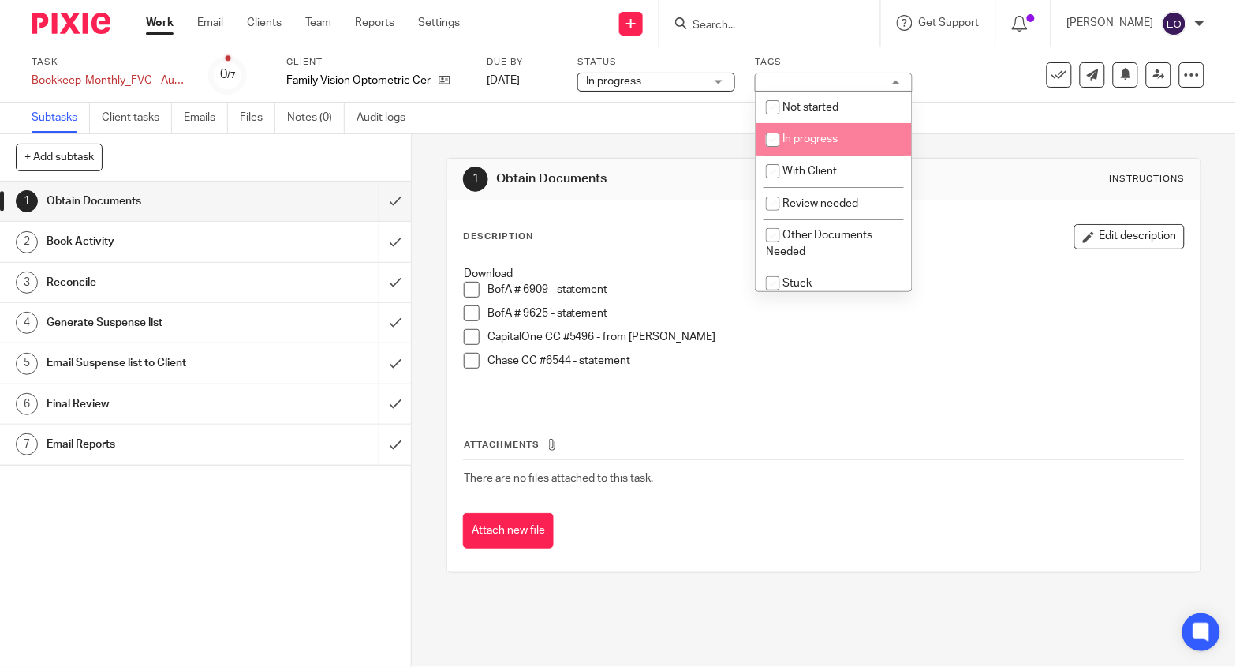
click at [771, 144] on input "checkbox" at bounding box center [773, 140] width 30 height 30
checkbox input "true"
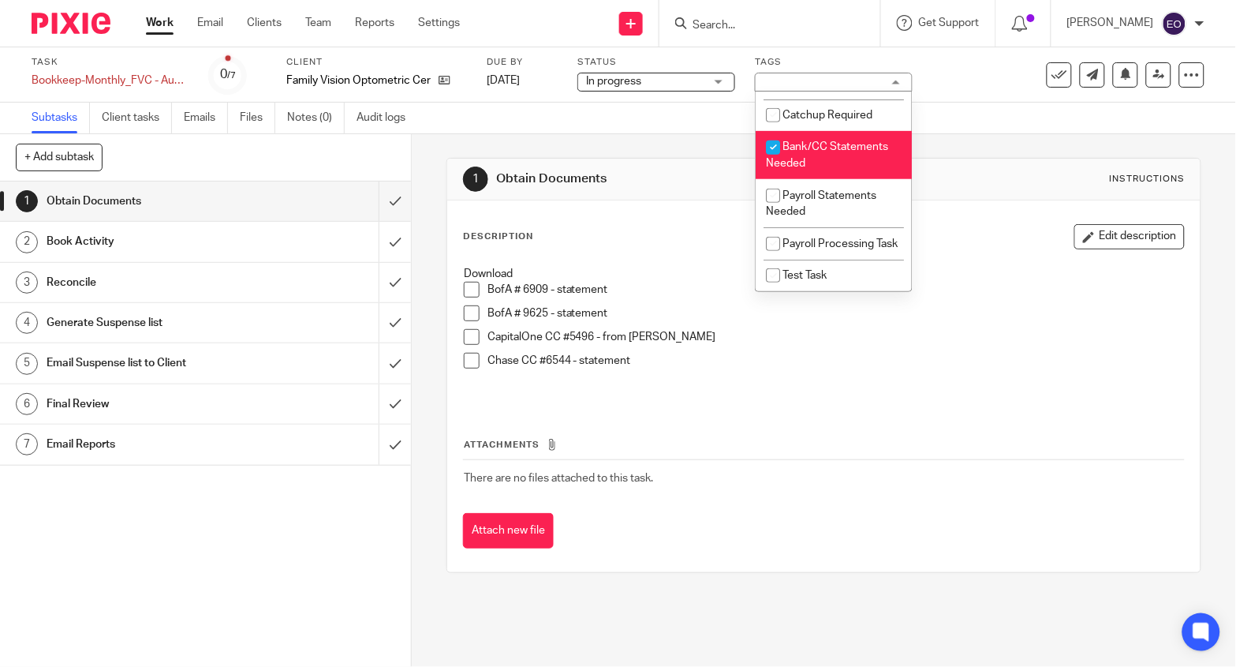
scroll to position [235, 0]
click at [775, 133] on input "checkbox" at bounding box center [773, 148] width 30 height 30
checkbox input "false"
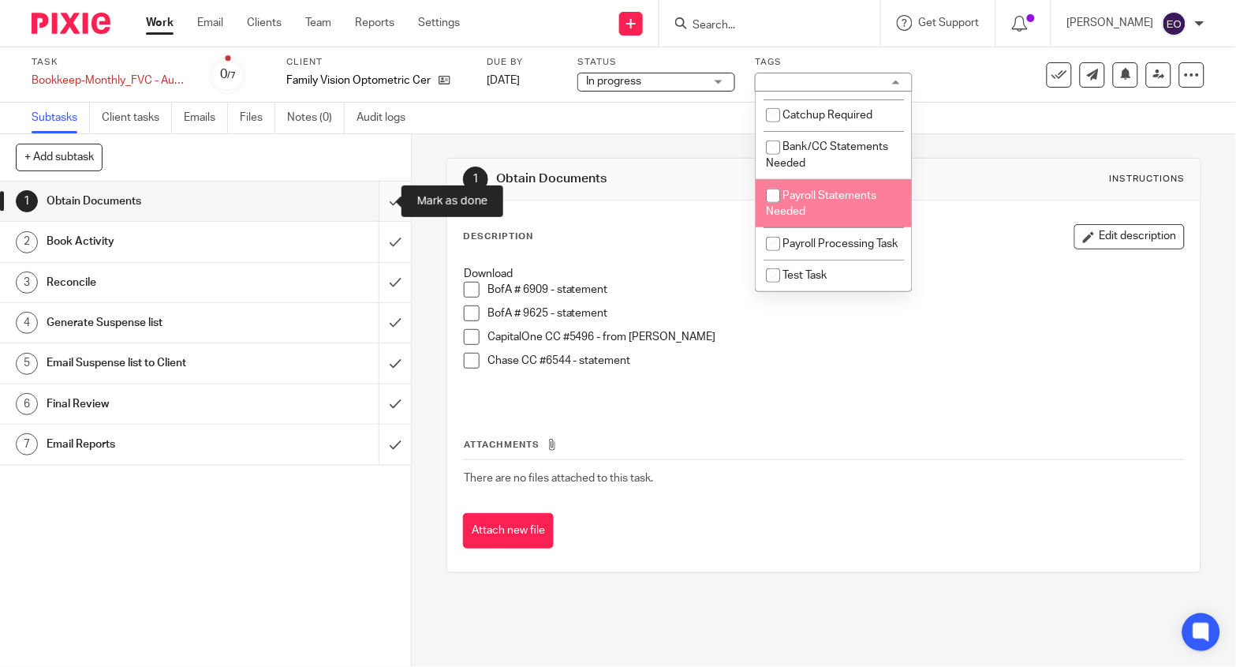
click at [383, 196] on input "submit" at bounding box center [205, 200] width 411 height 39
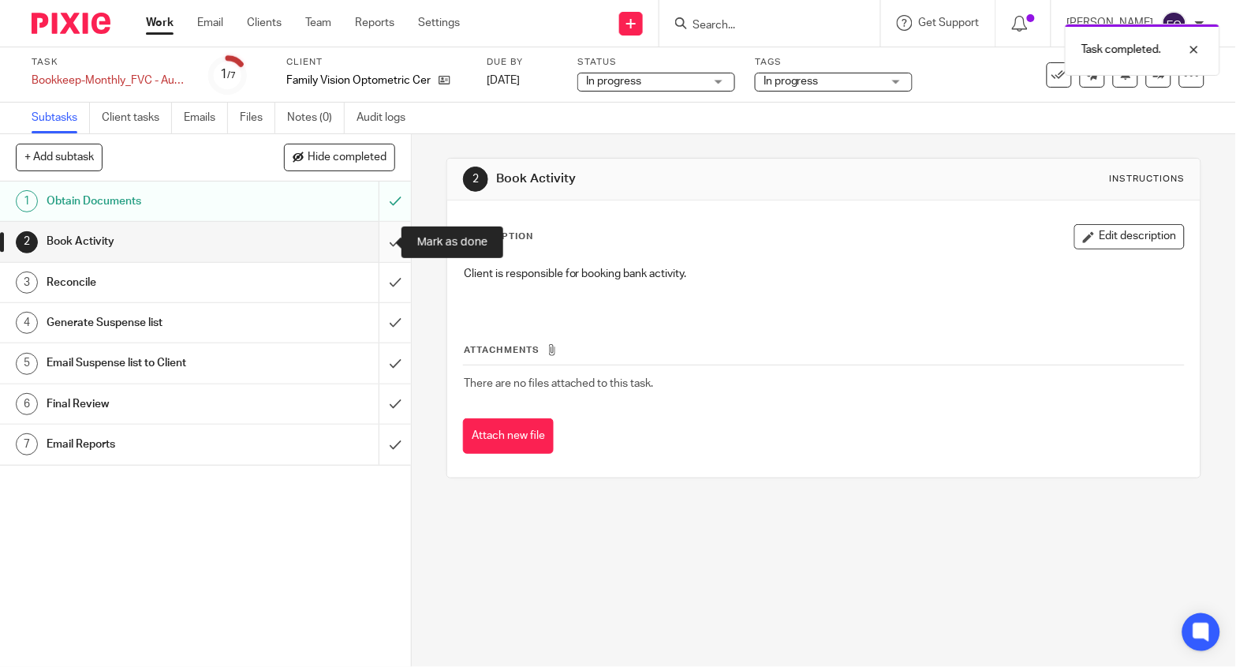
click at [378, 240] on input "submit" at bounding box center [205, 241] width 411 height 39
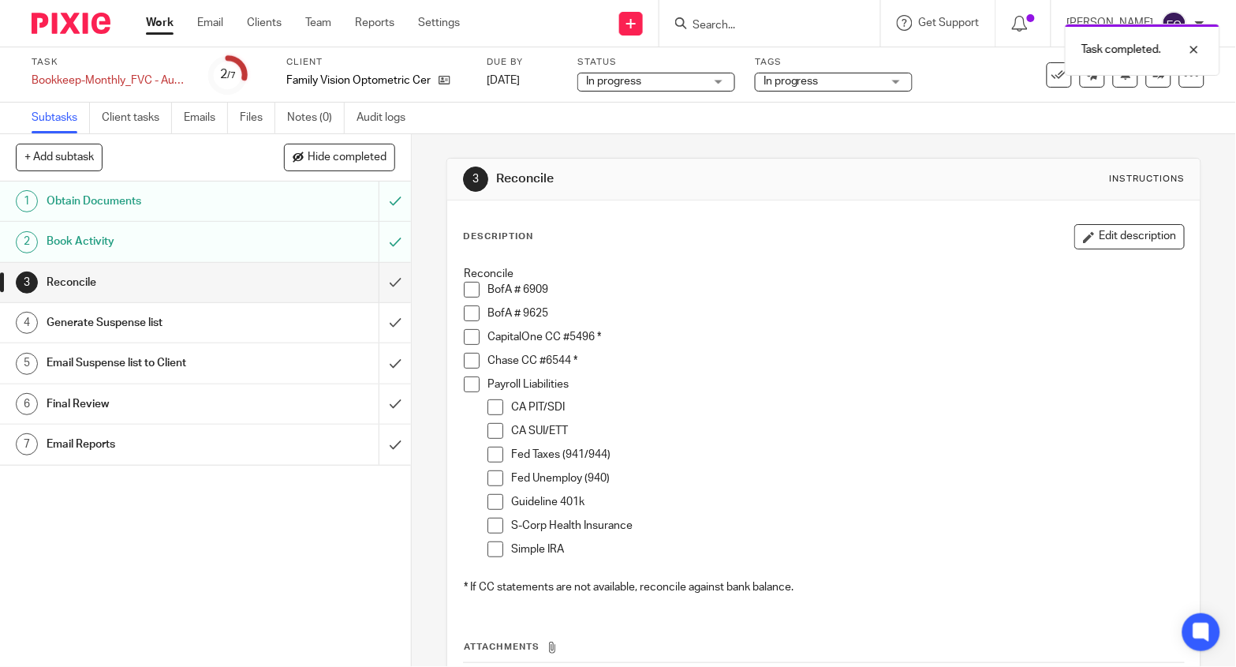
click at [77, 17] on img at bounding box center [71, 23] width 79 height 21
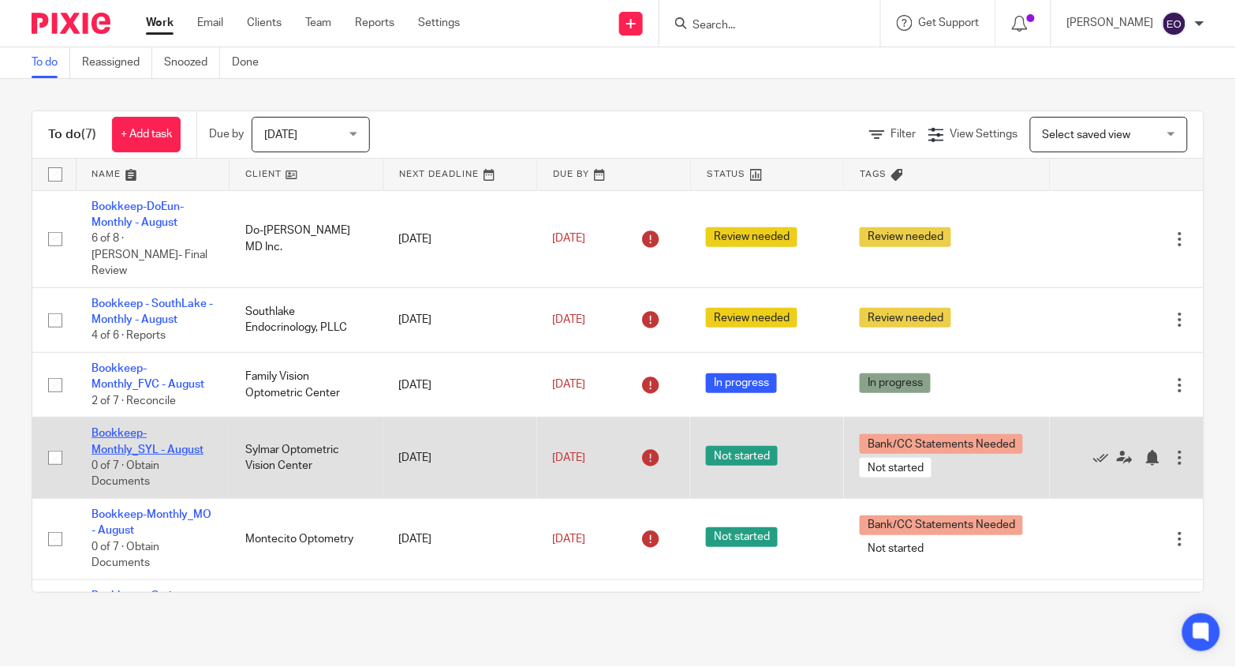
click at [175, 439] on link "Bookkeep-Monthly_SYL - August" at bounding box center [148, 441] width 112 height 27
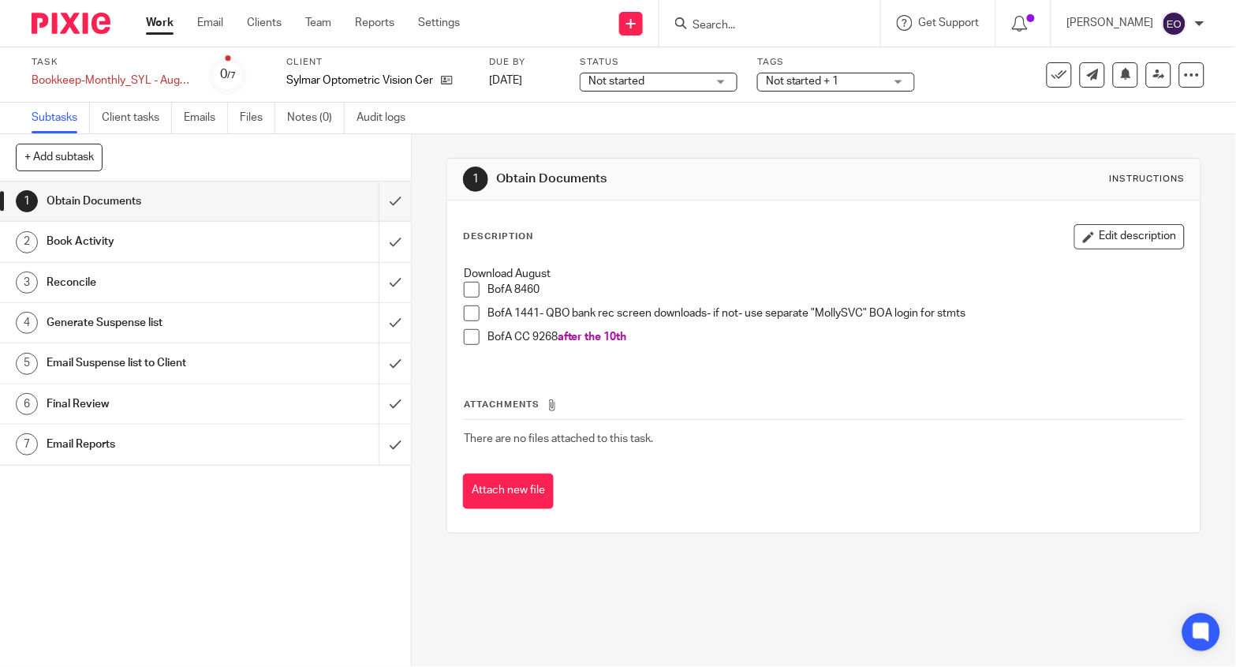
click at [604, 83] on span "Not started" at bounding box center [617, 81] width 56 height 11
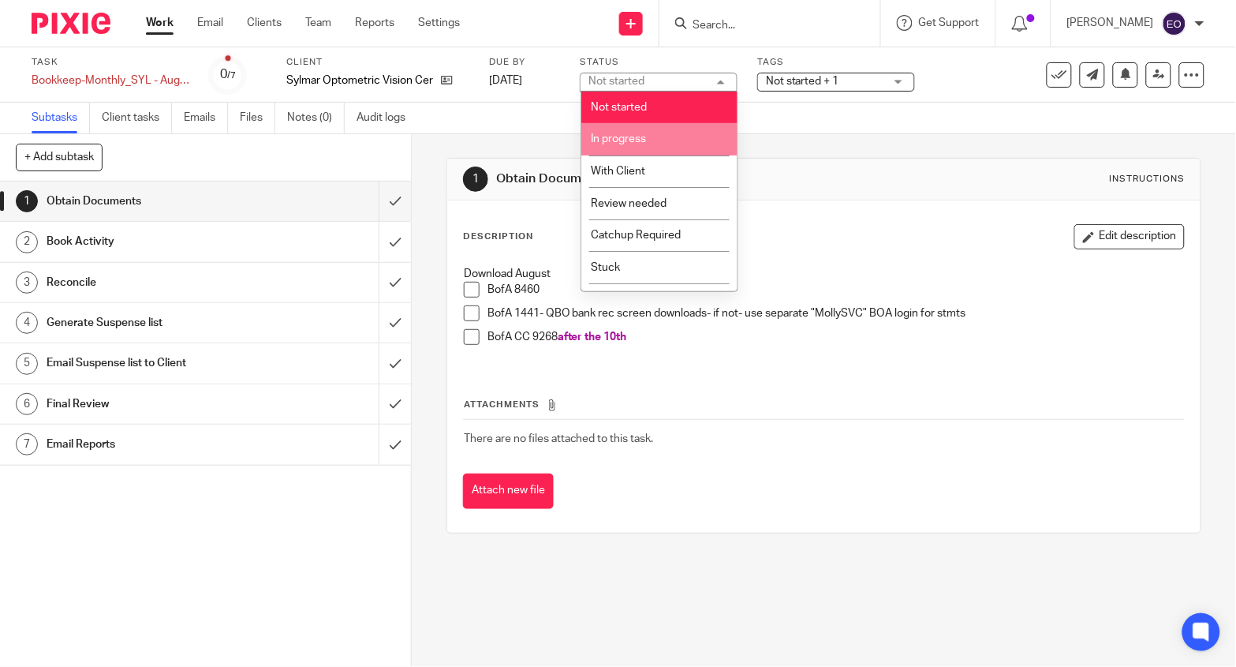
click at [597, 141] on span "In progress" at bounding box center [619, 138] width 55 height 11
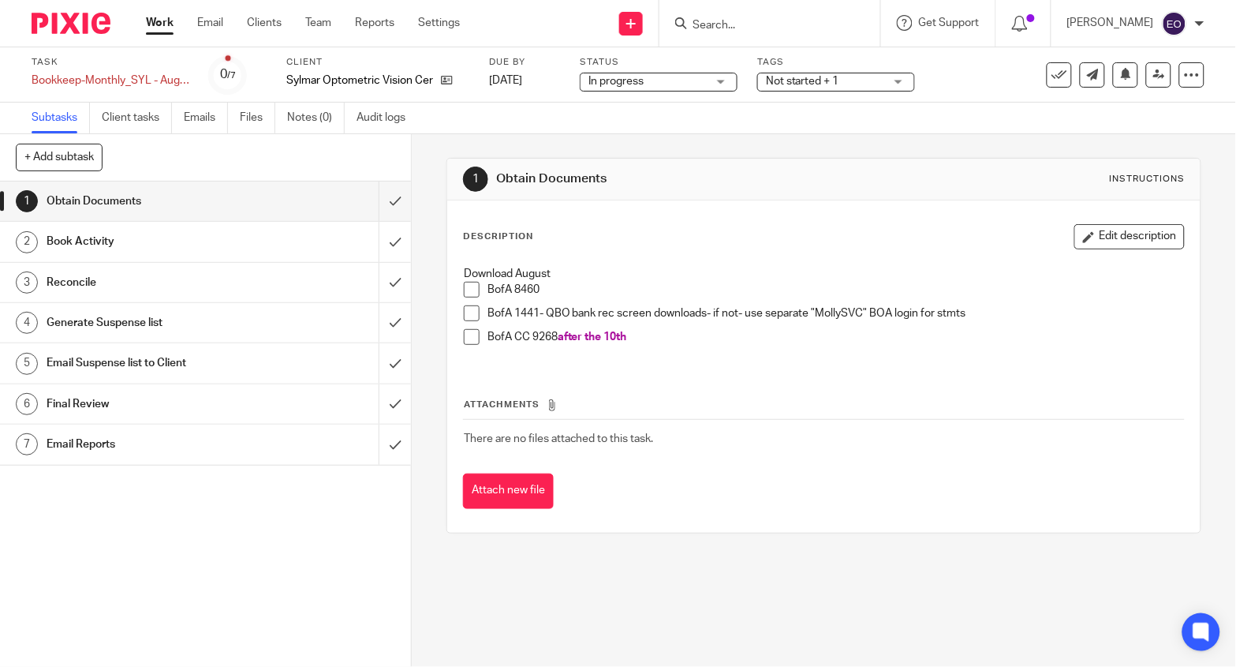
click at [762, 80] on div "Not started + 1" at bounding box center [836, 82] width 158 height 19
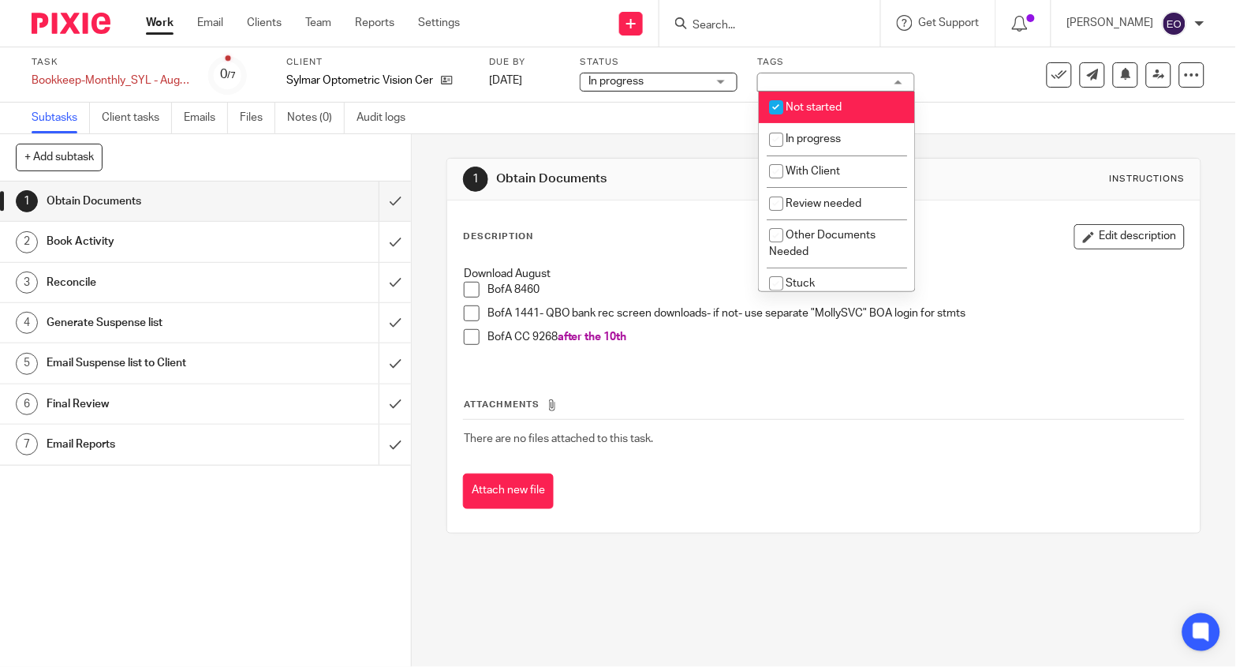
click at [776, 106] on input "checkbox" at bounding box center [776, 107] width 30 height 30
checkbox input "false"
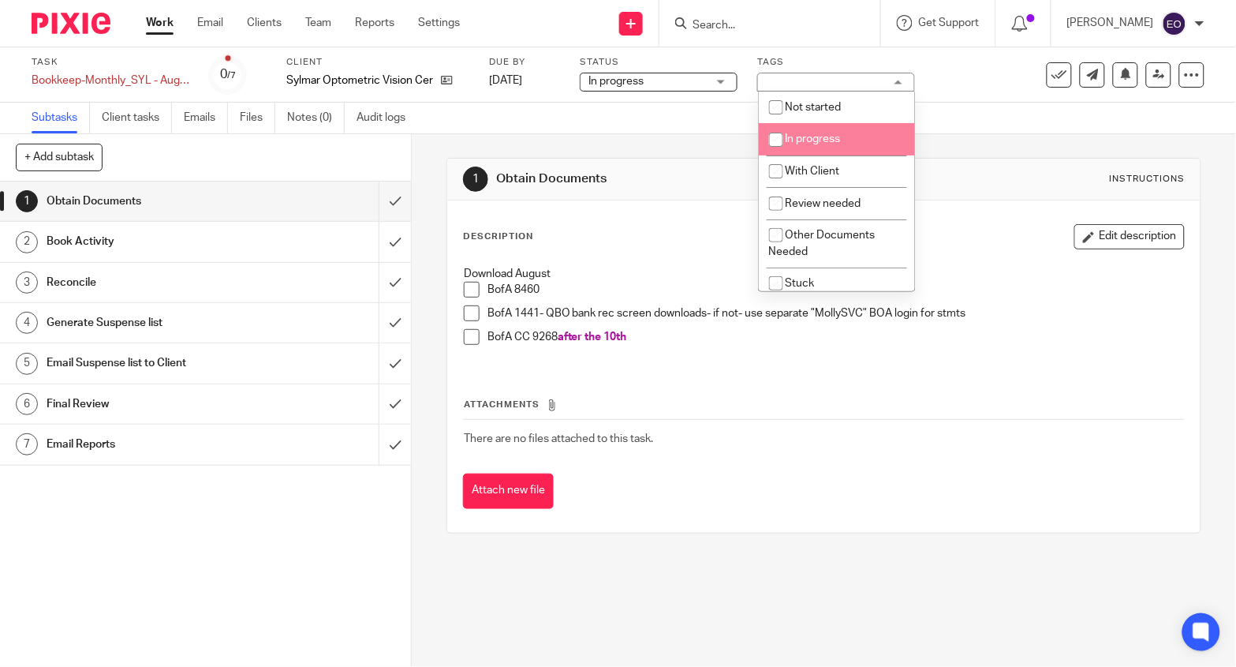
click at [778, 138] on input "checkbox" at bounding box center [776, 140] width 30 height 30
checkbox input "true"
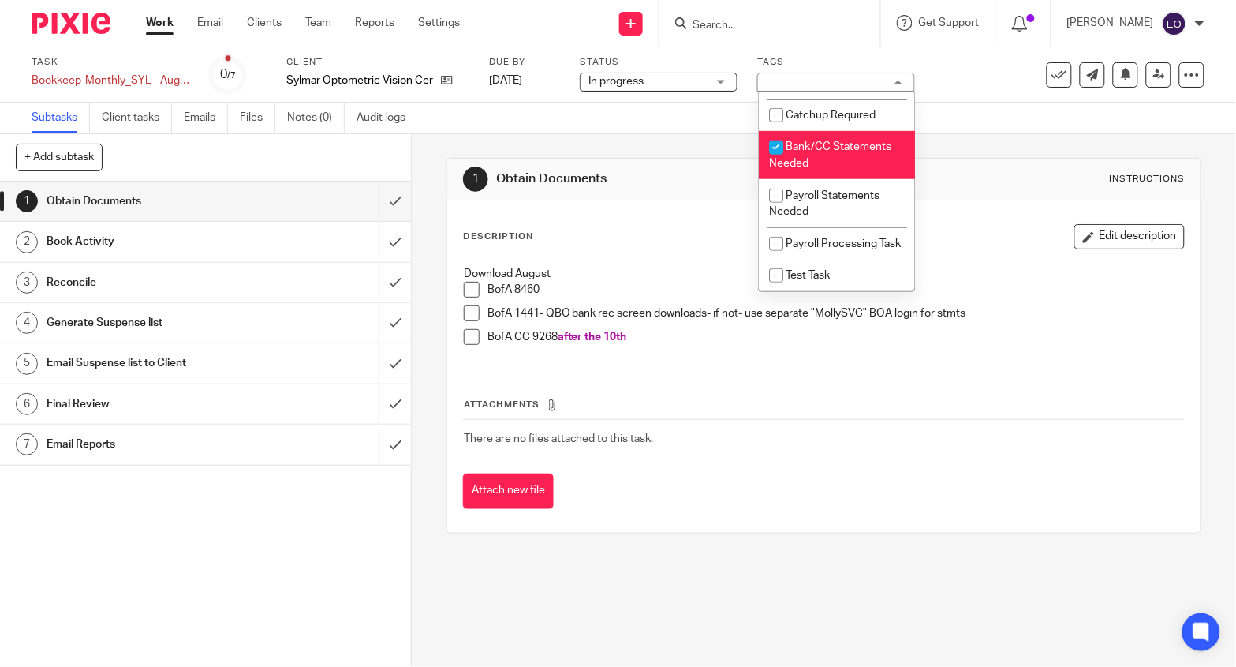
scroll to position [235, 0]
click at [773, 133] on input "checkbox" at bounding box center [776, 148] width 30 height 30
checkbox input "false"
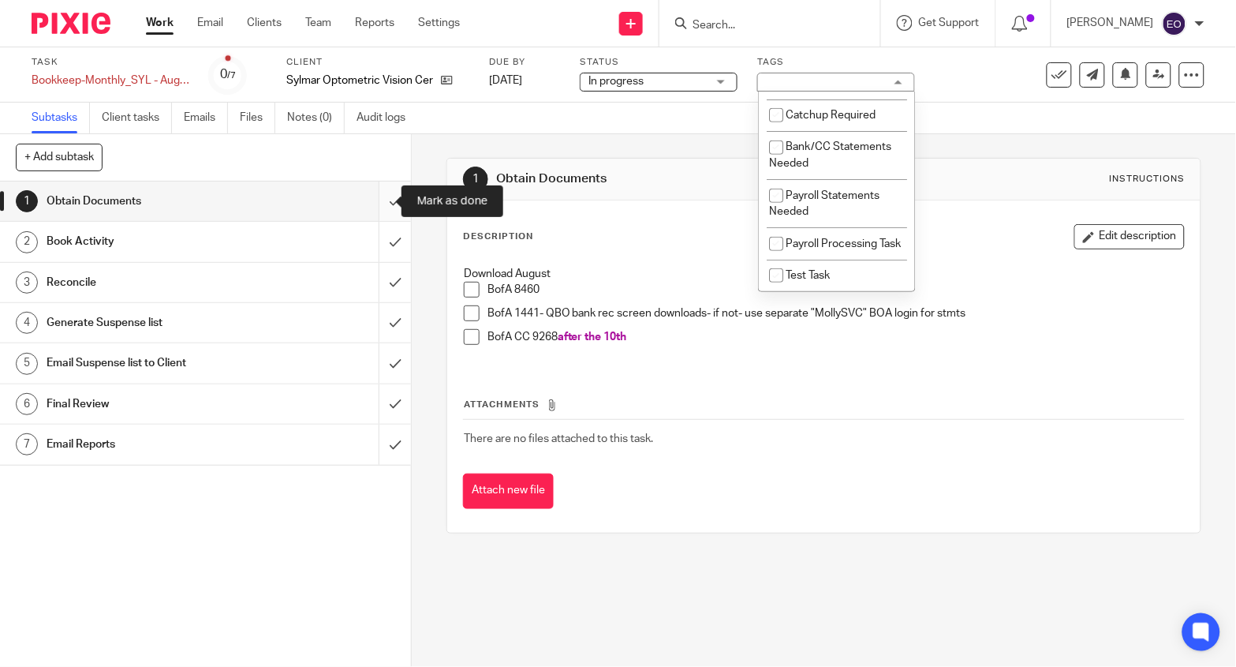
click at [379, 199] on input "submit" at bounding box center [205, 200] width 411 height 39
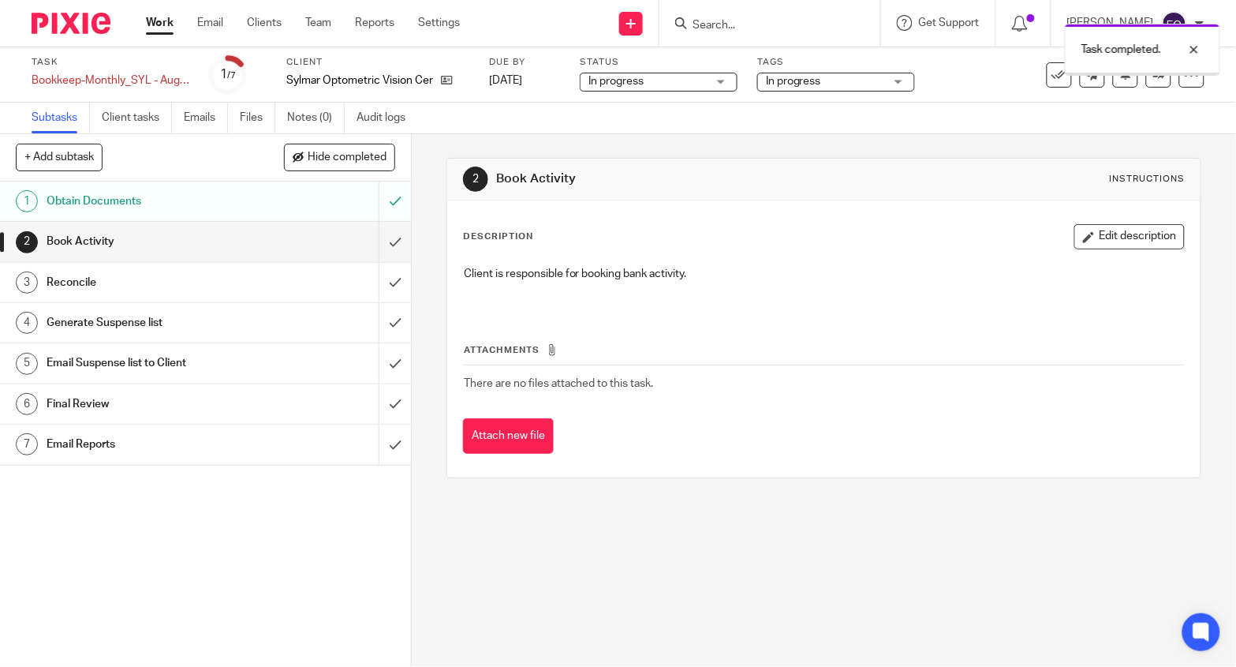
click at [379, 241] on input "submit" at bounding box center [205, 241] width 411 height 39
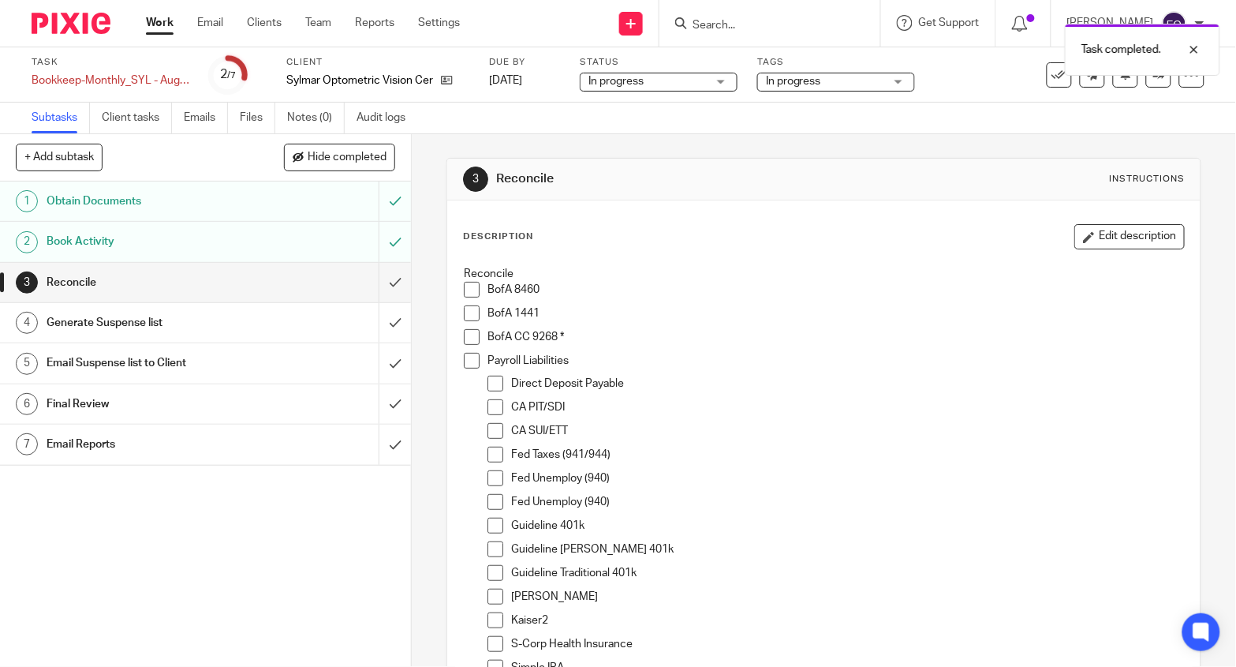
click at [65, 17] on img at bounding box center [71, 23] width 79 height 21
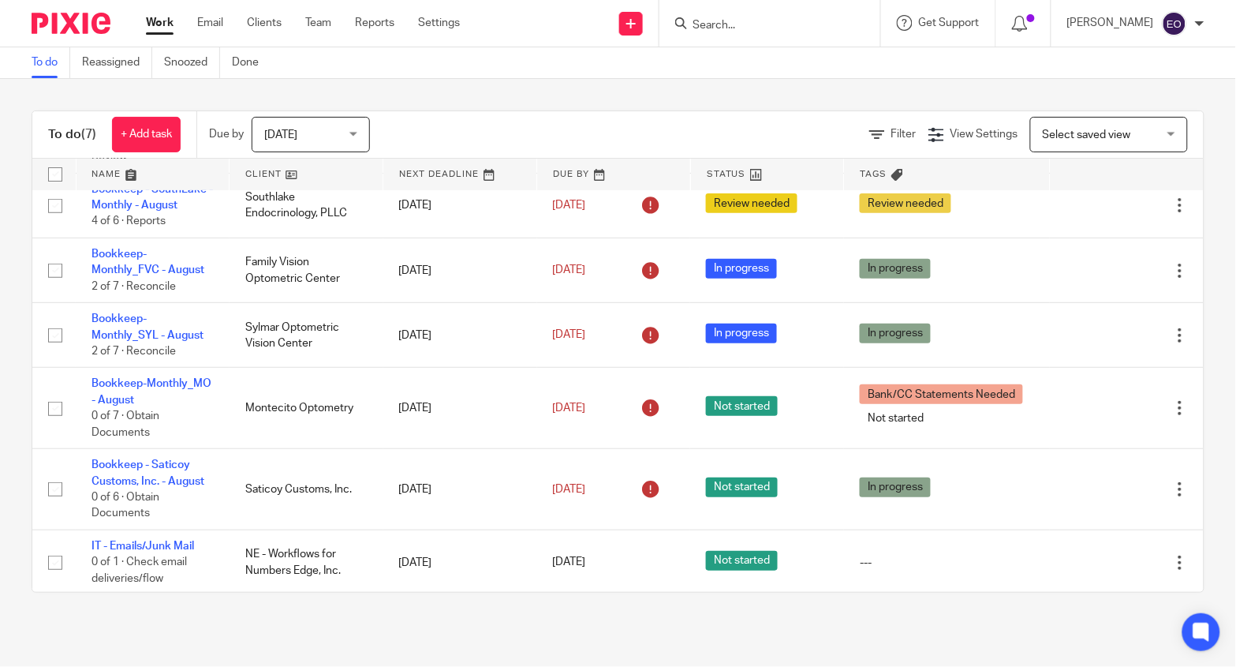
scroll to position [111, 0]
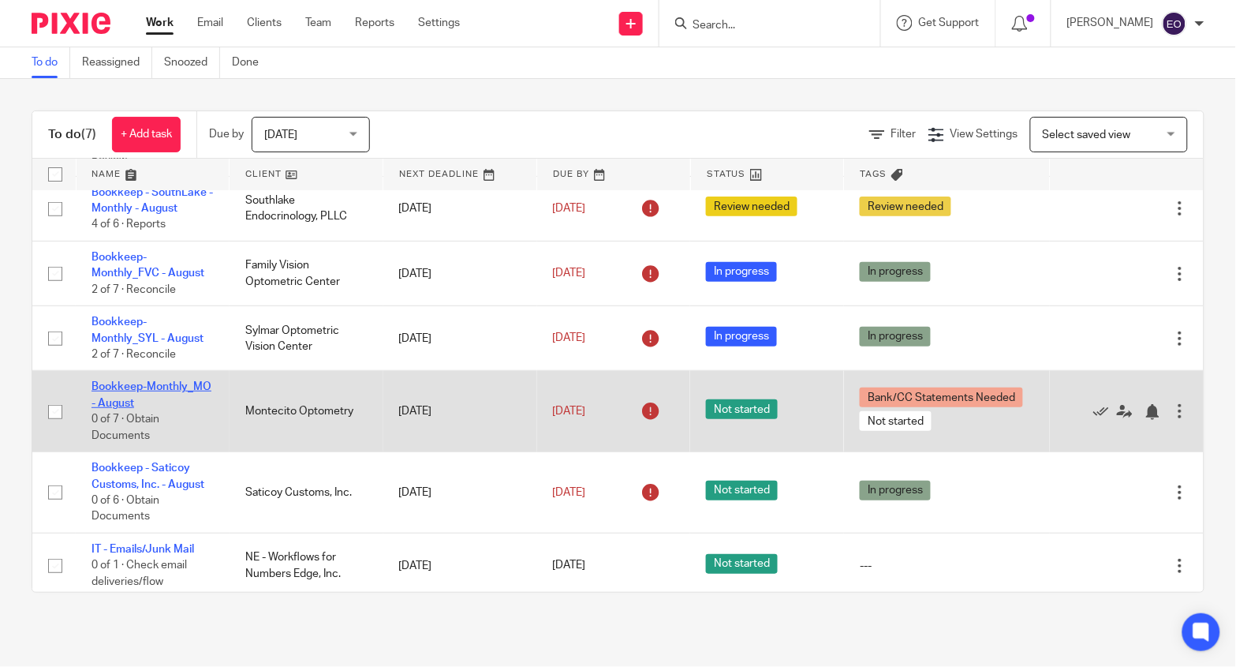
click at [179, 395] on link "Bookkeep-Monthly_MO - August" at bounding box center [152, 394] width 120 height 27
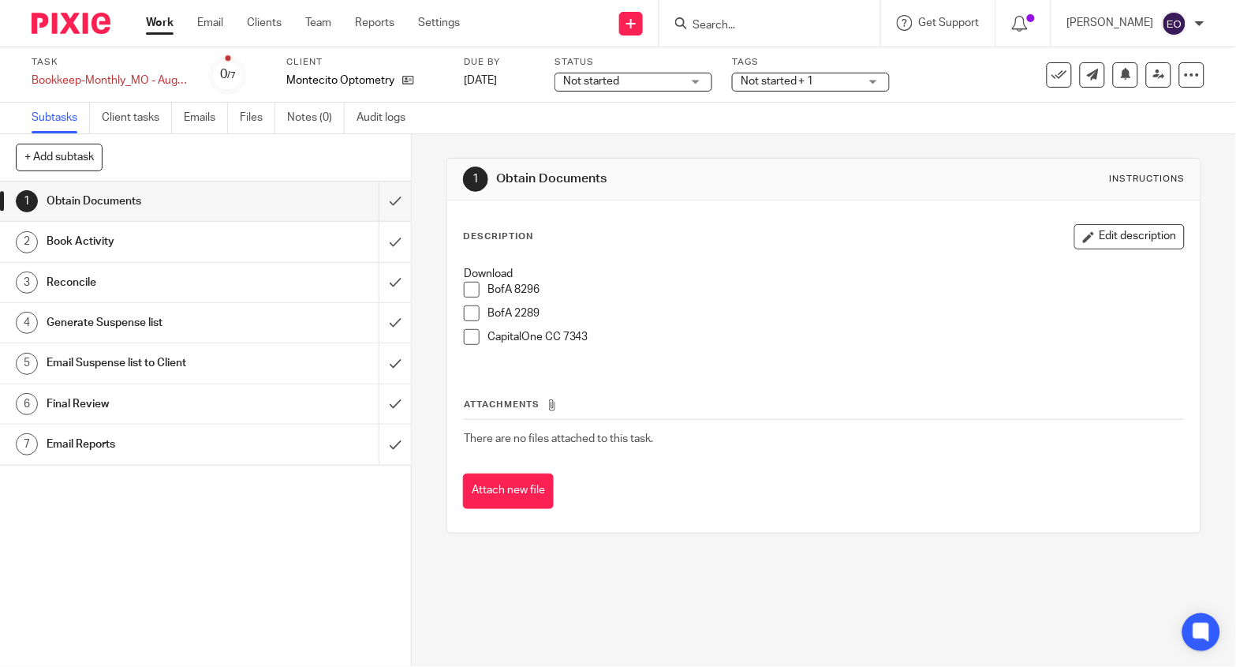
click at [593, 80] on span "Not started" at bounding box center [591, 81] width 56 height 11
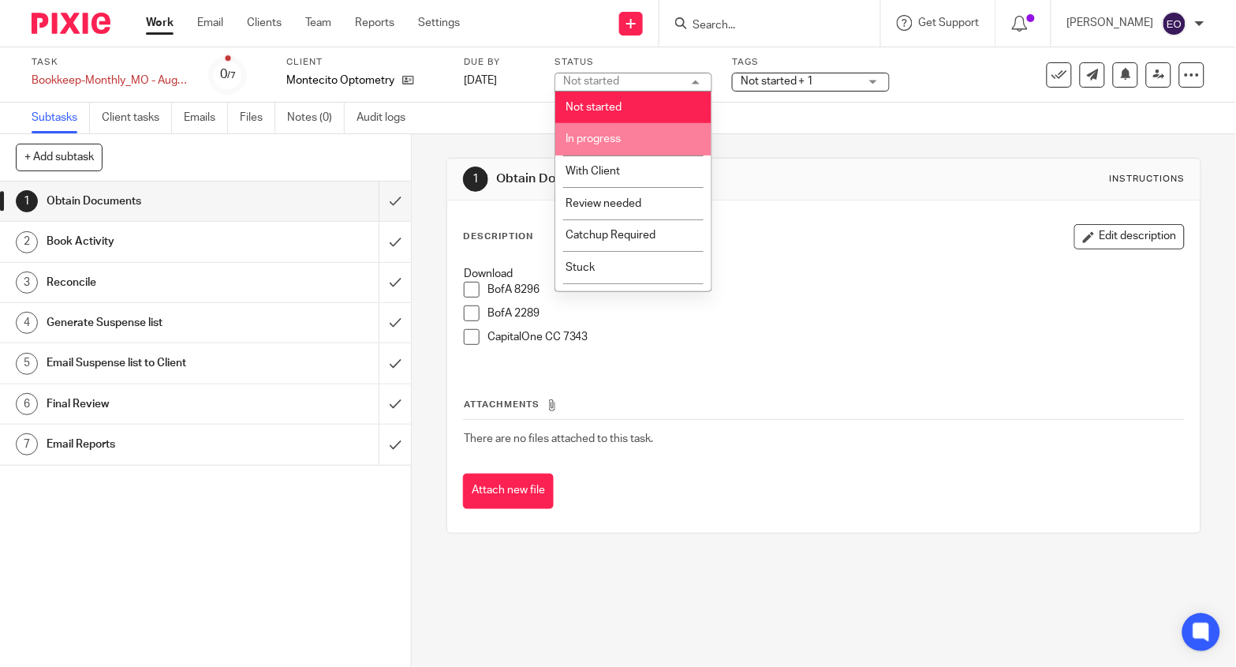
click at [604, 138] on span "In progress" at bounding box center [593, 138] width 55 height 11
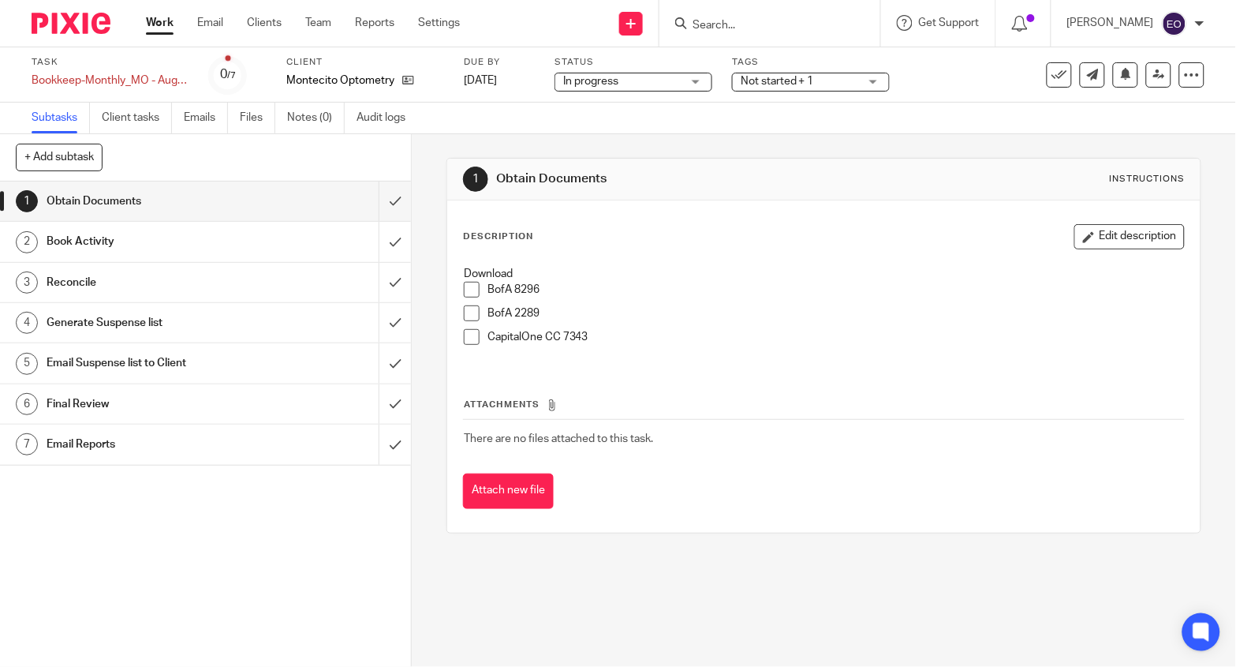
click at [737, 81] on div "Not started + 1" at bounding box center [811, 82] width 158 height 19
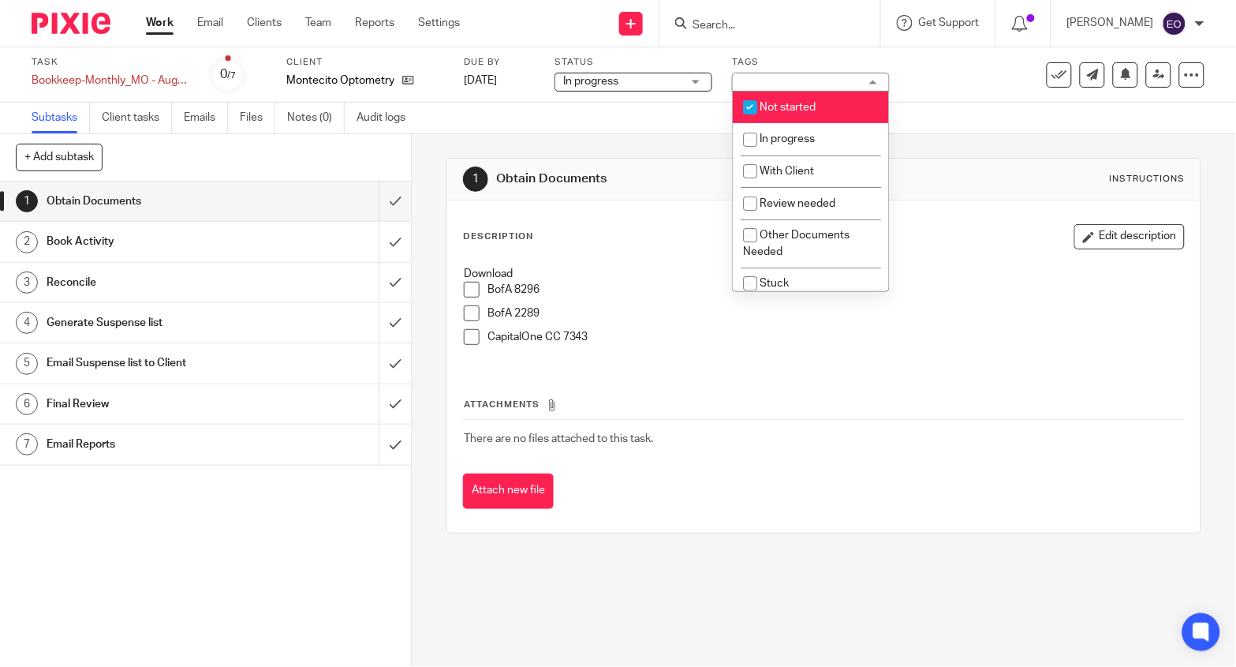
click at [750, 105] on input "checkbox" at bounding box center [750, 107] width 30 height 30
checkbox input "false"
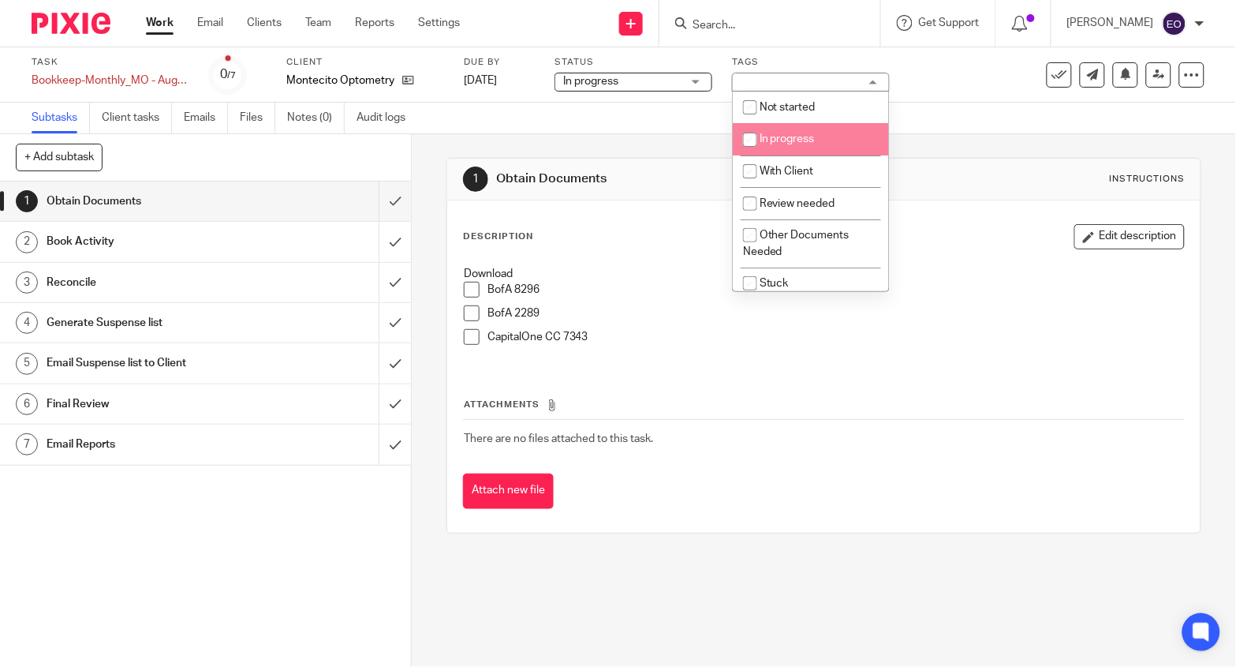
click at [748, 144] on input "checkbox" at bounding box center [750, 140] width 30 height 30
checkbox input "true"
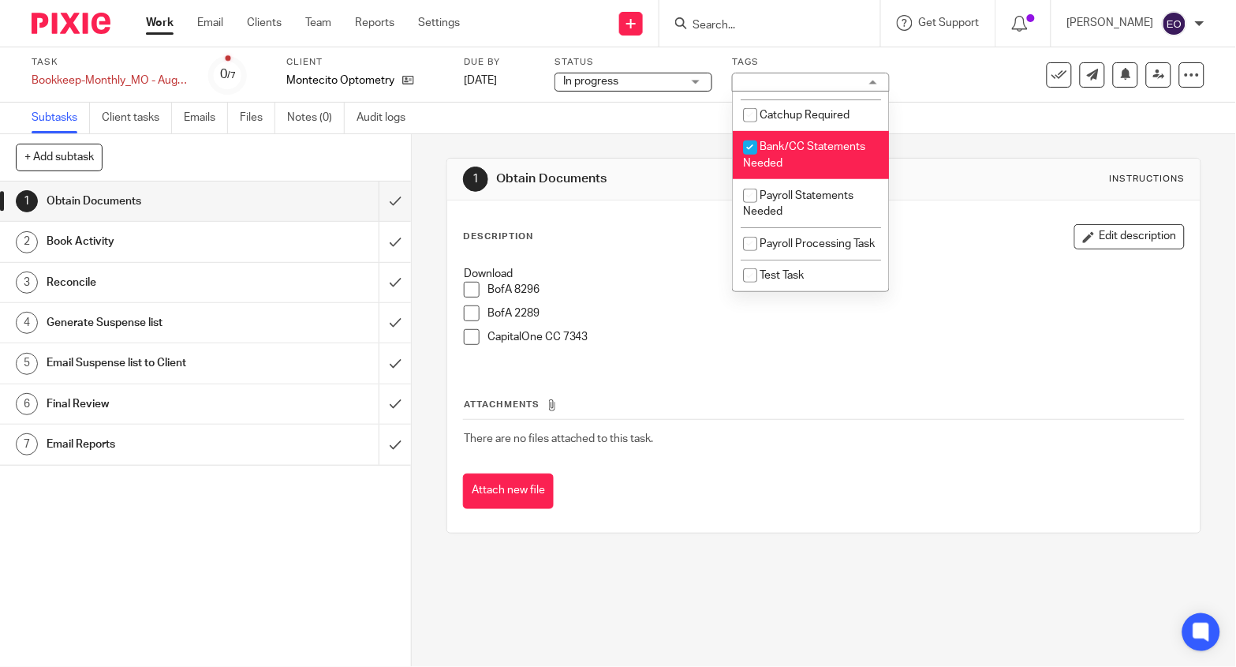
scroll to position [235, 0]
click at [750, 133] on input "checkbox" at bounding box center [750, 148] width 30 height 30
checkbox input "false"
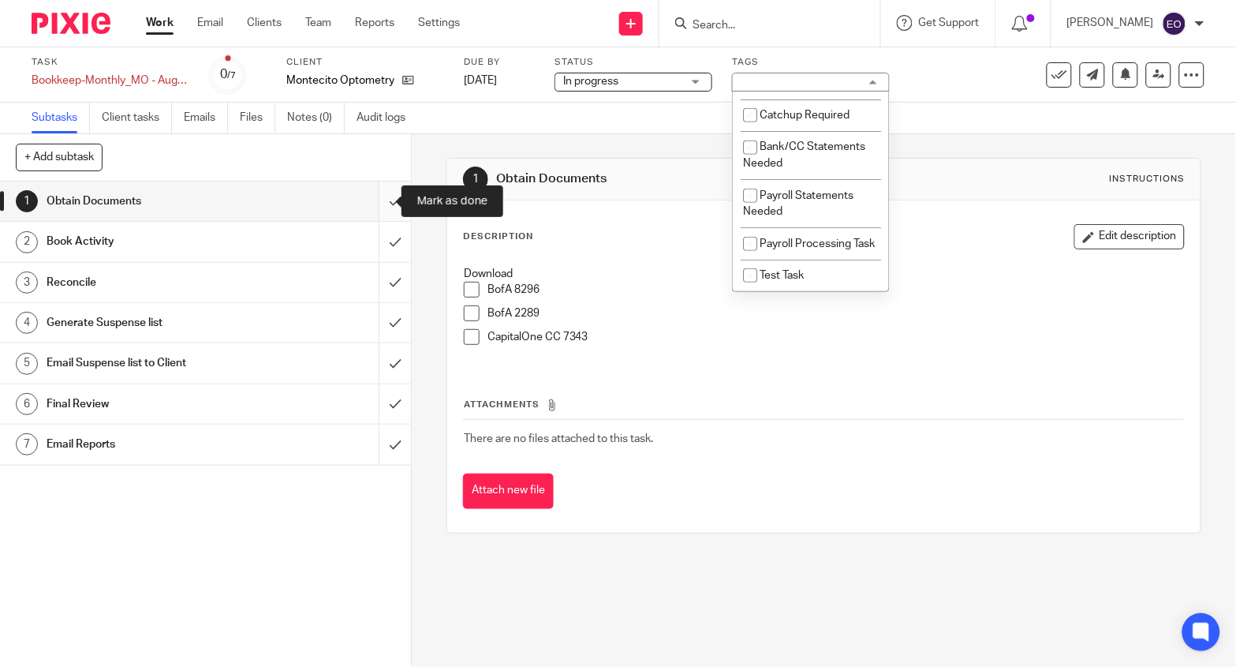
click at [384, 200] on input "submit" at bounding box center [205, 200] width 411 height 39
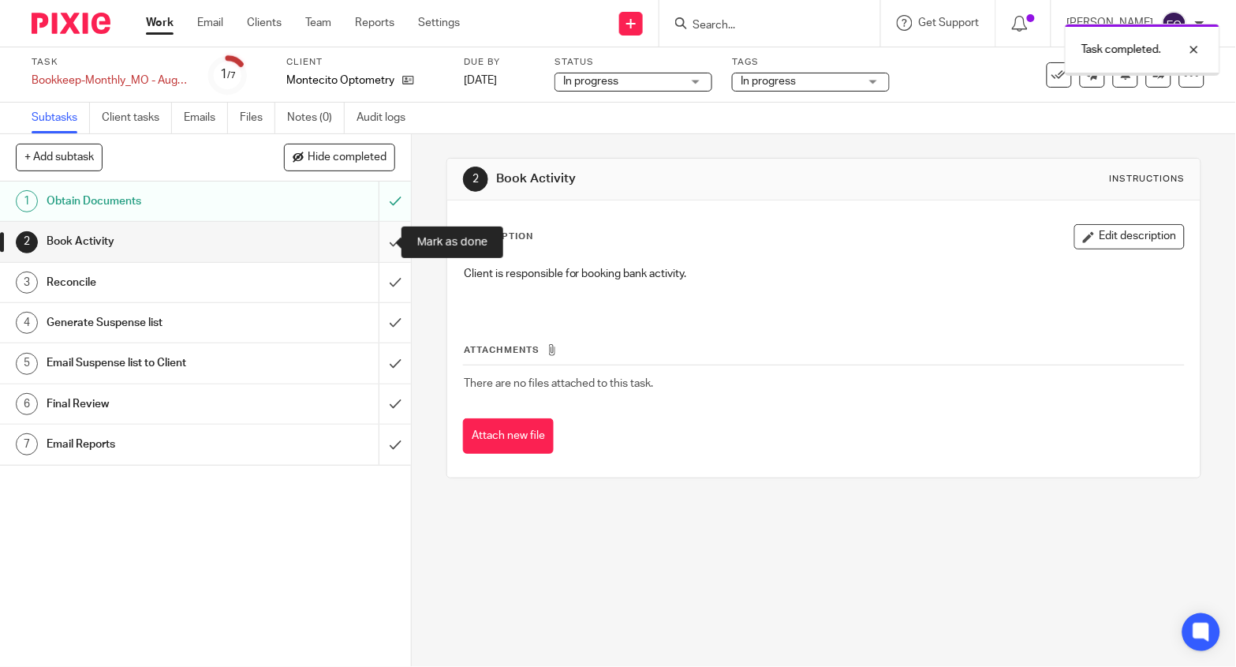
click at [378, 231] on input "submit" at bounding box center [205, 241] width 411 height 39
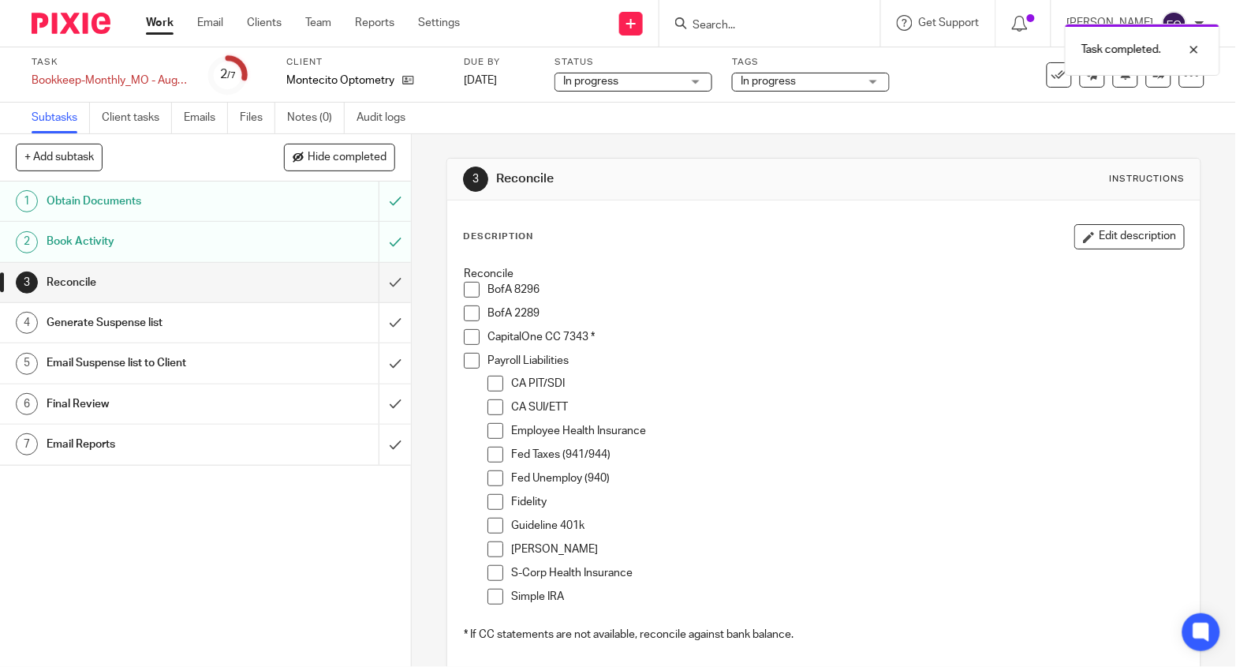
click at [80, 28] on img at bounding box center [71, 23] width 79 height 21
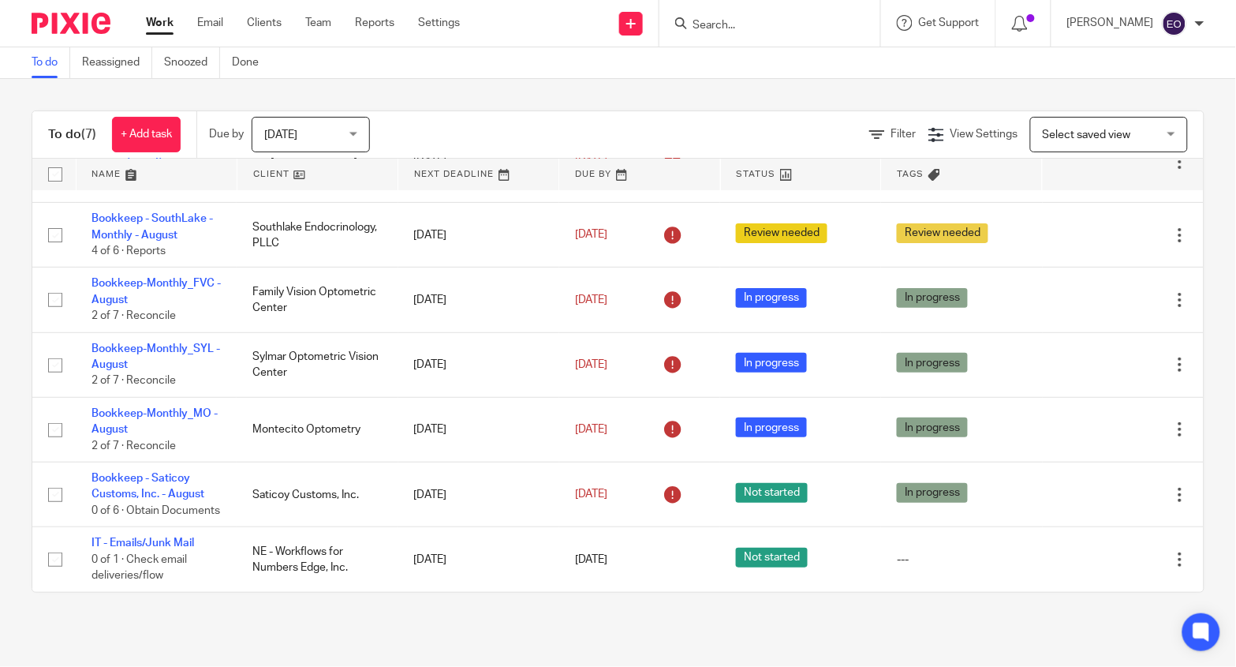
scroll to position [97, 0]
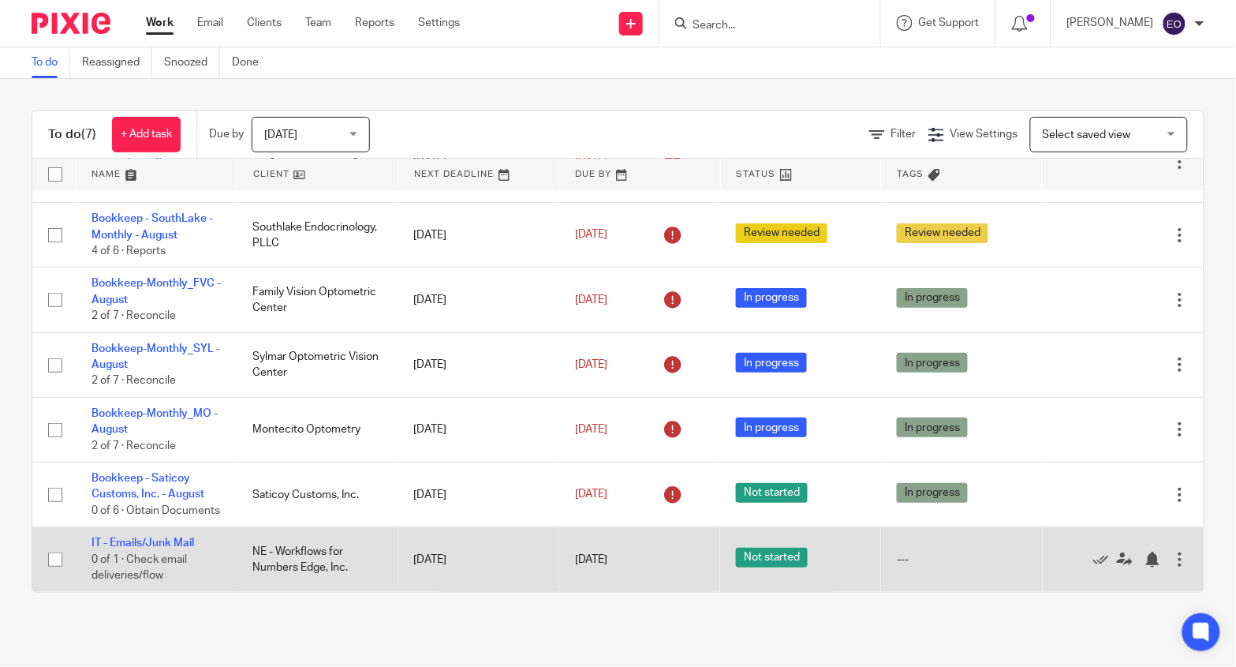
click at [1059, 561] on div at bounding box center [1116, 559] width 114 height 16
click at [1093, 562] on icon at bounding box center [1101, 559] width 16 height 16
